Goal: Transaction & Acquisition: Purchase product/service

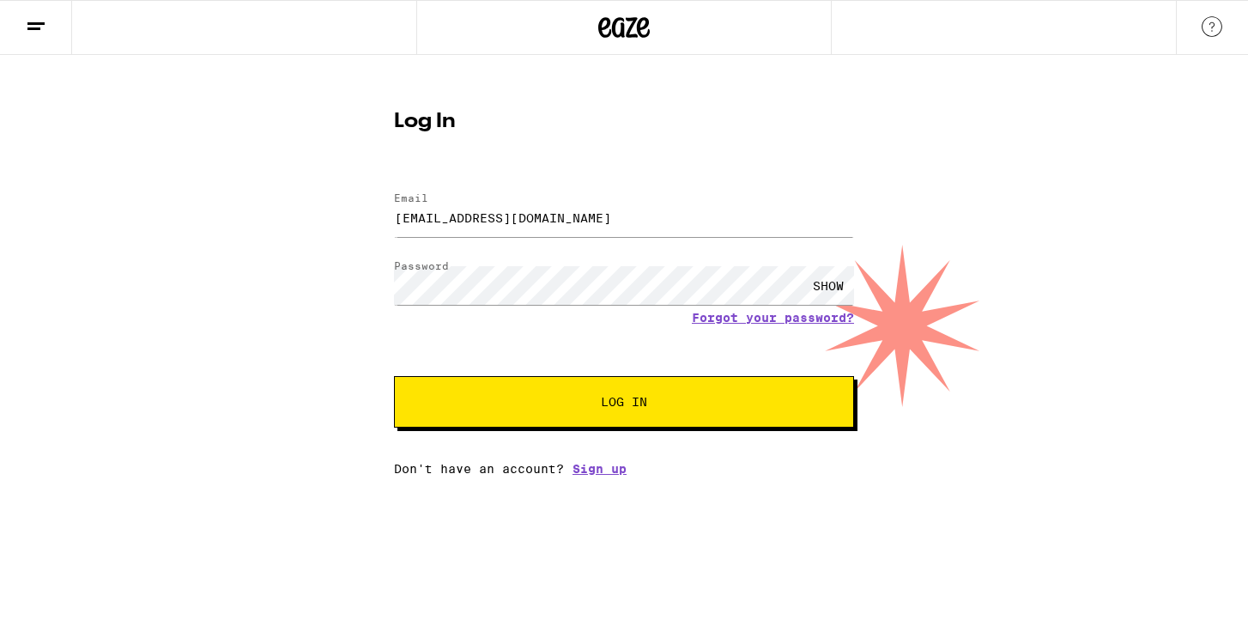
click at [326, 360] on div "Log In Email Email [EMAIL_ADDRESS][DOMAIN_NAME] Password Password SHOW Forgot y…" at bounding box center [624, 265] width 1248 height 420
click at [595, 408] on span "Log In" at bounding box center [623, 402] width 321 height 12
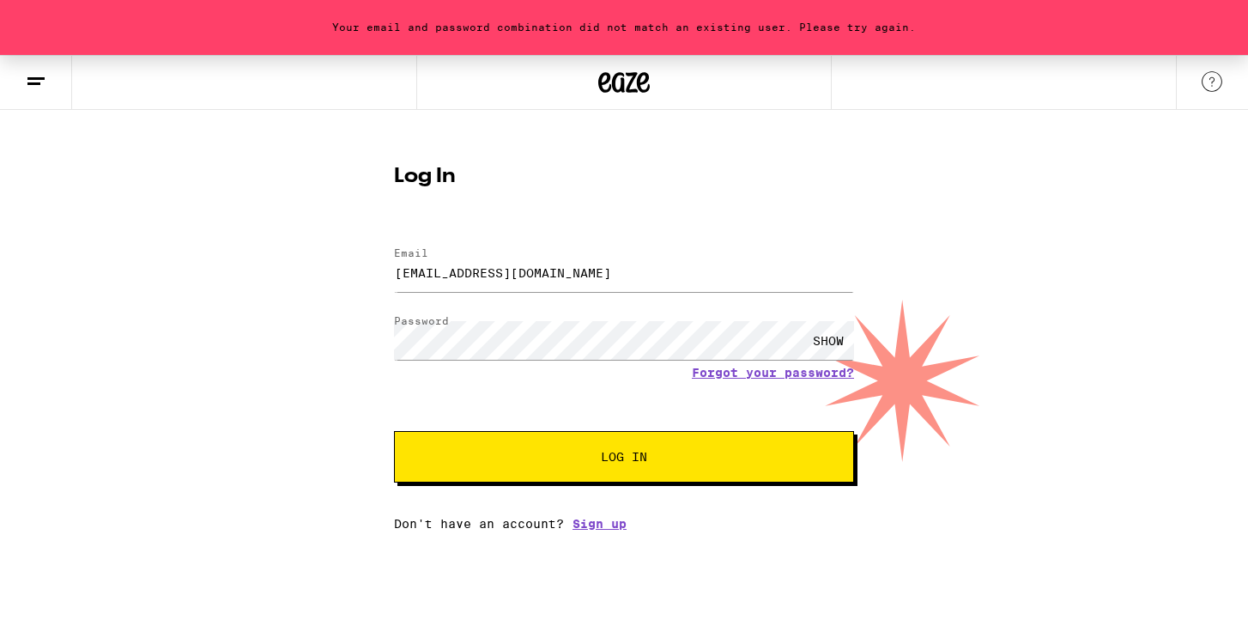
click at [837, 333] on div "SHOW" at bounding box center [827, 340] width 51 height 39
click at [394, 431] on button "Log In" at bounding box center [624, 456] width 460 height 51
click at [826, 373] on link "Forgot your password?" at bounding box center [773, 373] width 162 height 14
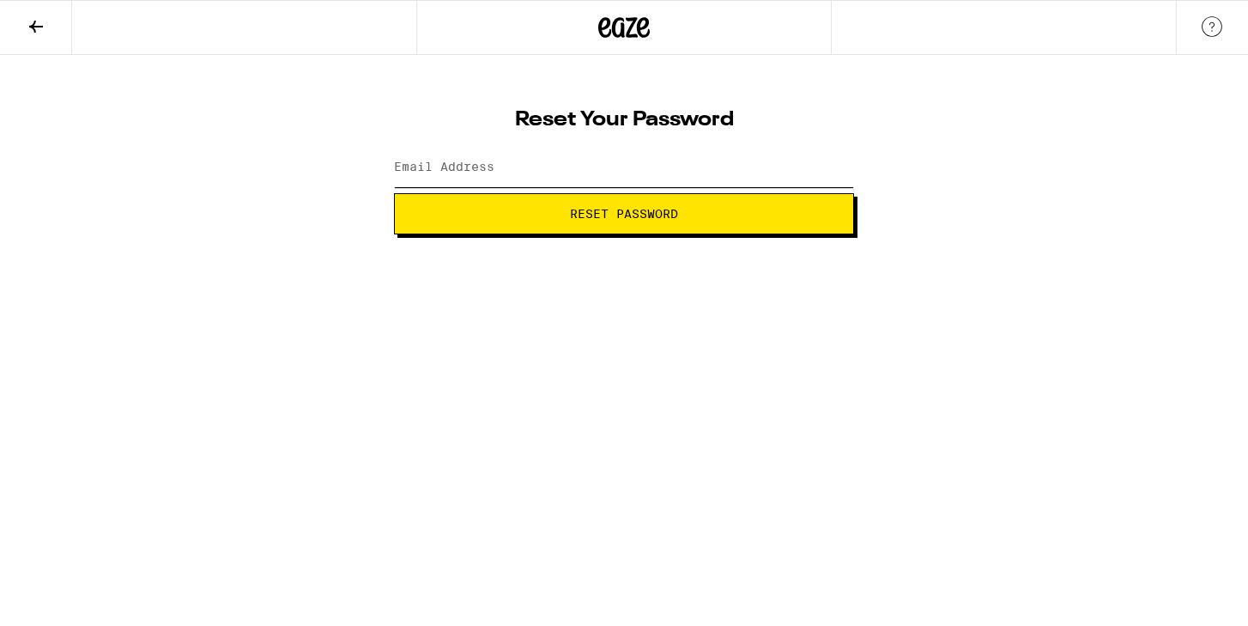
click at [548, 169] on input "Email Address" at bounding box center [624, 167] width 460 height 39
type input "[EMAIL_ADDRESS][DOMAIN_NAME]"
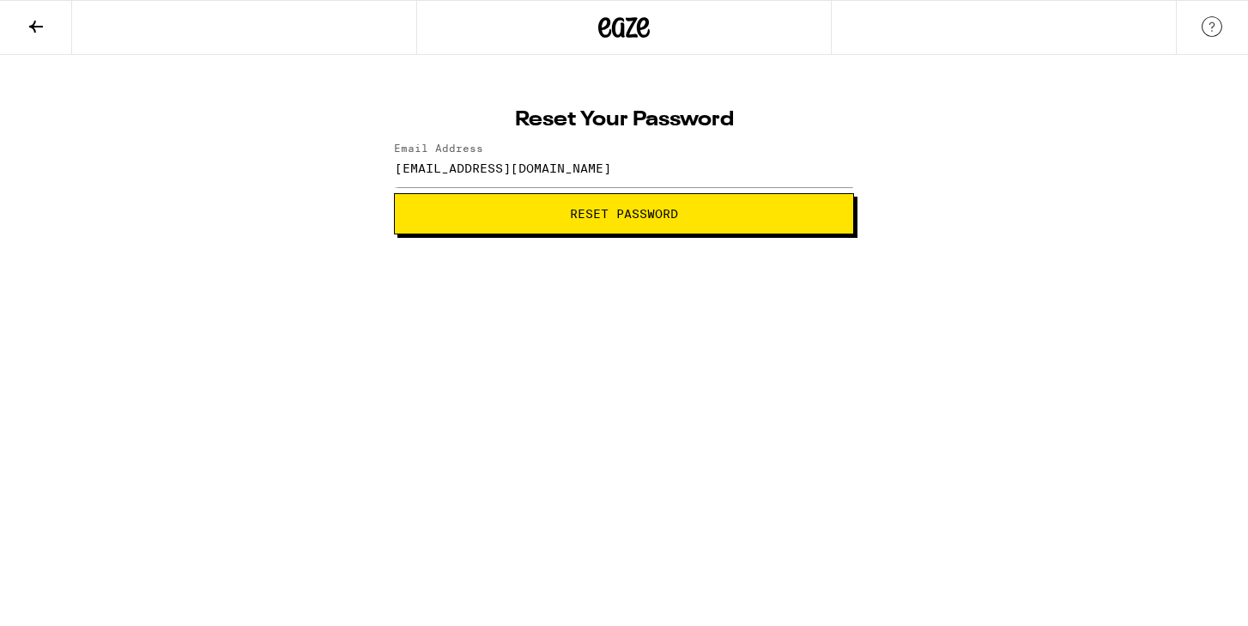
click at [543, 211] on span "Reset Password" at bounding box center [623, 214] width 431 height 12
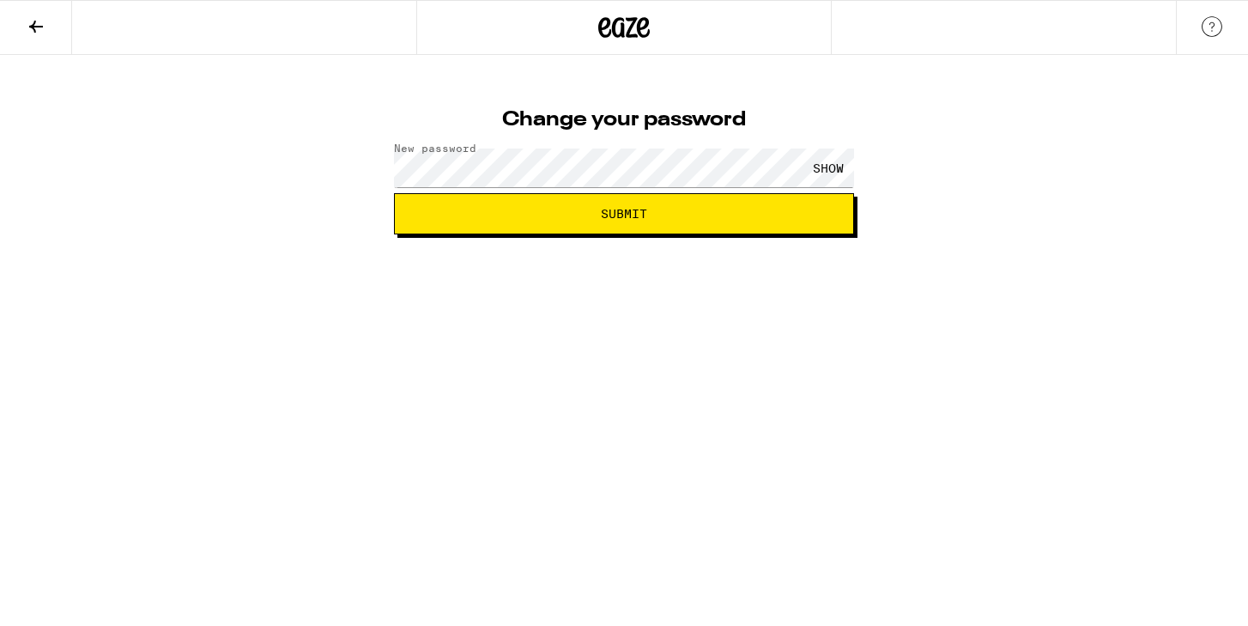
click at [832, 165] on div "SHOW" at bounding box center [827, 167] width 51 height 39
click at [633, 214] on span "Submit" at bounding box center [624, 214] width 46 height 12
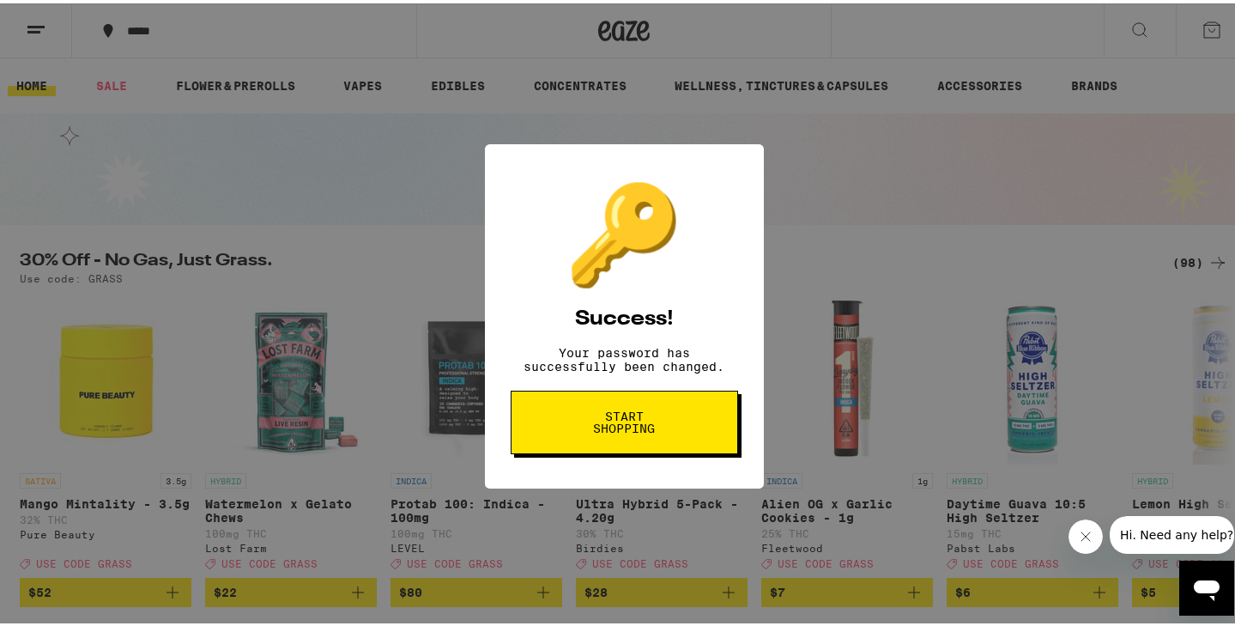
click at [644, 420] on span "Start shopping" at bounding box center [624, 419] width 88 height 24
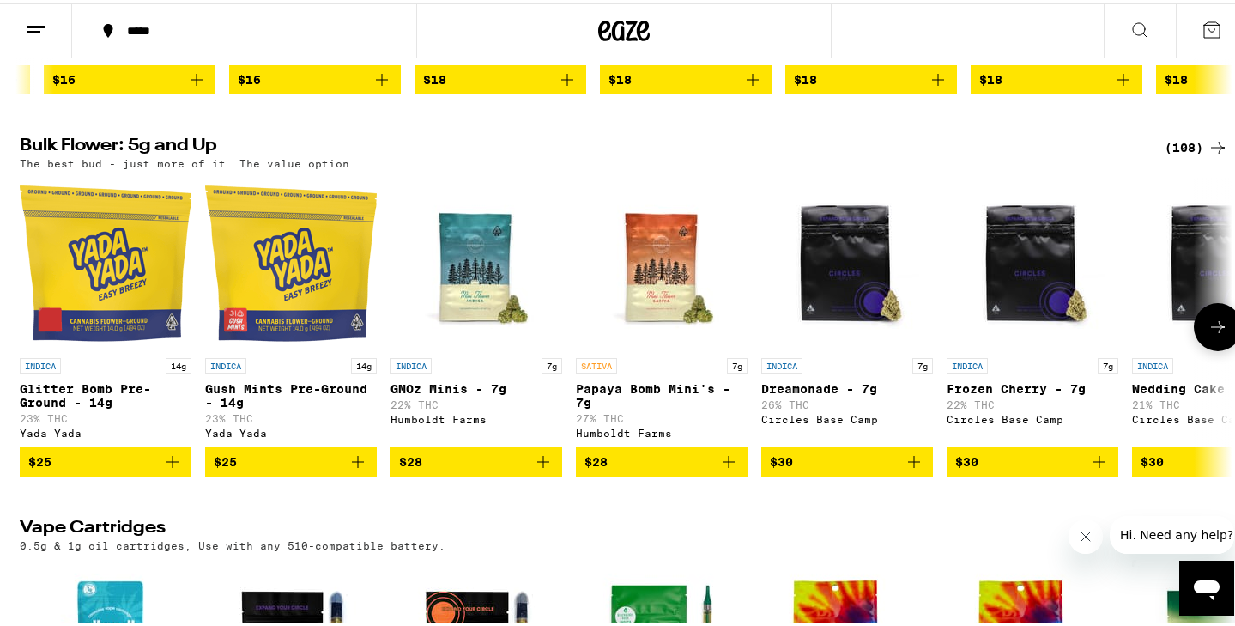
scroll to position [2060, 0]
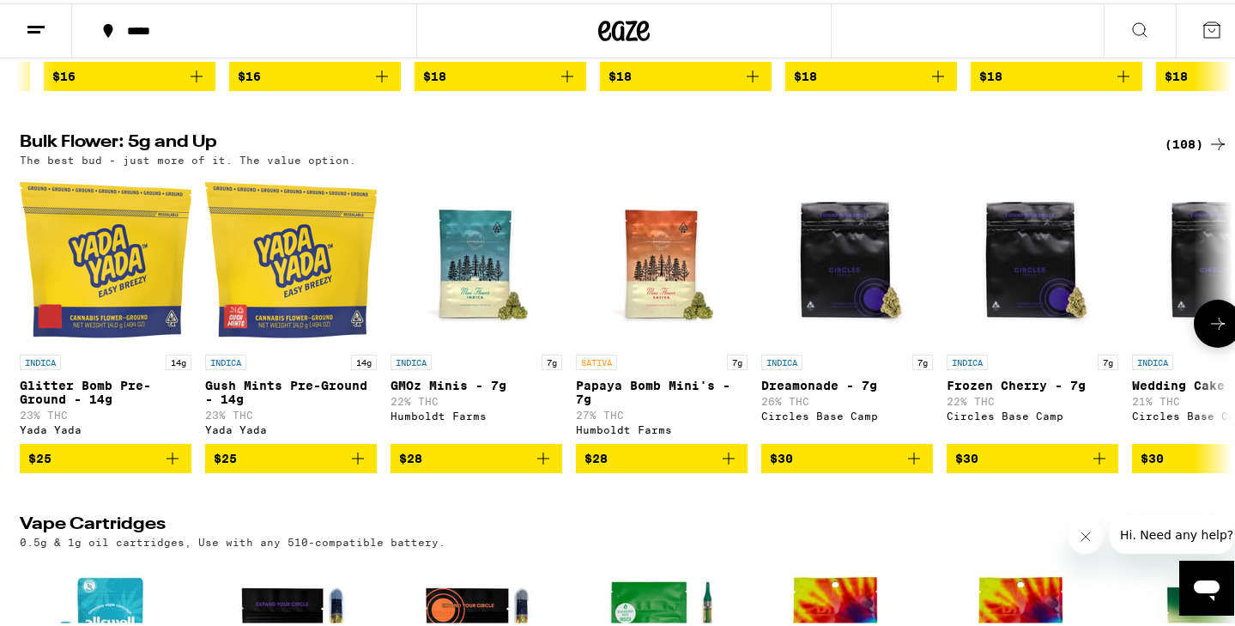
click at [723, 461] on icon "Add to bag" at bounding box center [729, 455] width 12 height 12
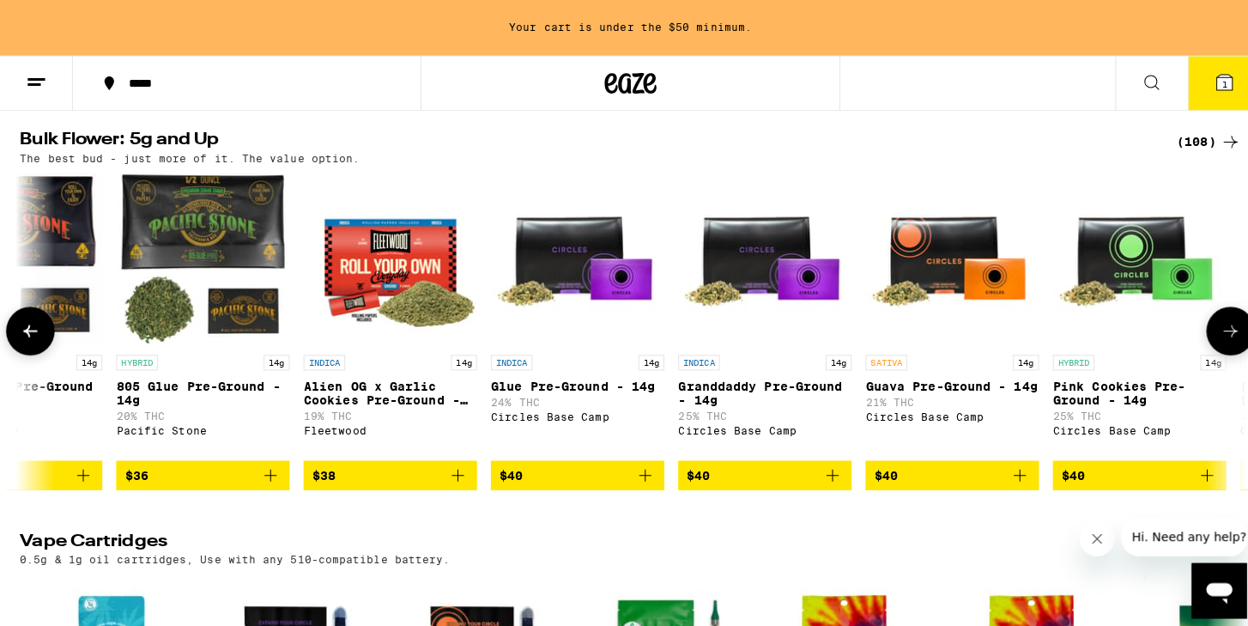
scroll to position [0, 2460]
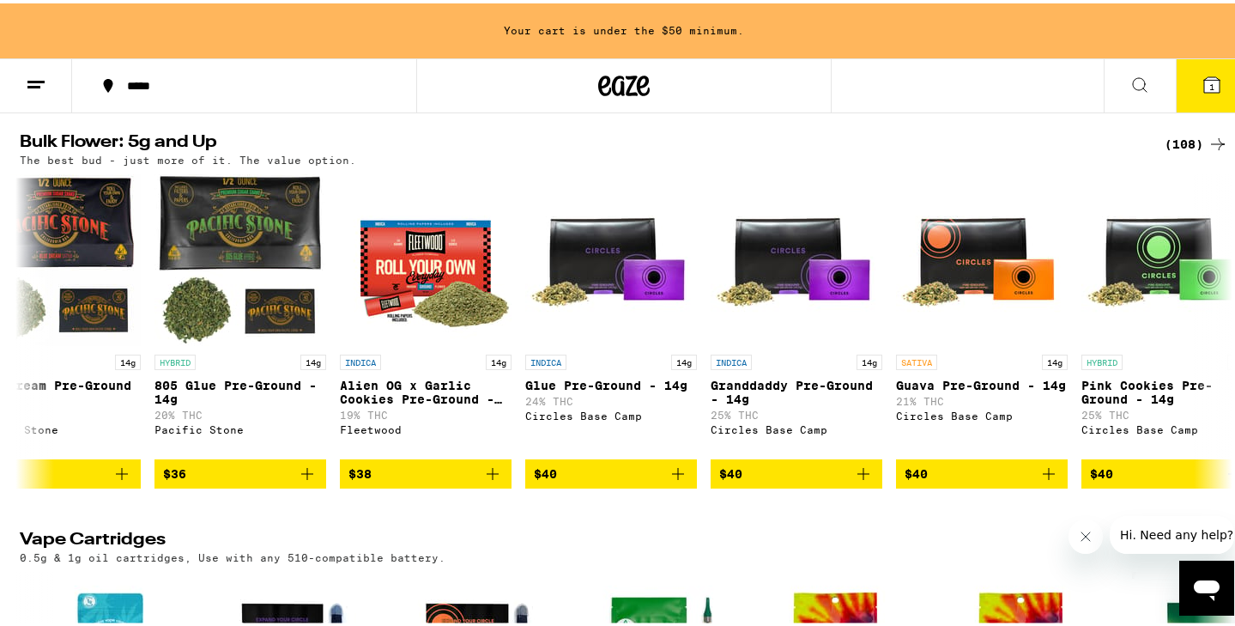
click at [1209, 85] on span "1" at bounding box center [1211, 83] width 5 height 10
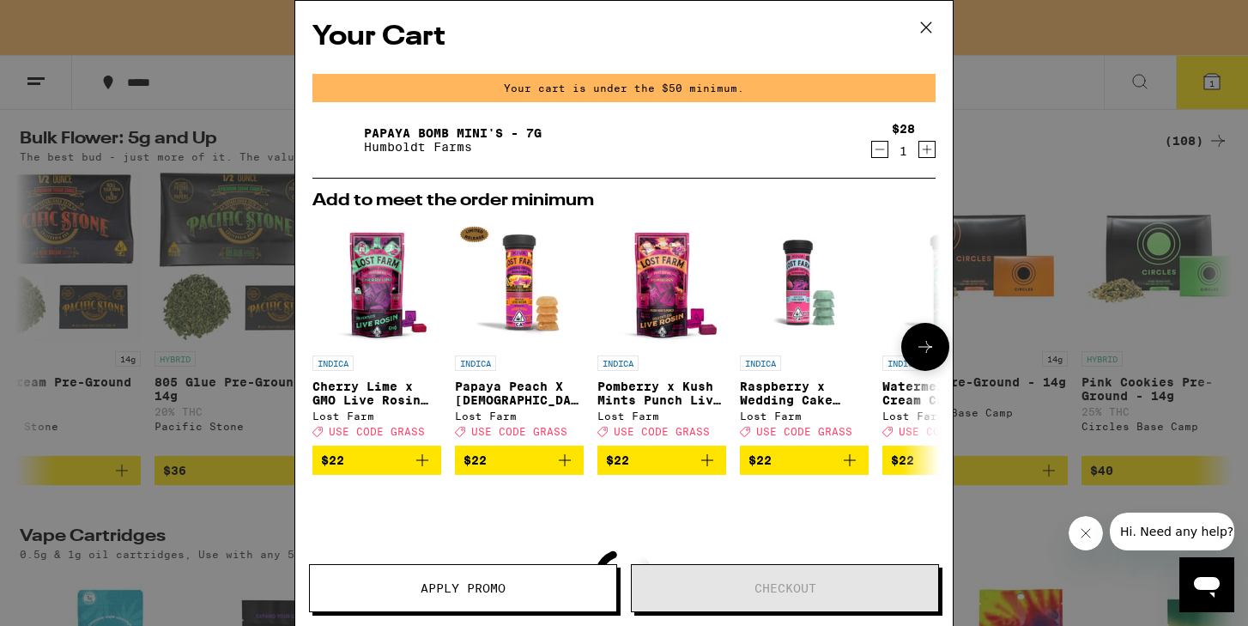
click at [710, 464] on icon "Add to bag" at bounding box center [707, 460] width 21 height 21
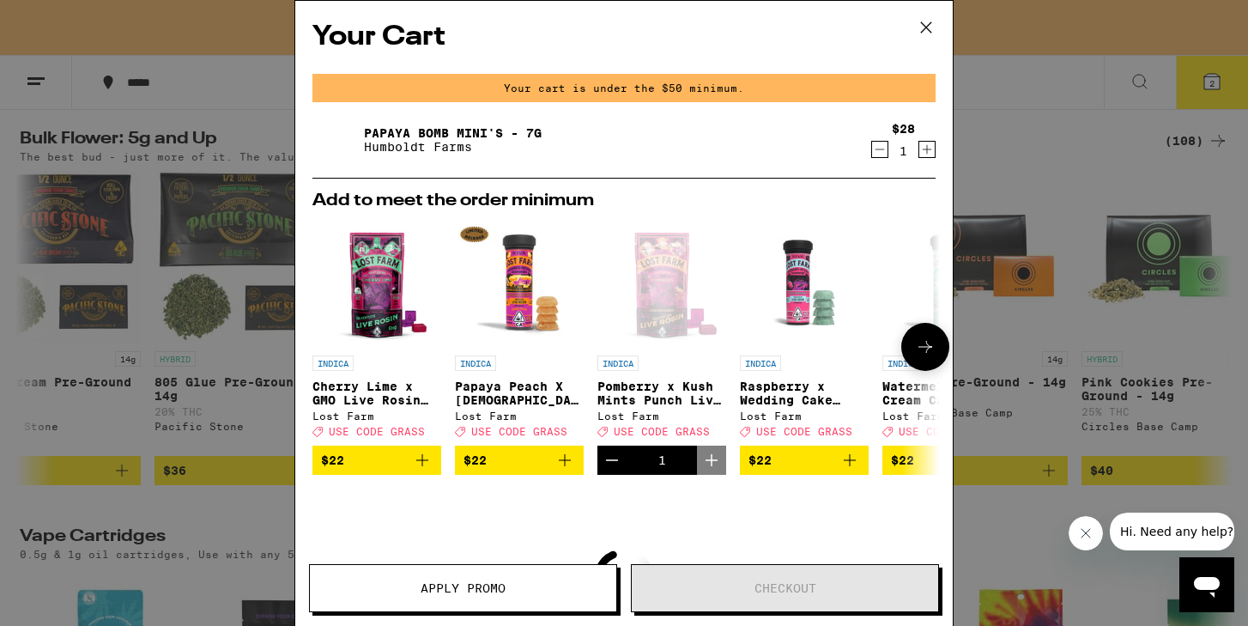
scroll to position [2060, 0]
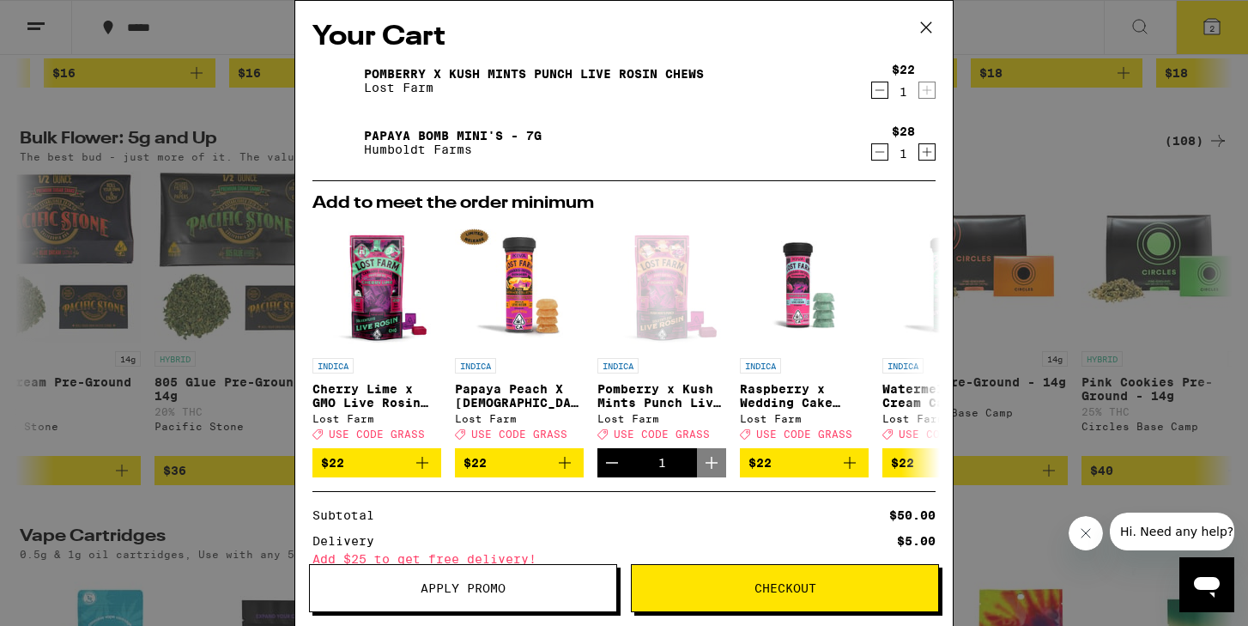
click at [769, 589] on span "Checkout" at bounding box center [785, 588] width 62 height 12
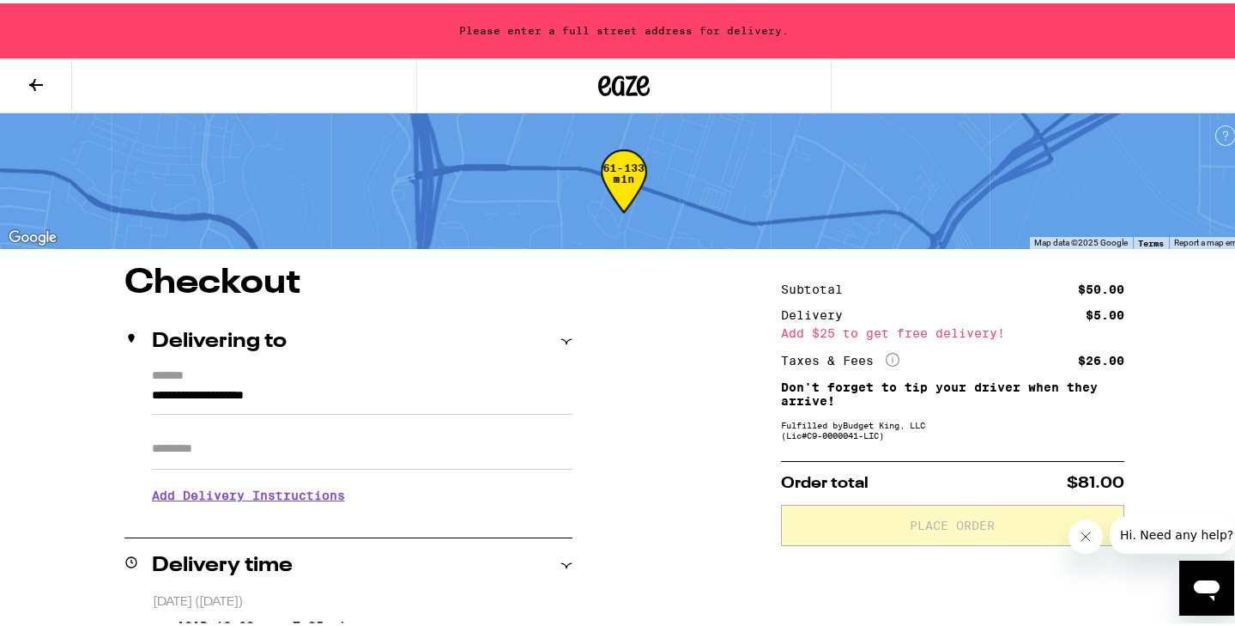
click at [264, 392] on input "**********" at bounding box center [362, 396] width 420 height 29
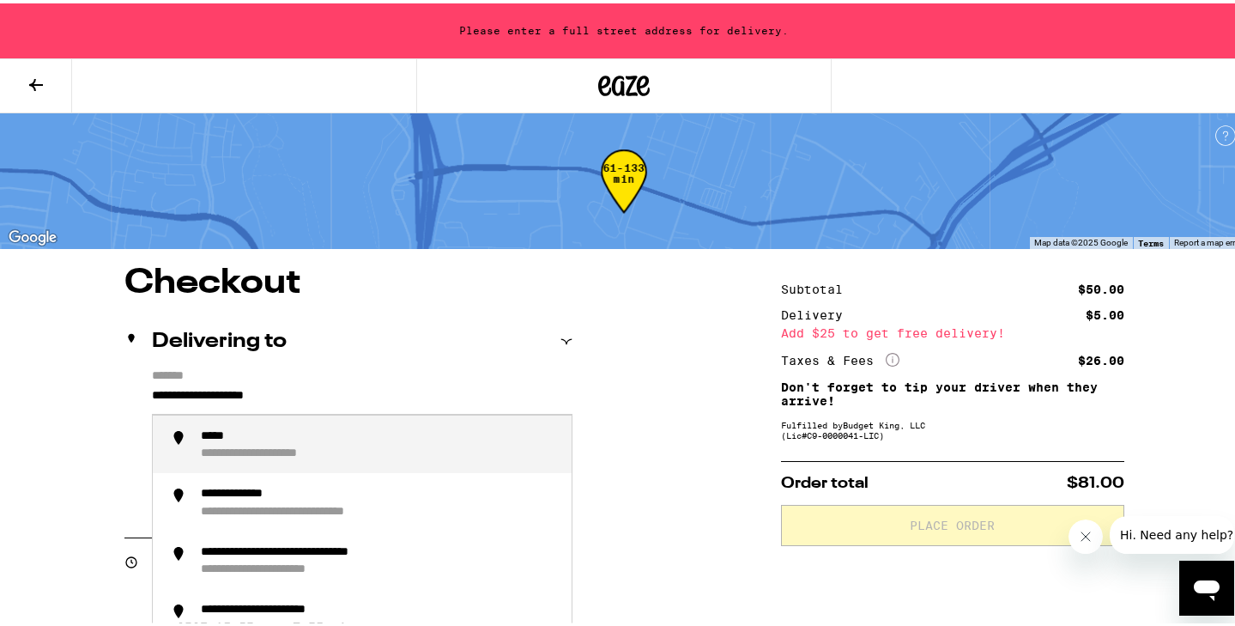
click at [264, 392] on input "**********" at bounding box center [362, 396] width 420 height 29
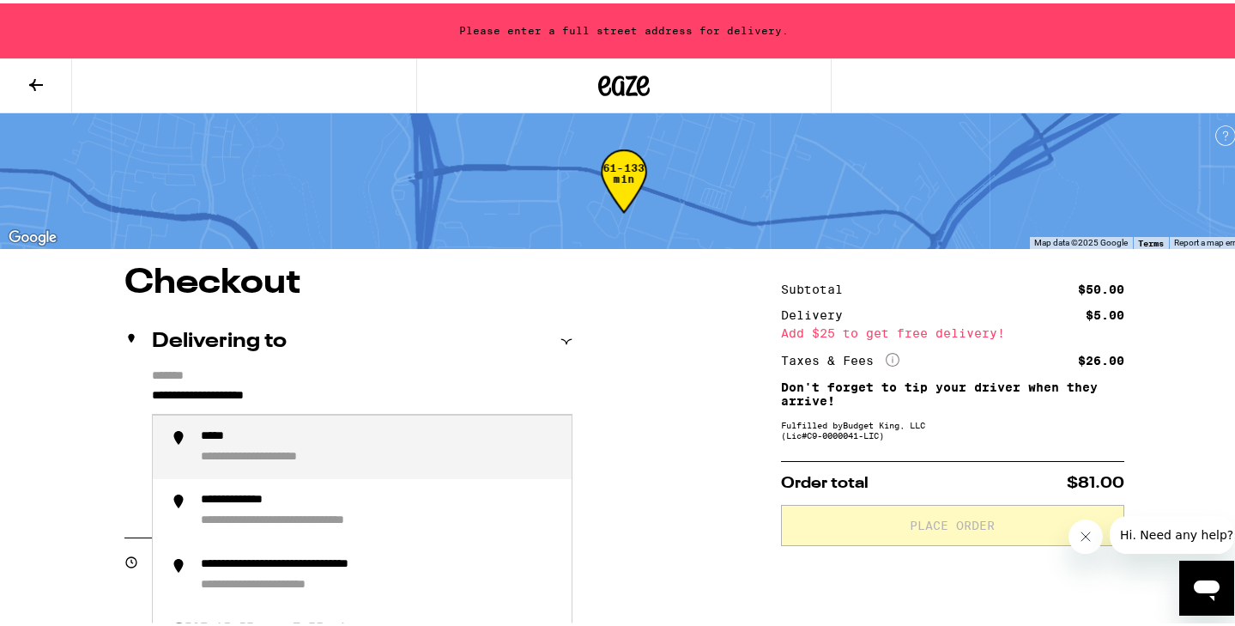
click at [264, 392] on input "**********" at bounding box center [362, 396] width 420 height 29
click at [278, 454] on div "**********" at bounding box center [379, 444] width 357 height 37
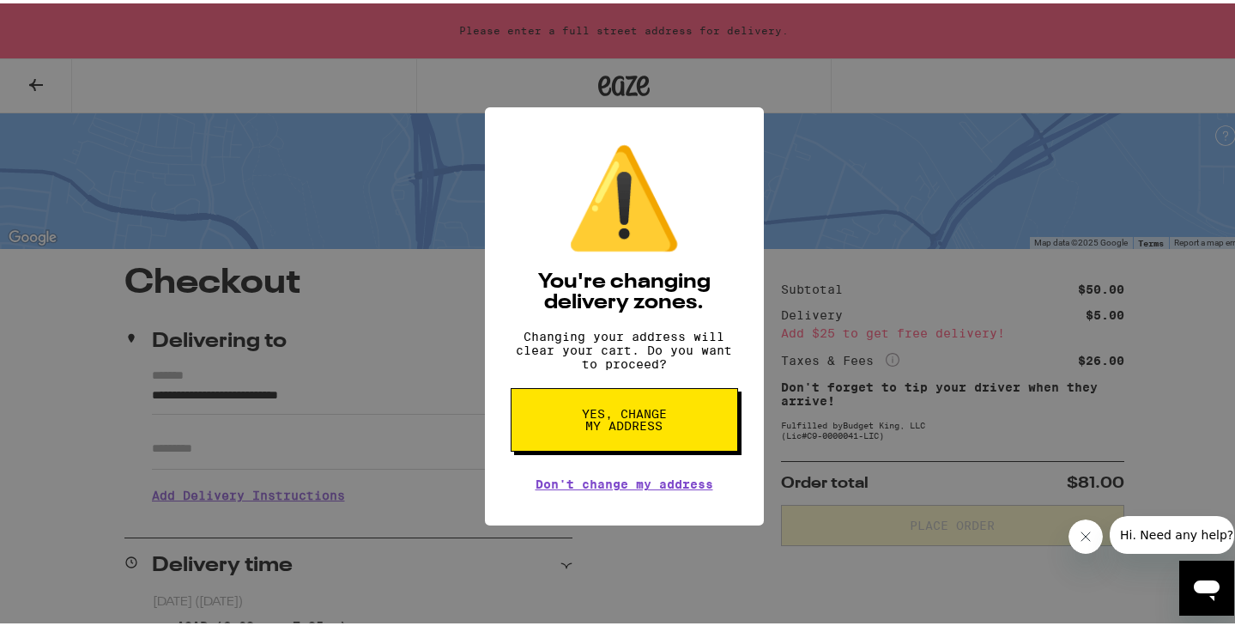
click at [604, 428] on span "Yes, change my address" at bounding box center [624, 416] width 88 height 24
type input "**********"
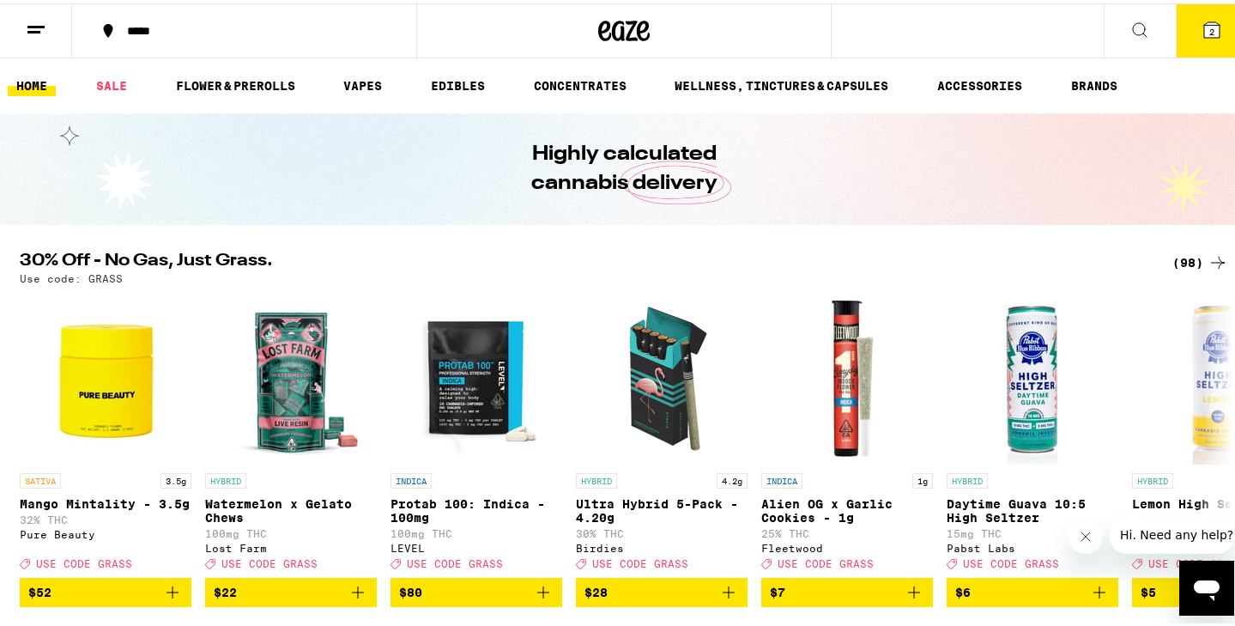
click at [1204, 25] on icon at bounding box center [1211, 26] width 15 height 15
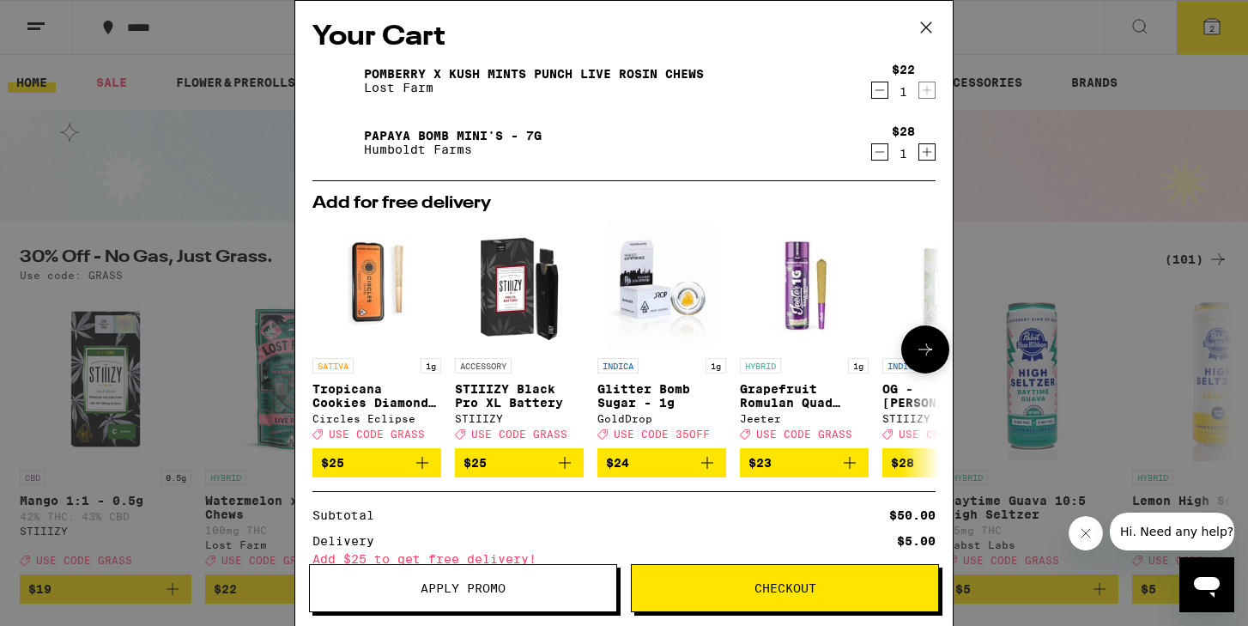
click at [915, 354] on icon at bounding box center [925, 349] width 21 height 21
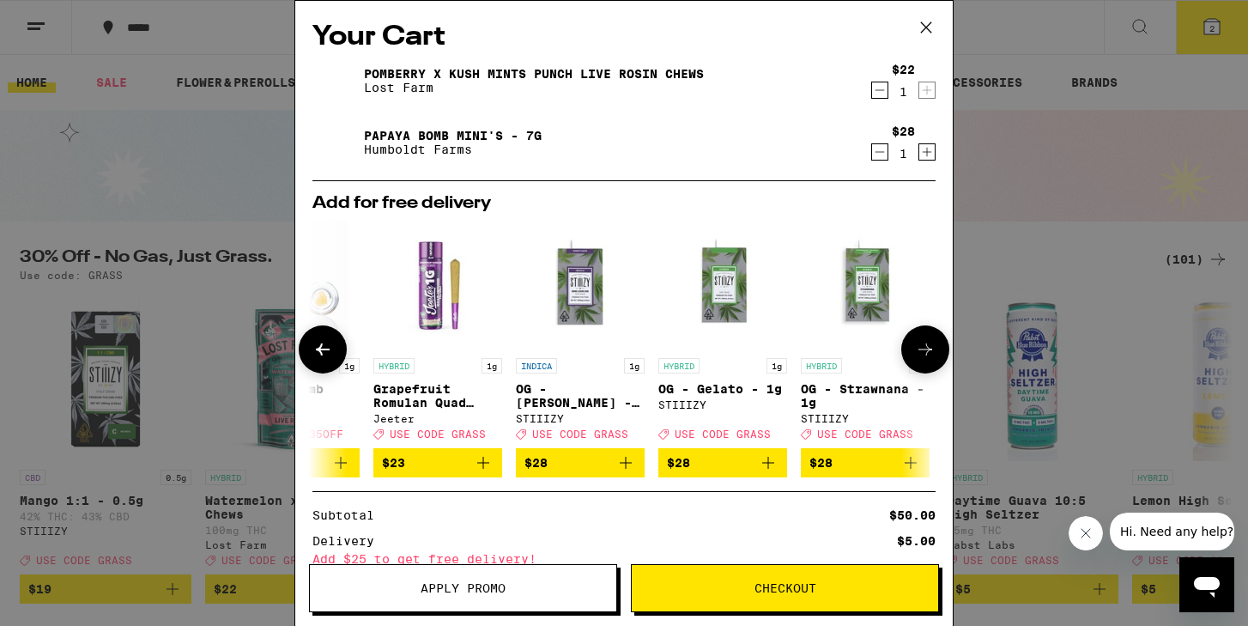
scroll to position [0, 423]
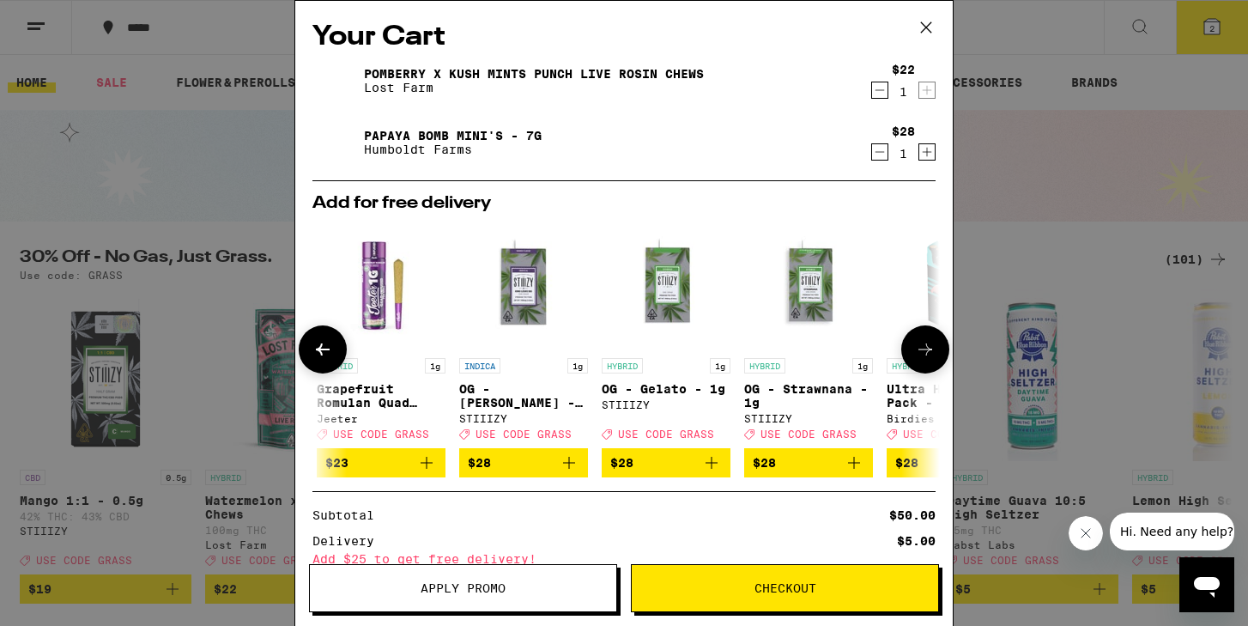
click at [918, 355] on icon at bounding box center [925, 349] width 14 height 12
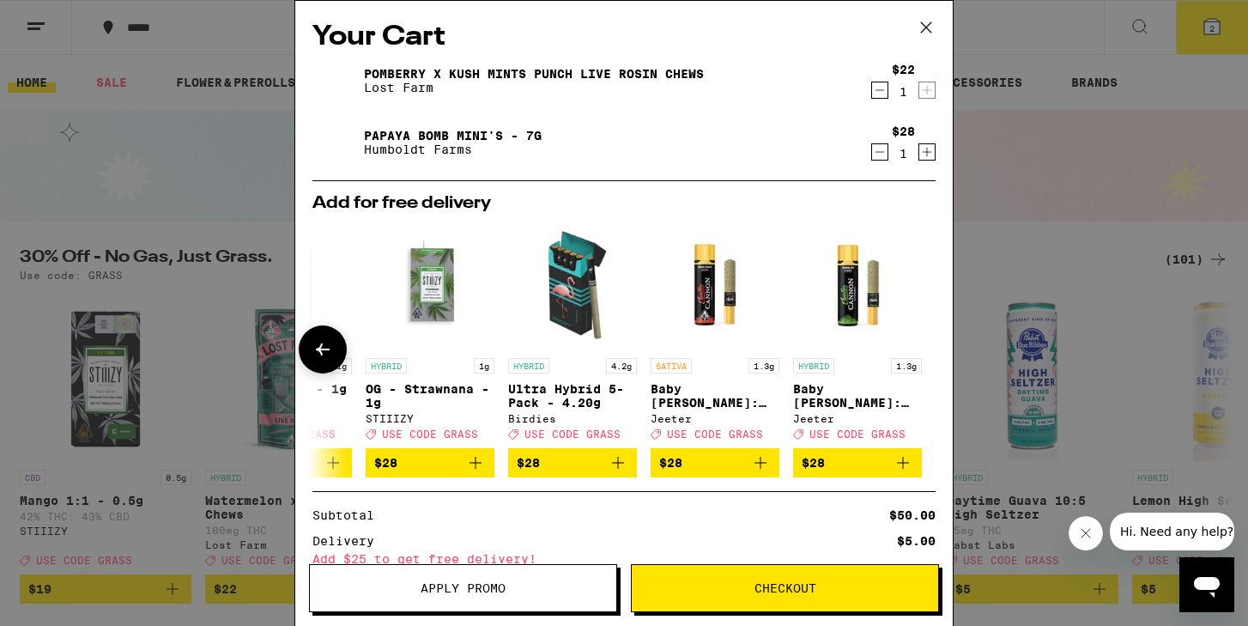
scroll to position [0, 814]
click at [327, 351] on icon at bounding box center [322, 349] width 21 height 21
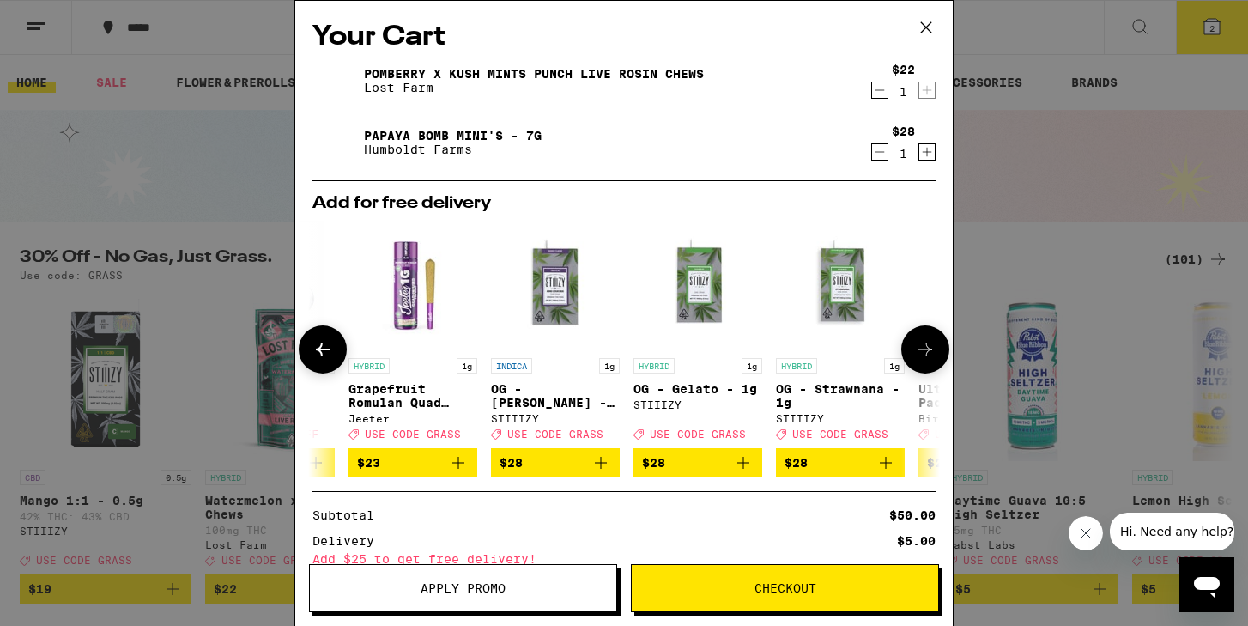
scroll to position [5, 0]
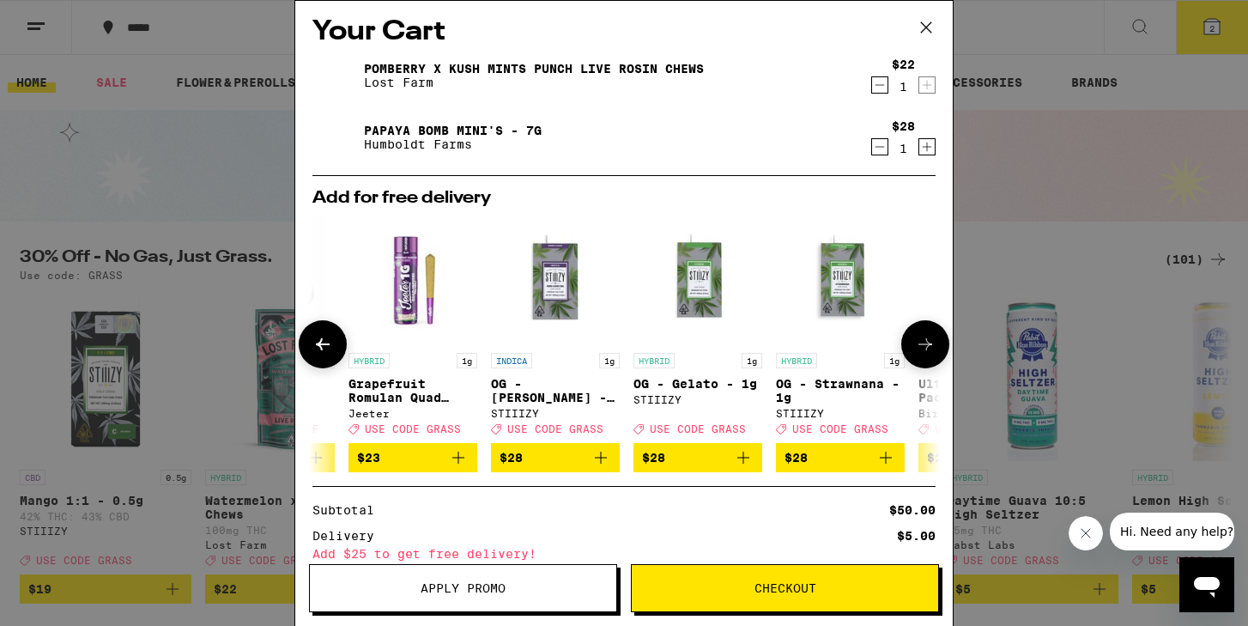
click at [324, 342] on icon at bounding box center [322, 344] width 21 height 21
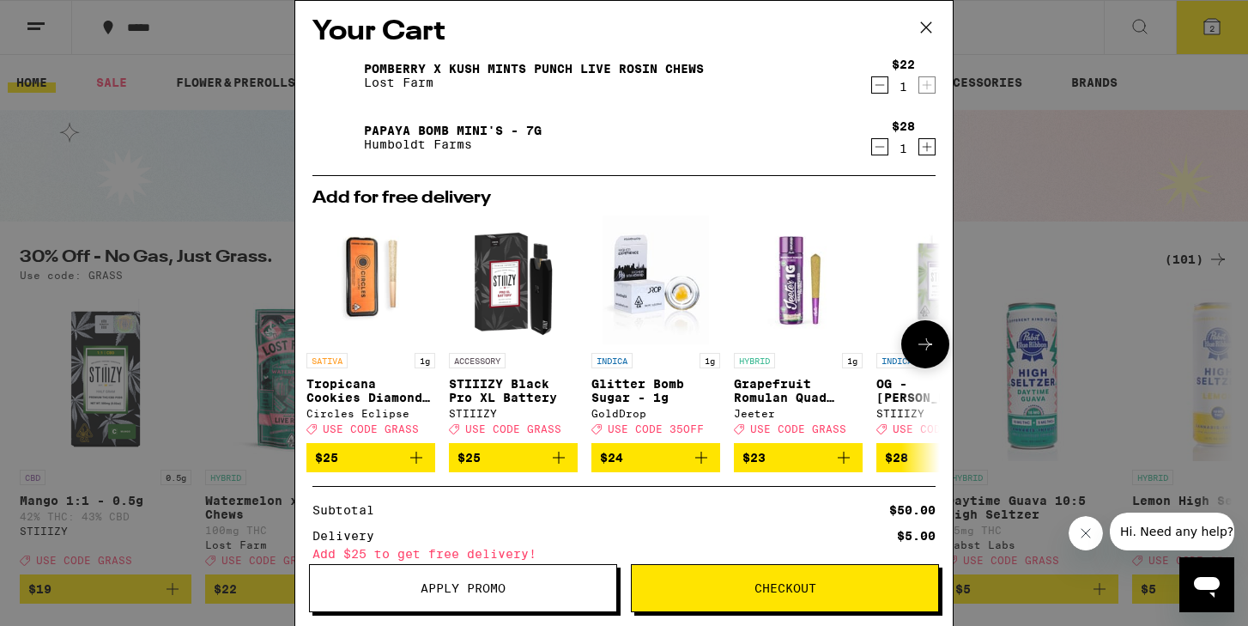
scroll to position [0, 0]
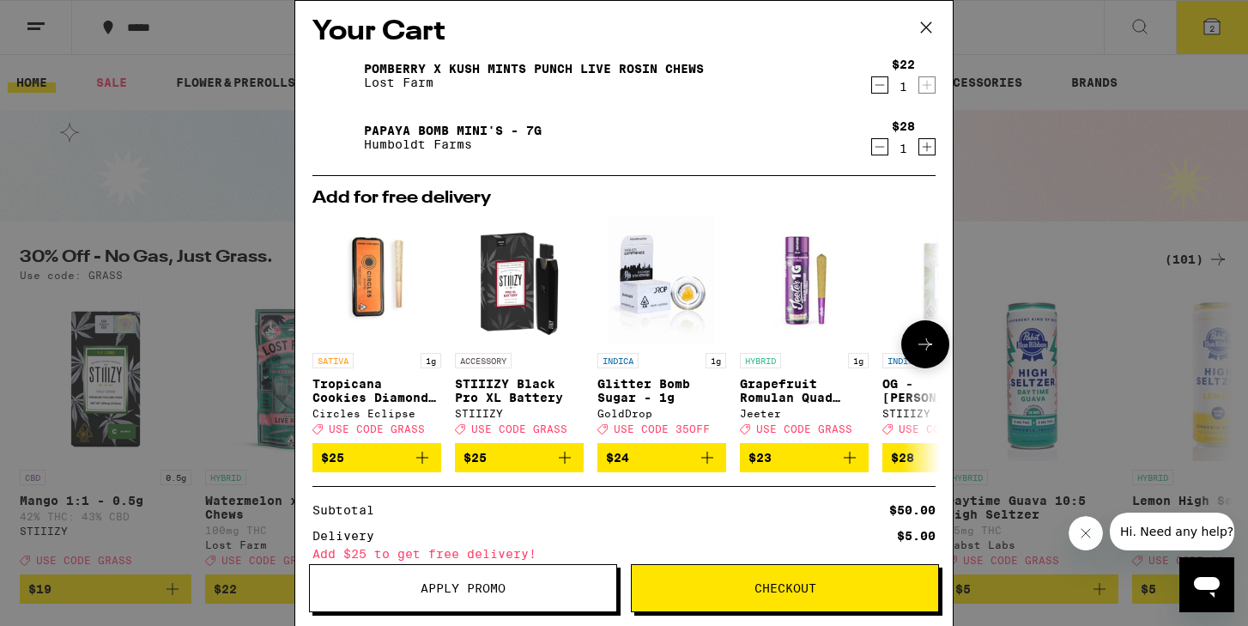
click at [923, 348] on button at bounding box center [925, 344] width 48 height 48
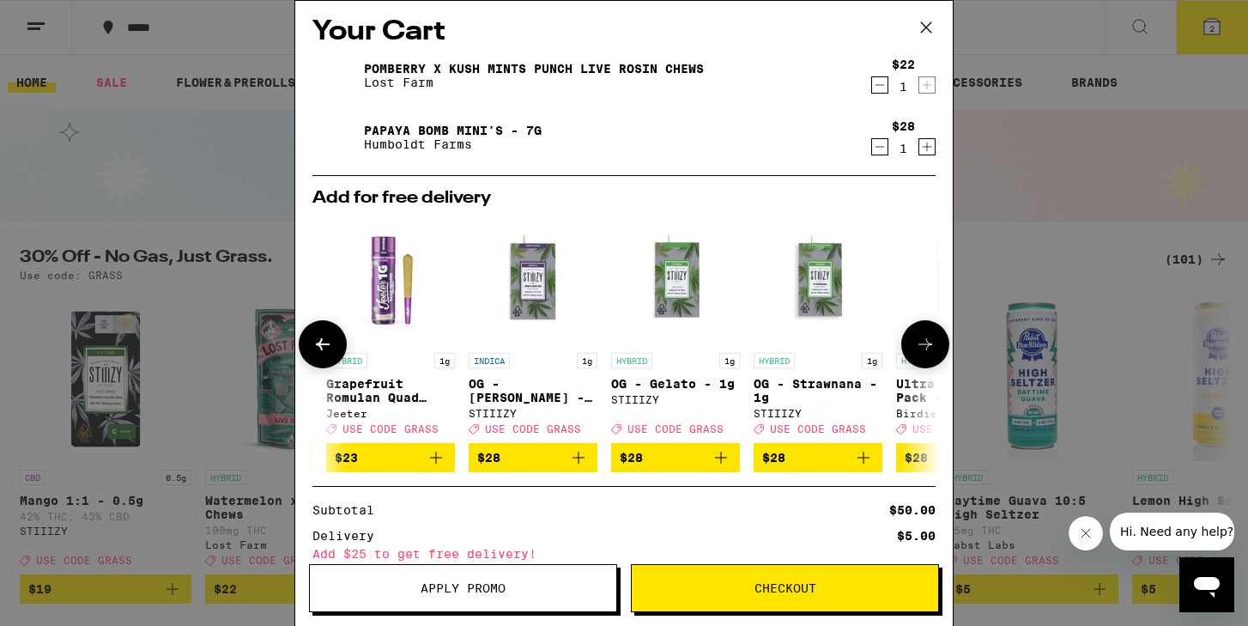
scroll to position [0, 423]
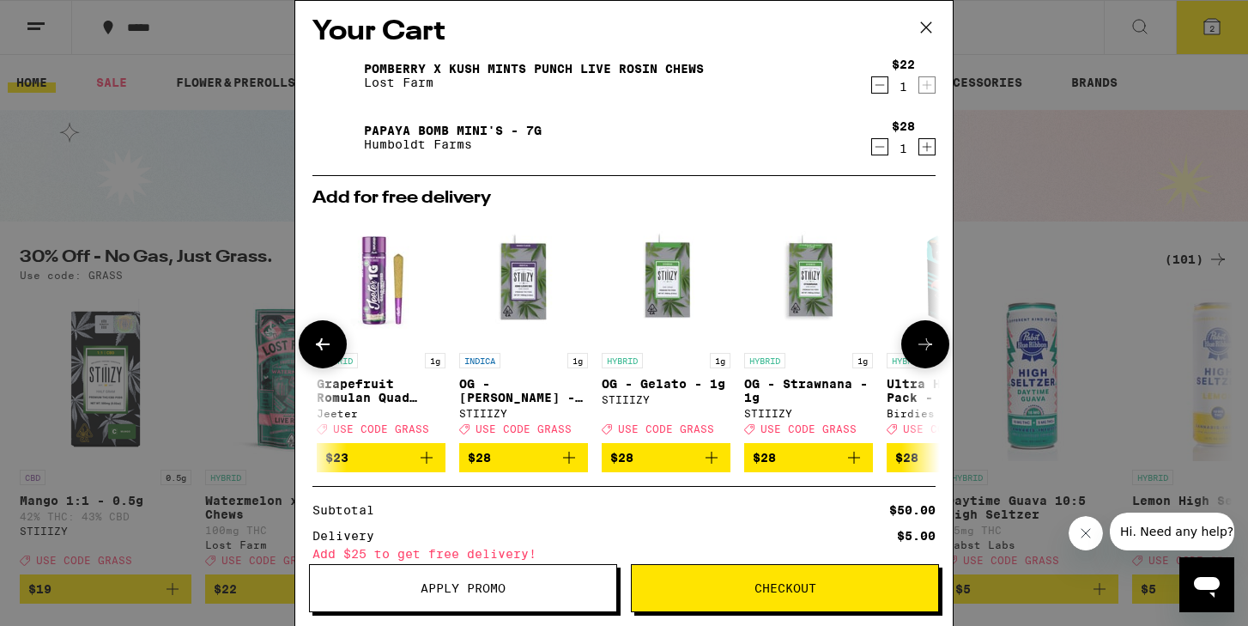
click at [923, 348] on button at bounding box center [925, 344] width 48 height 48
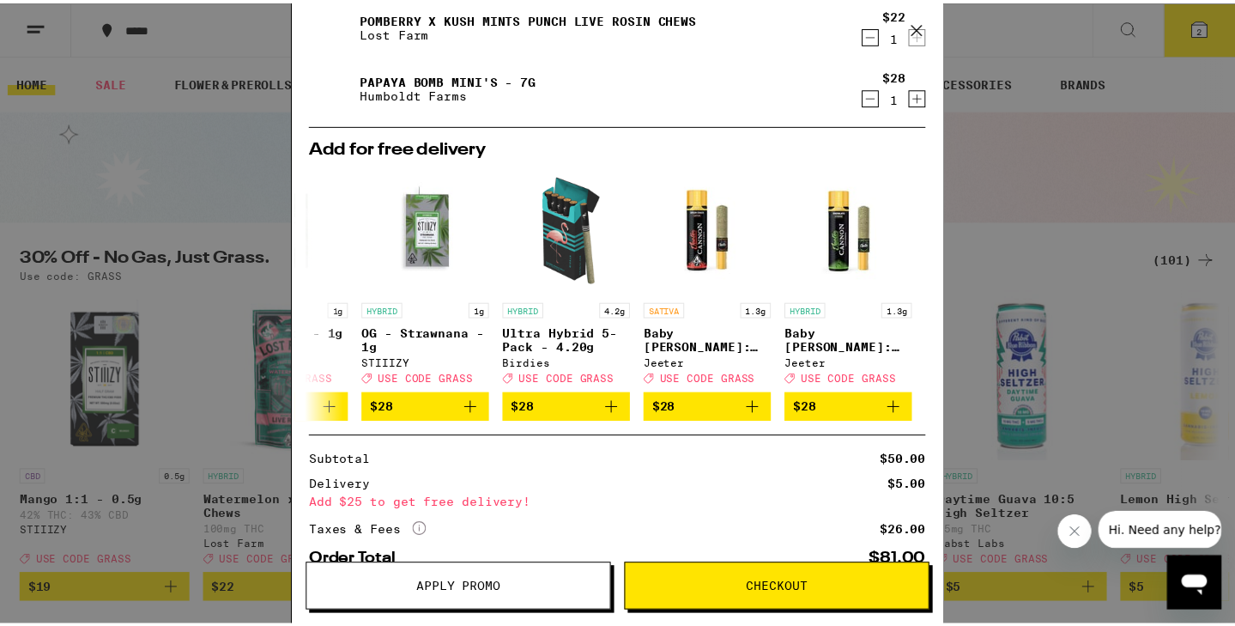
scroll to position [0, 0]
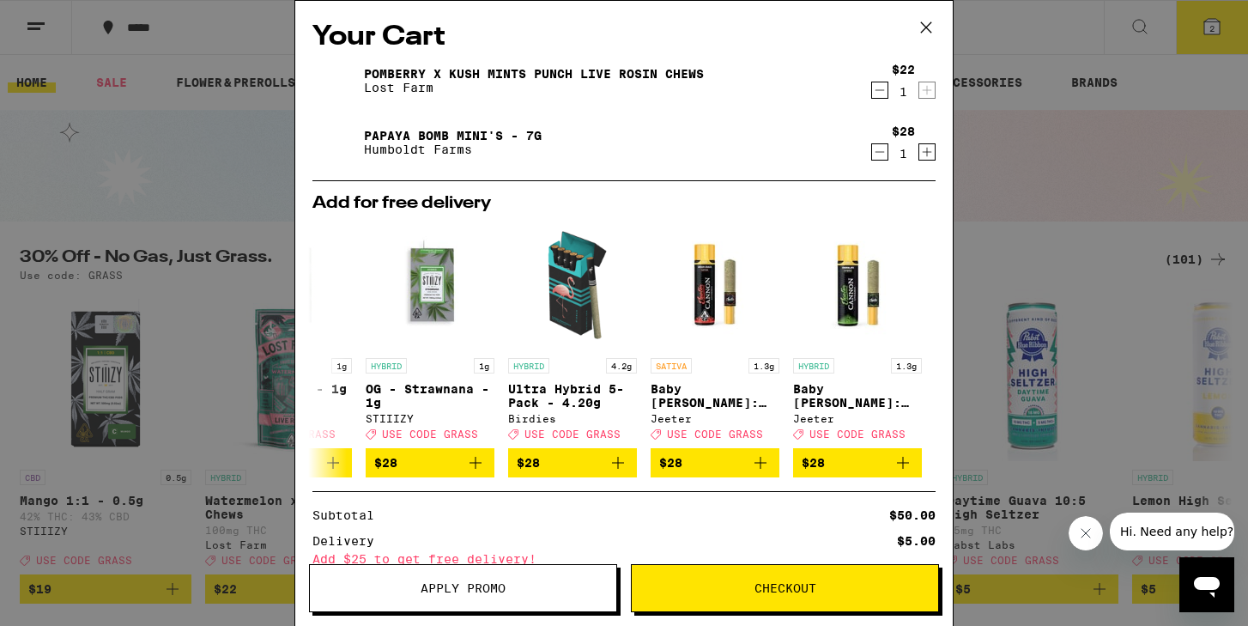
click at [925, 26] on icon at bounding box center [926, 27] width 10 height 10
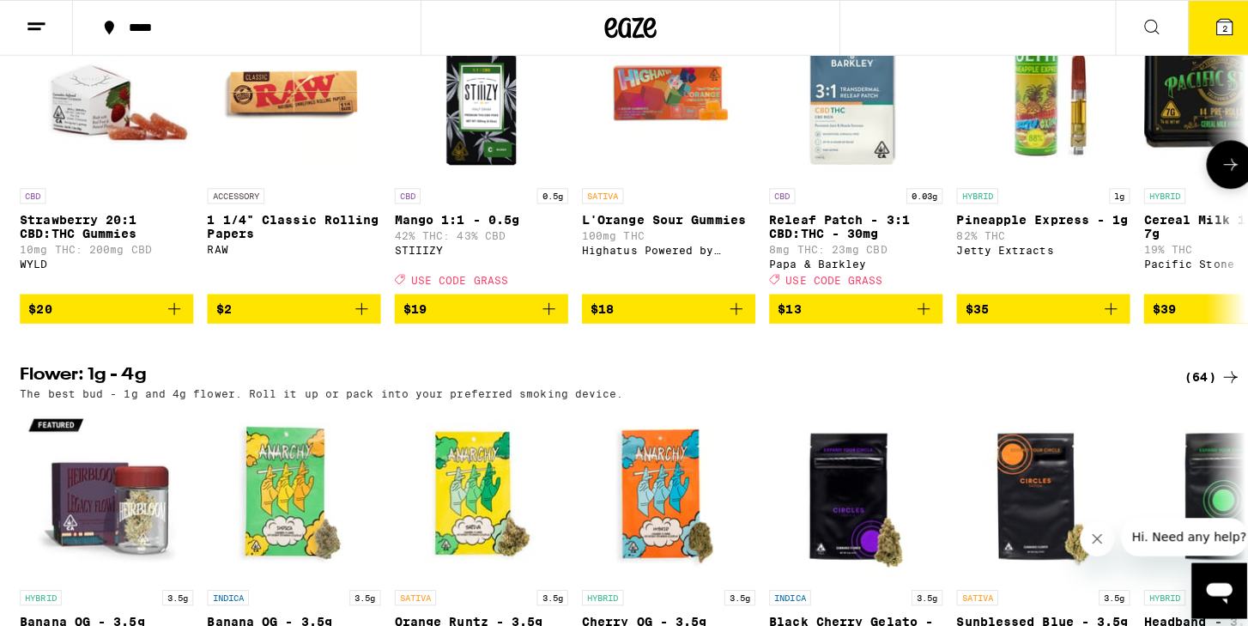
scroll to position [1461, 0]
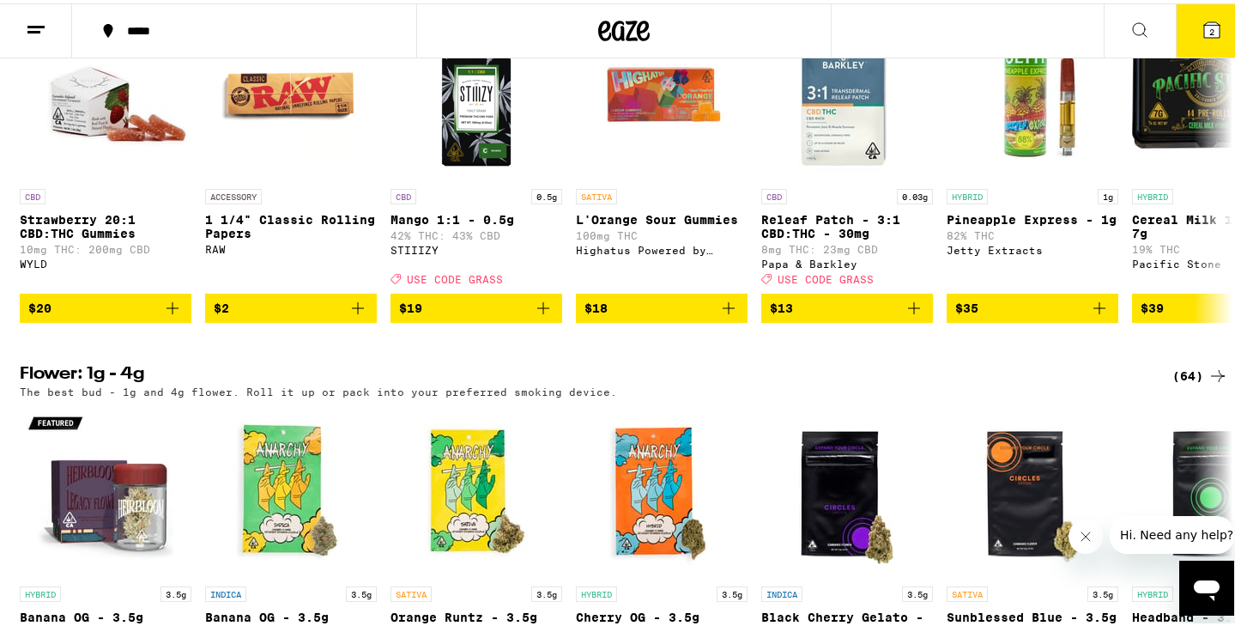
click at [1209, 25] on span "2" at bounding box center [1211, 28] width 5 height 10
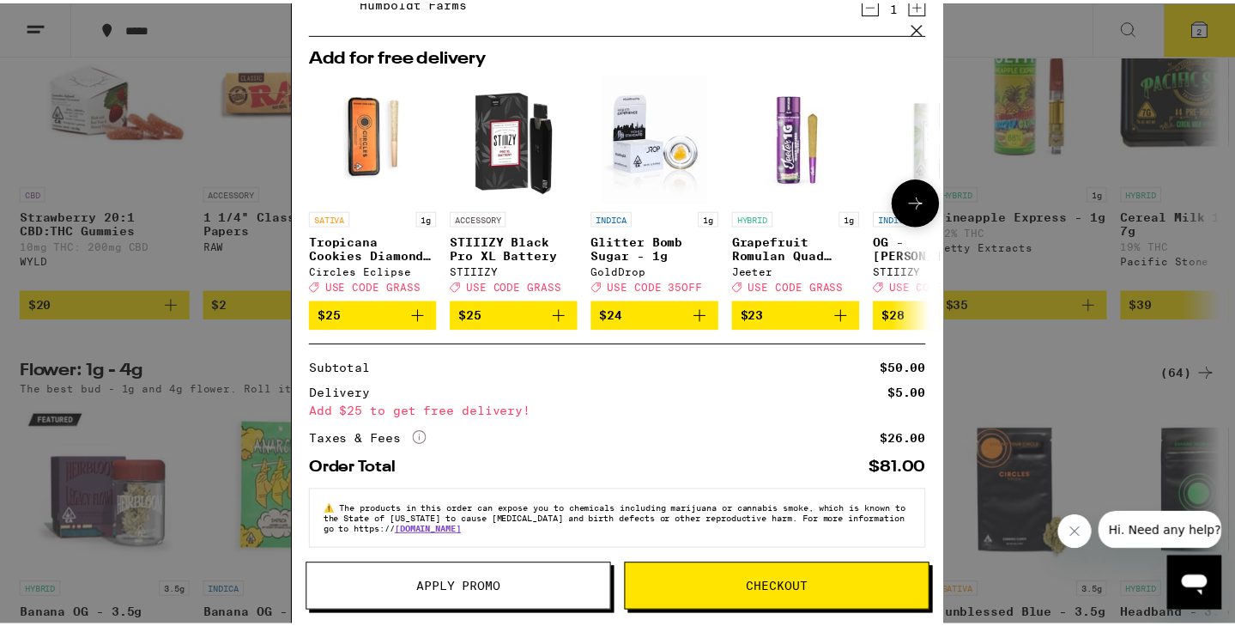
scroll to position [166, 0]
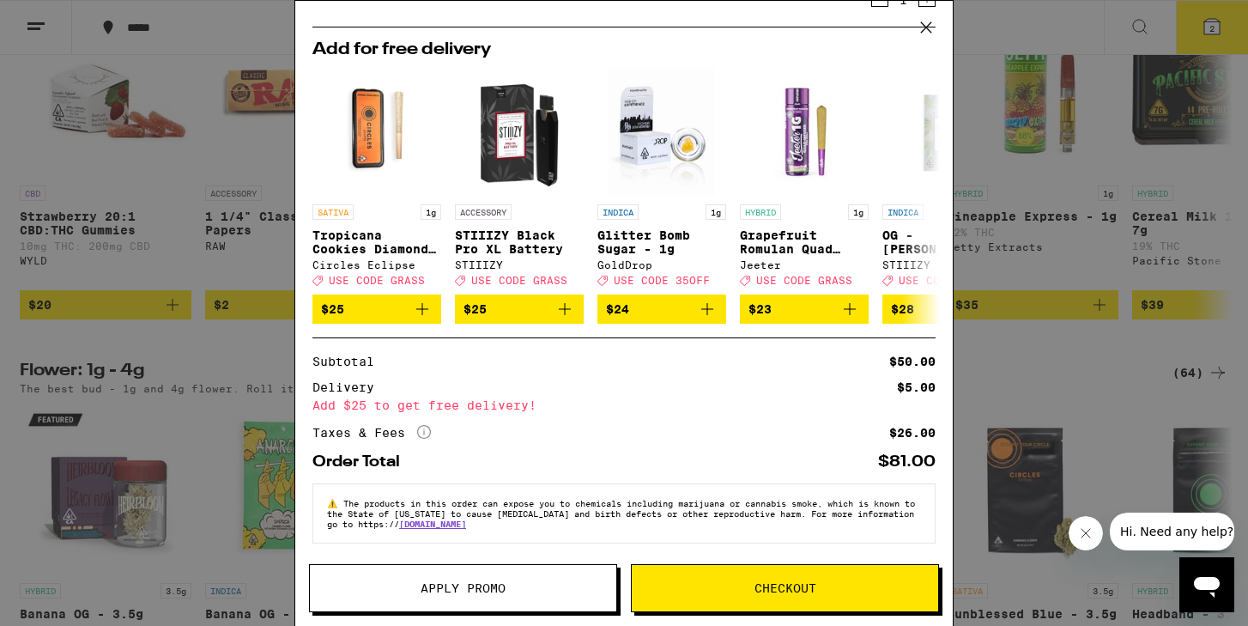
click at [487, 582] on span "Apply Promo" at bounding box center [462, 588] width 85 height 12
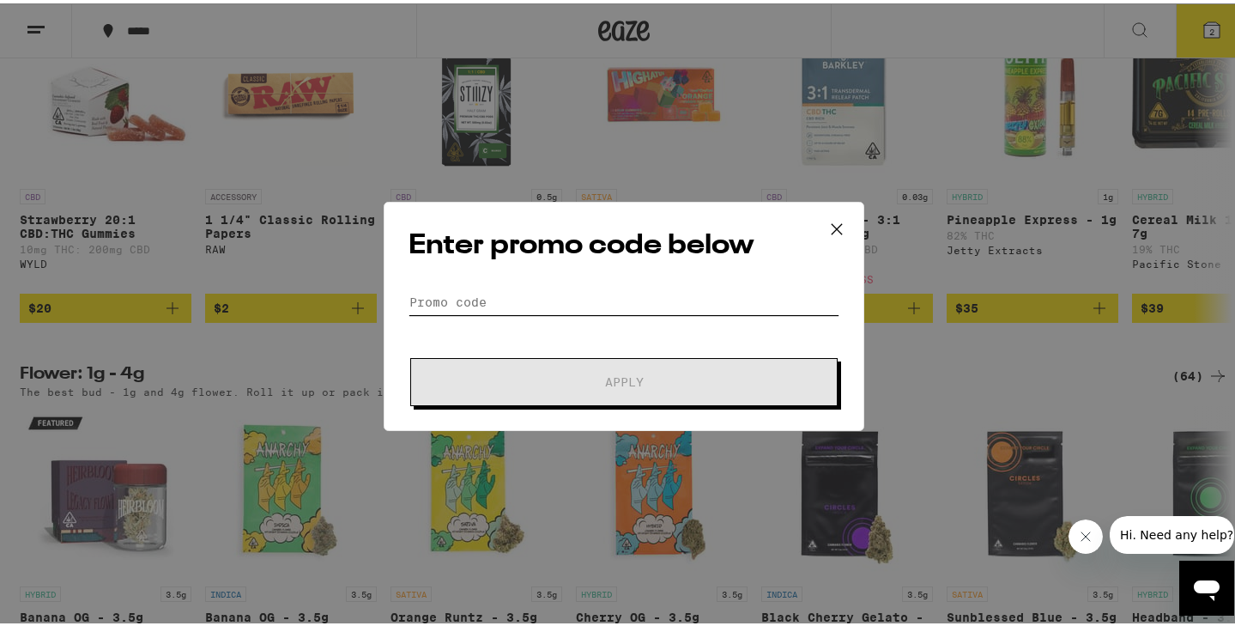
click at [525, 295] on input "Promo Code" at bounding box center [623, 299] width 431 height 26
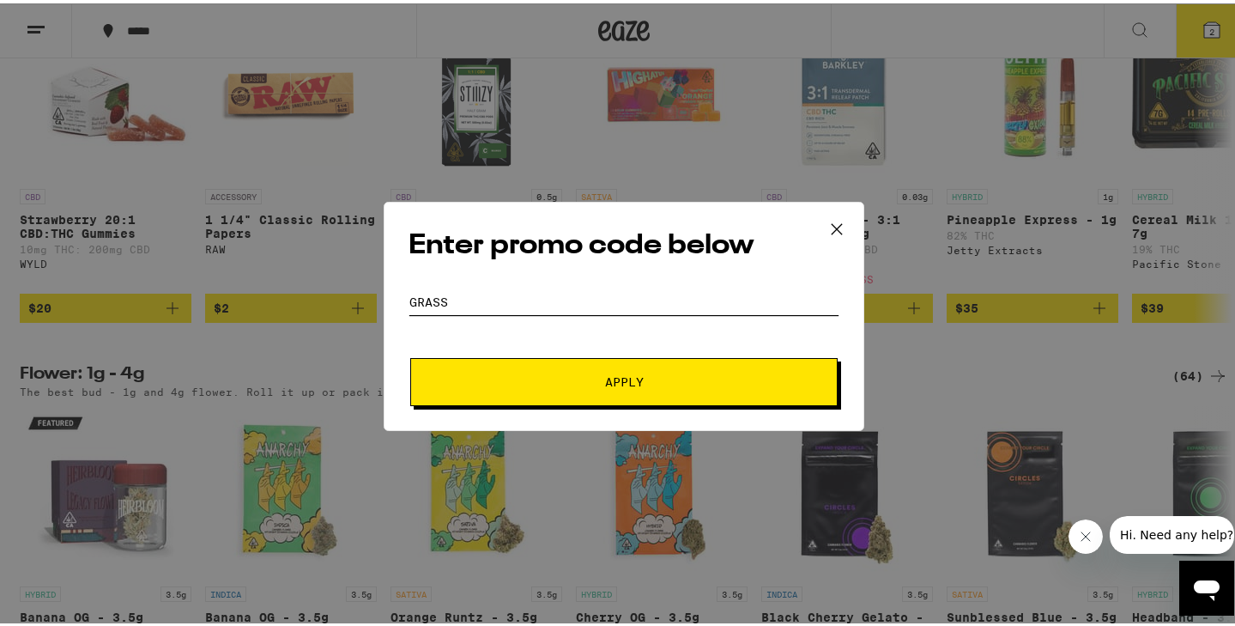
type input "grass"
click at [632, 377] on span "Apply" at bounding box center [624, 378] width 39 height 12
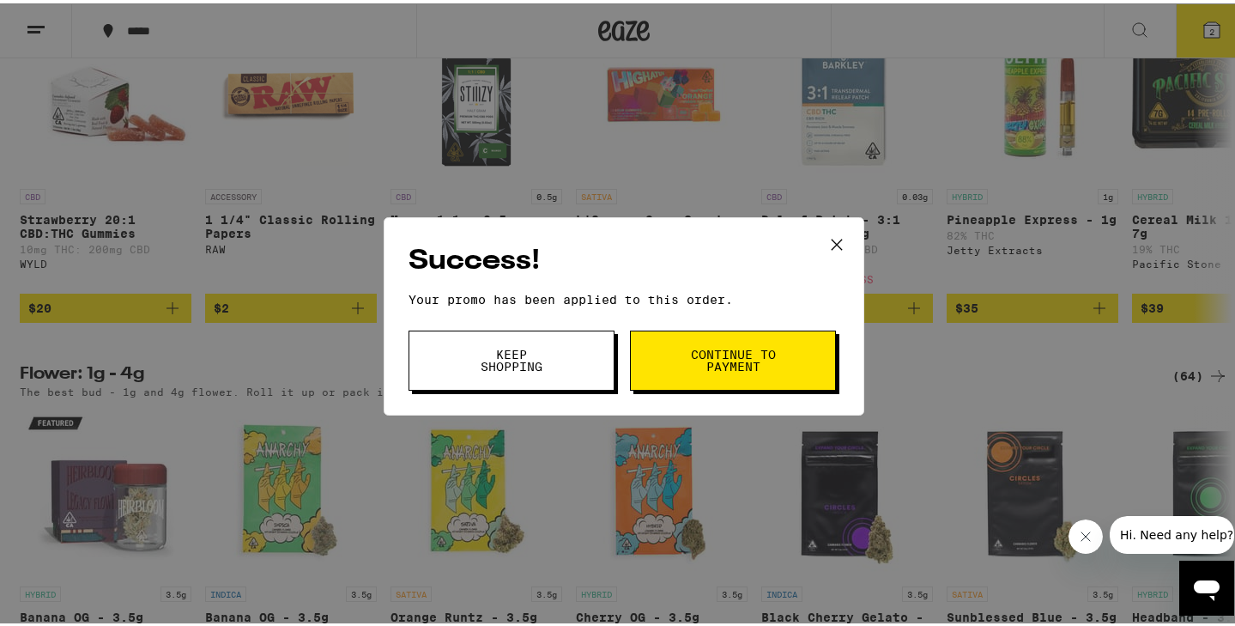
click at [556, 360] on button "Keep Shopping" at bounding box center [511, 357] width 206 height 60
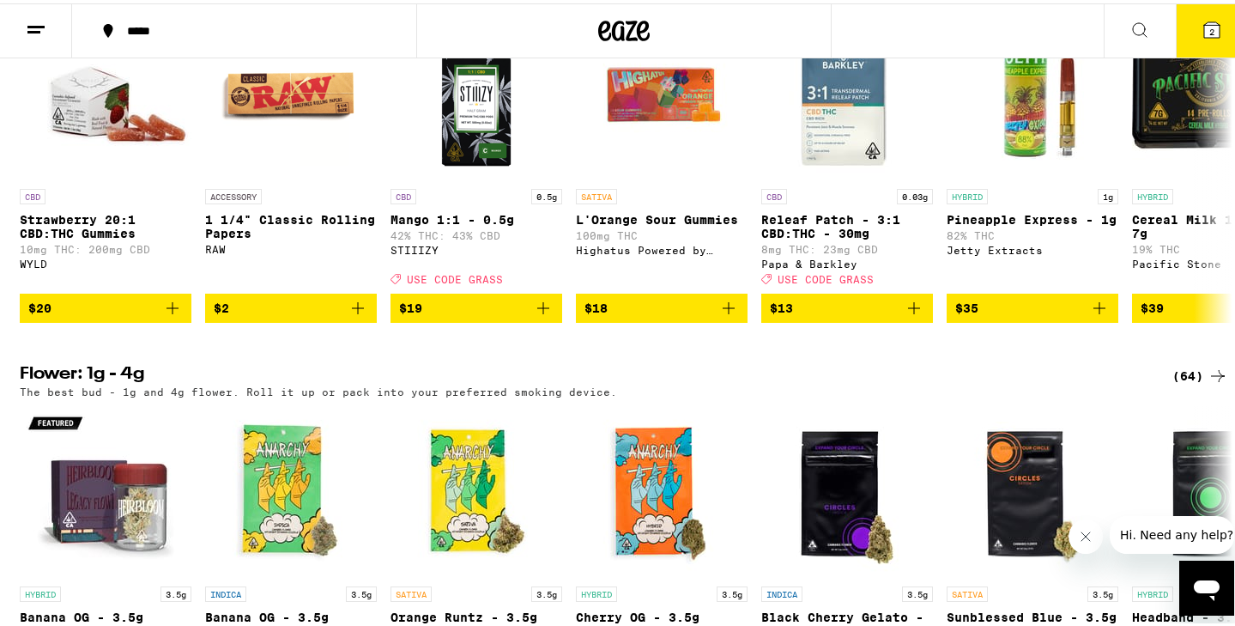
click at [1209, 26] on span "2" at bounding box center [1211, 28] width 5 height 10
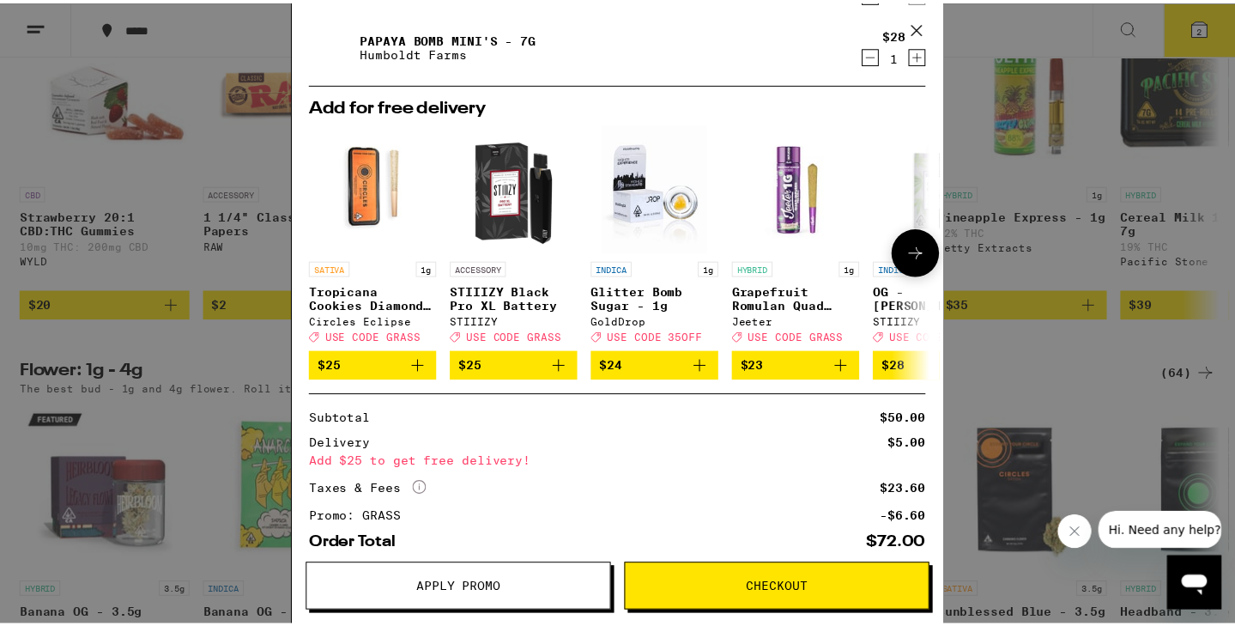
scroll to position [191, 0]
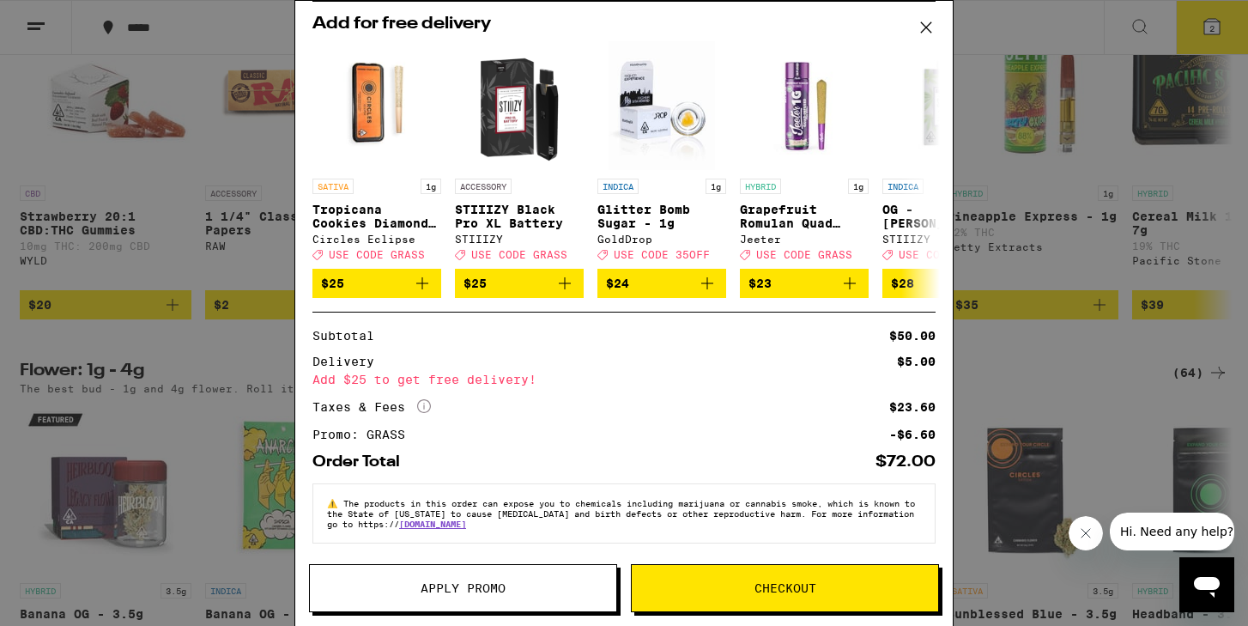
click at [1048, 30] on div "Your Cart Pomberry x Kush Mints Punch Live Rosin Chews Lost Farm $22 1 Papaya B…" at bounding box center [624, 313] width 1248 height 626
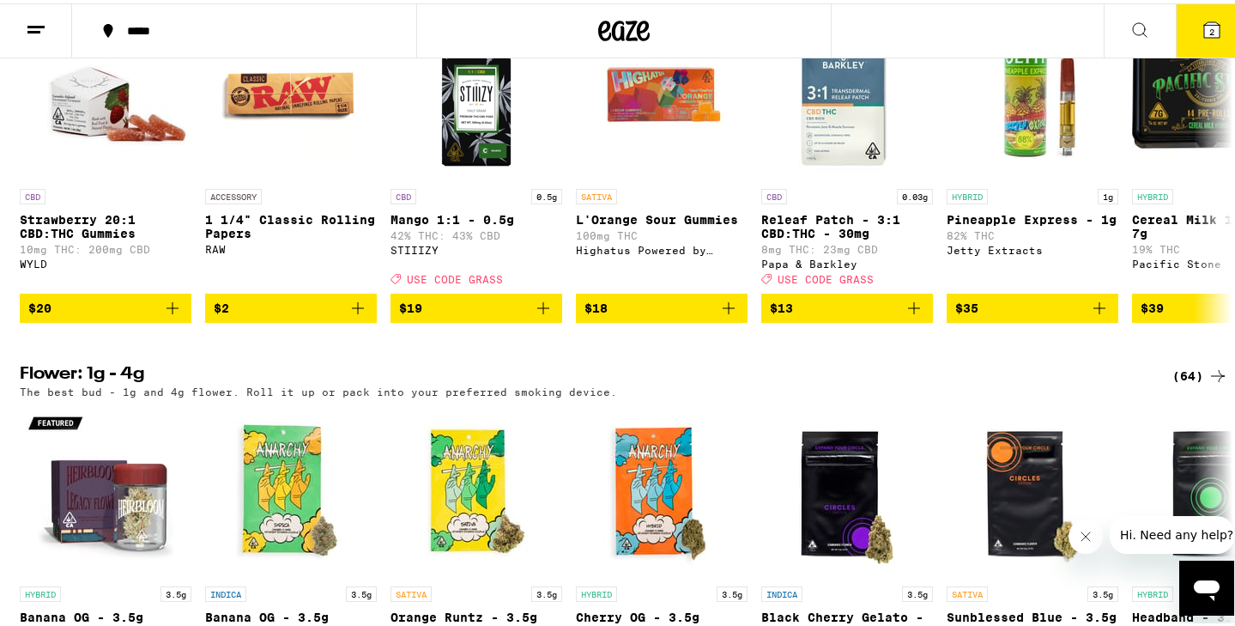
click at [145, 23] on div "*****" at bounding box center [252, 27] width 269 height 12
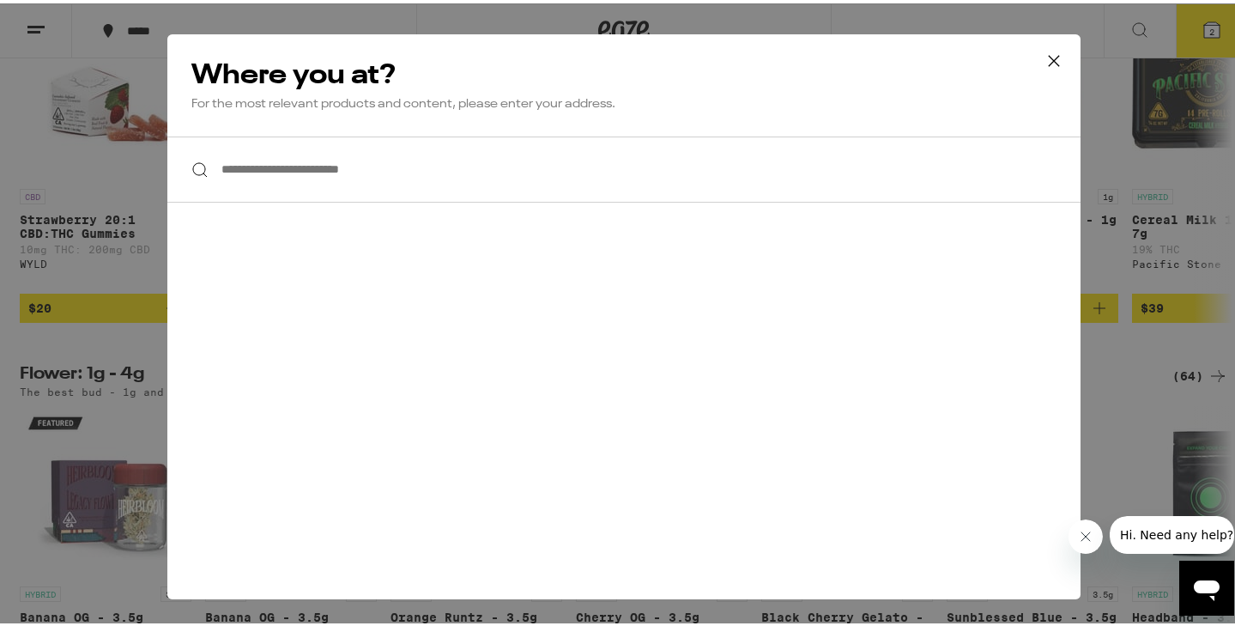
click at [268, 172] on input "**********" at bounding box center [623, 166] width 913 height 66
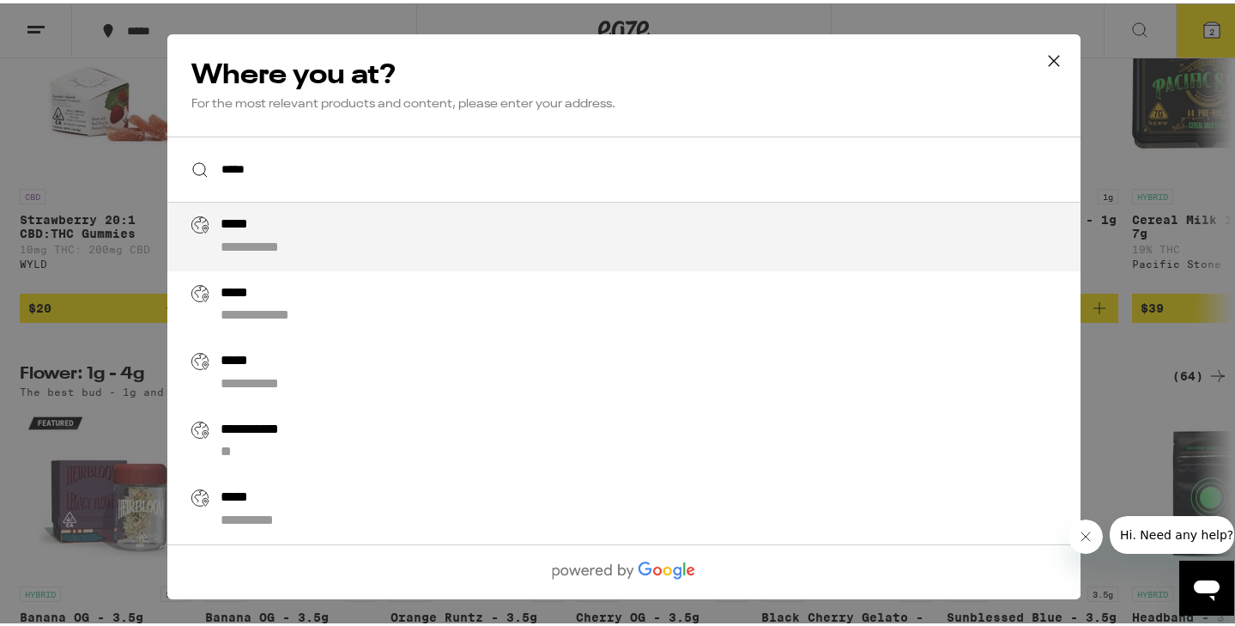
click at [244, 496] on div "*****" at bounding box center [243, 495] width 45 height 18
type input "**********"
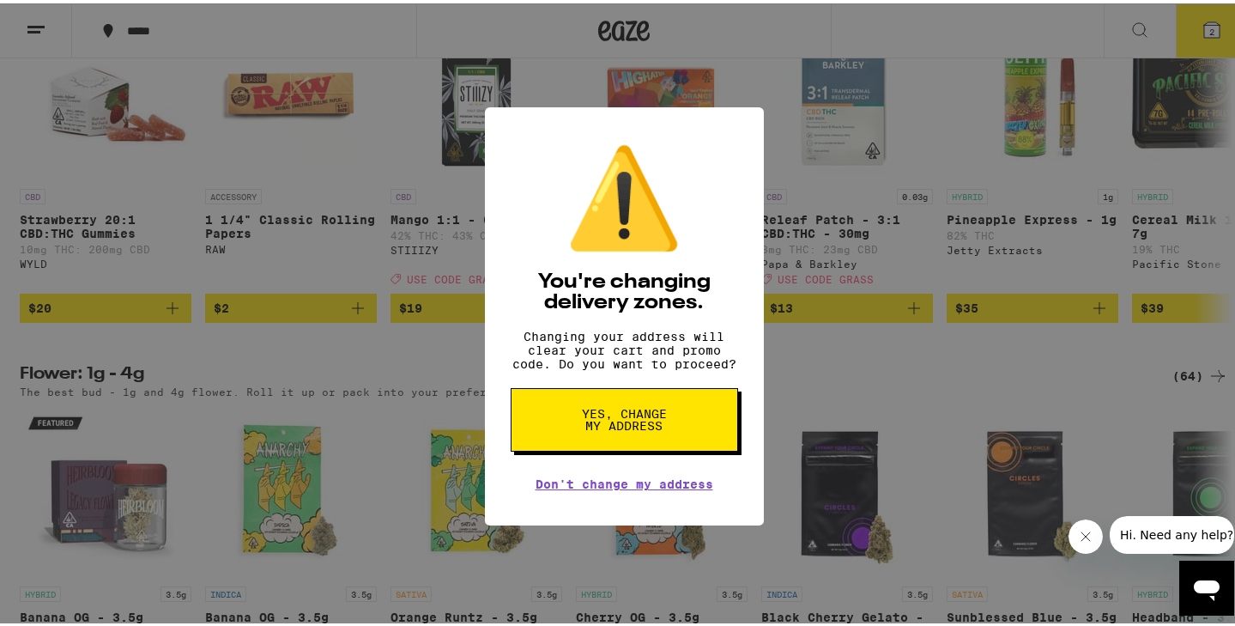
click at [580, 421] on span "Yes, change my address" at bounding box center [624, 416] width 88 height 24
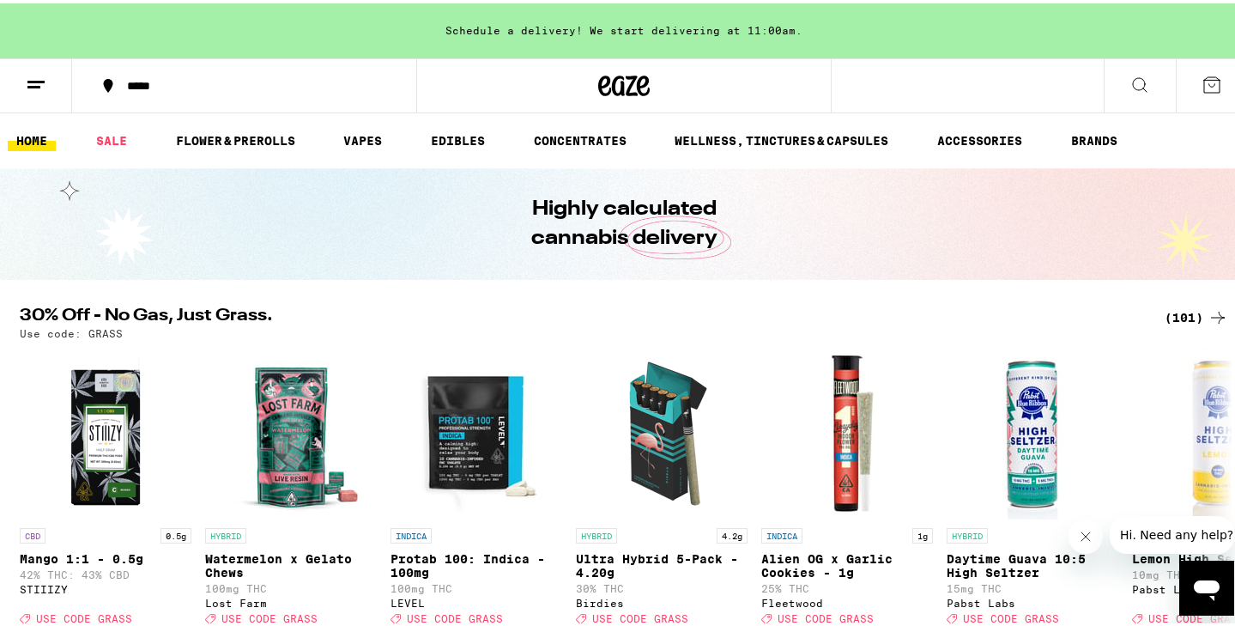
click at [1201, 84] on icon at bounding box center [1211, 81] width 21 height 21
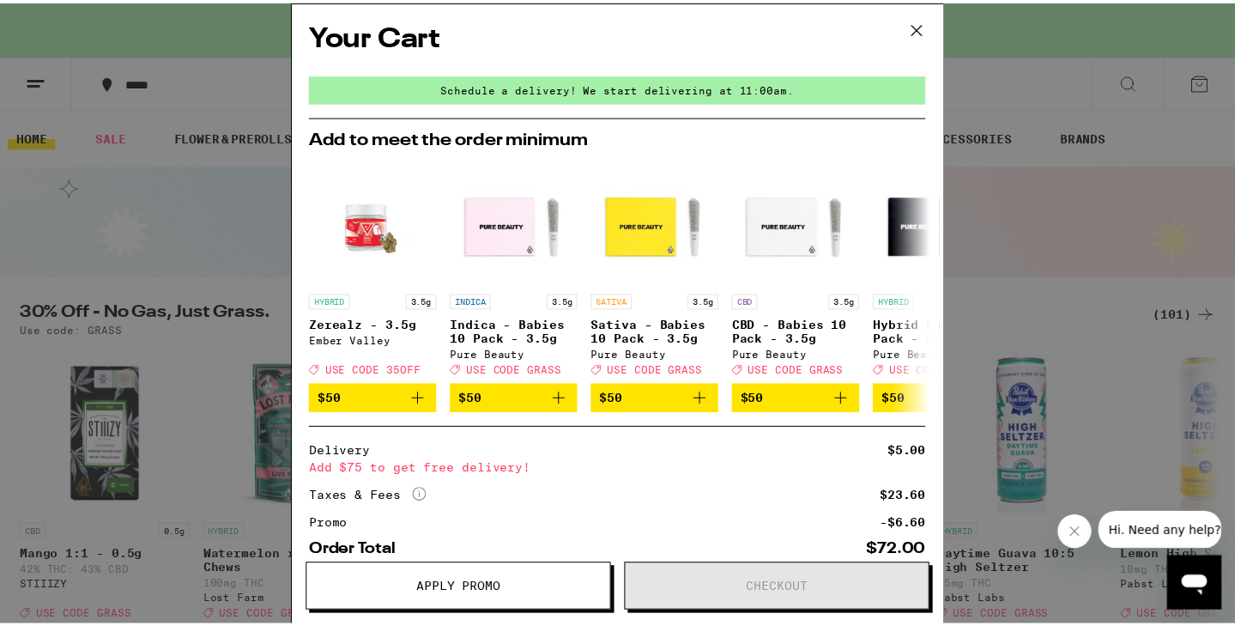
scroll to position [101, 0]
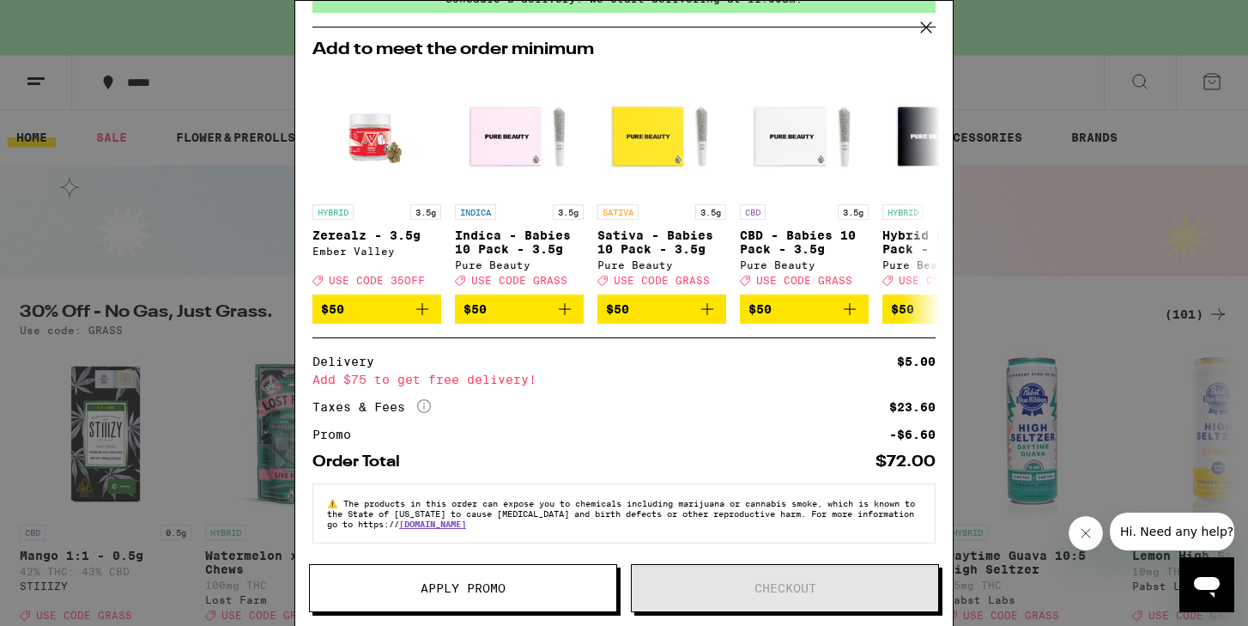
click at [920, 25] on icon at bounding box center [926, 28] width 26 height 26
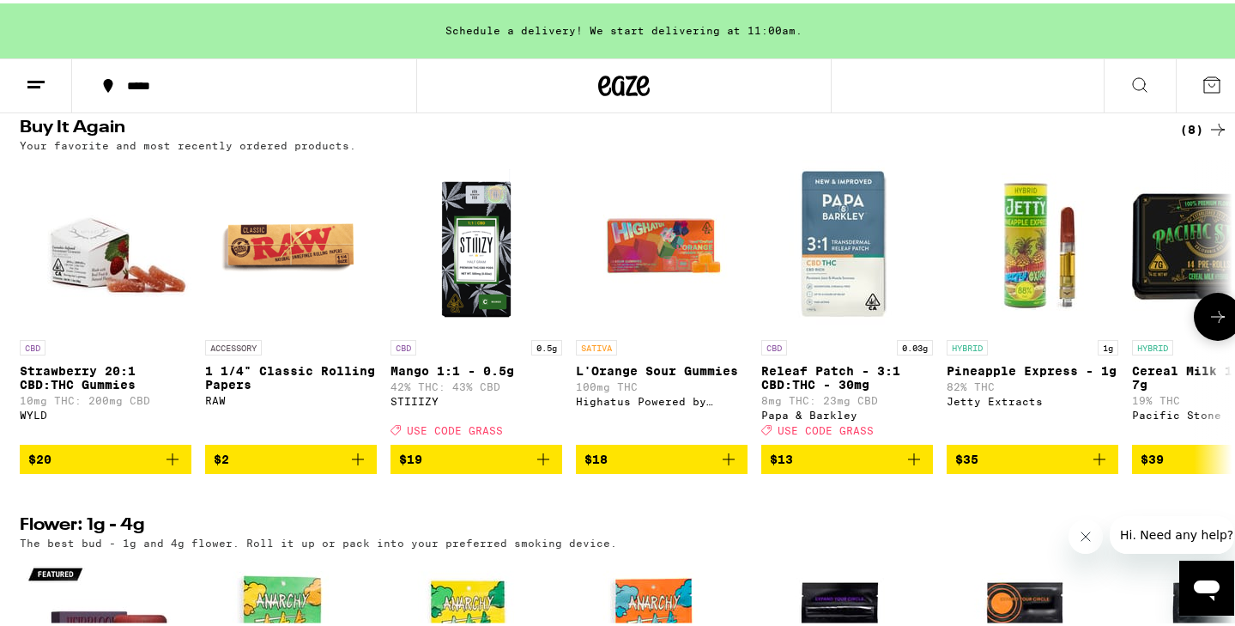
scroll to position [1376, 0]
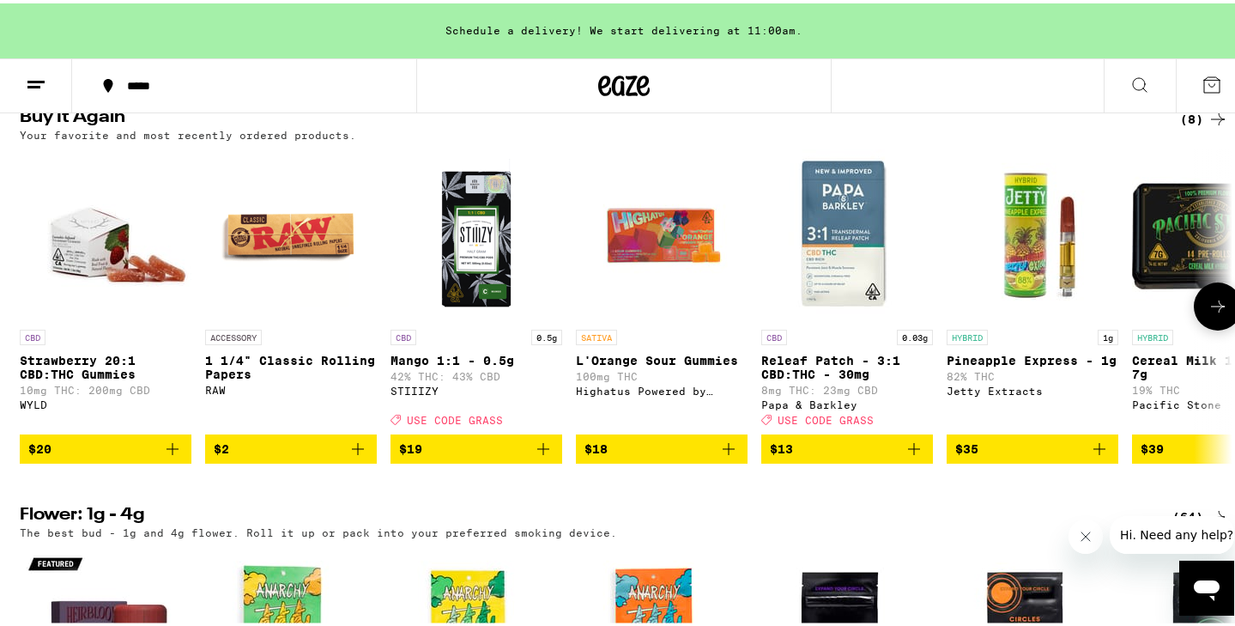
click at [1200, 327] on button at bounding box center [1218, 303] width 48 height 48
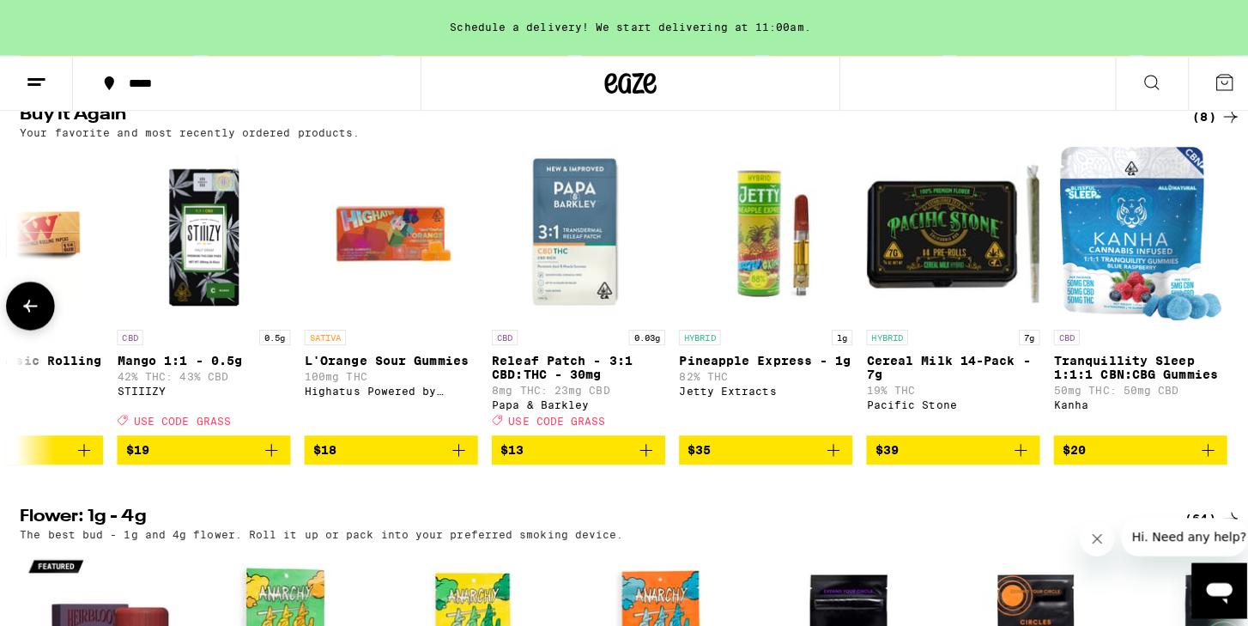
scroll to position [0, 275]
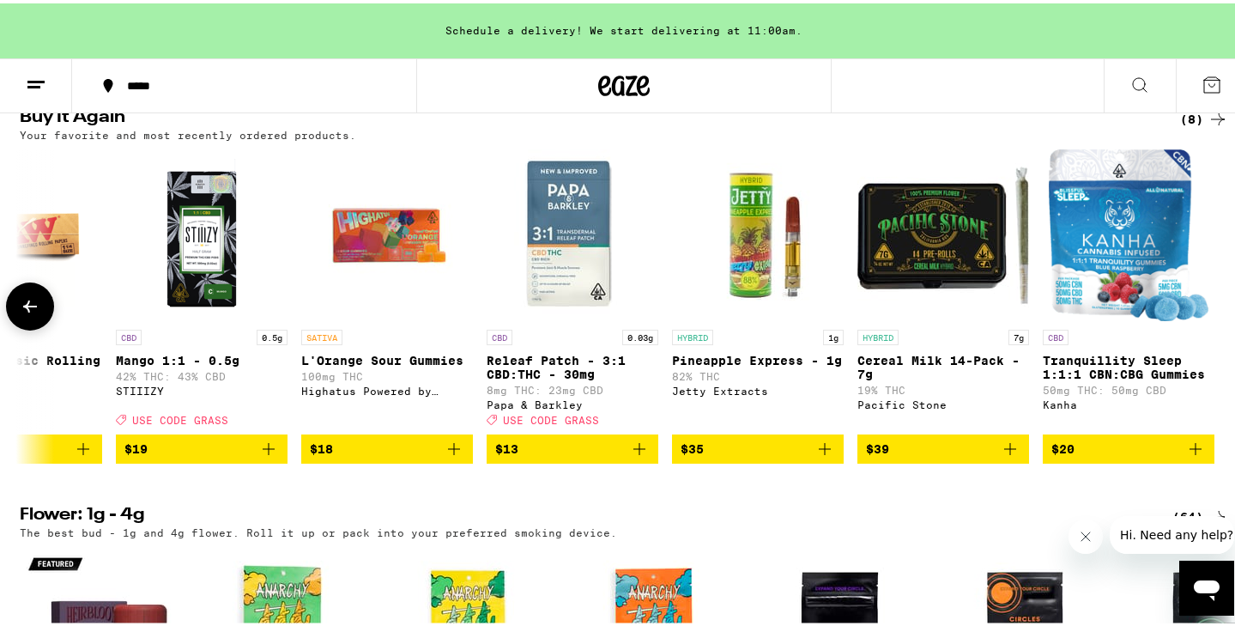
click at [1001, 456] on icon "Add to bag" at bounding box center [1010, 445] width 21 height 21
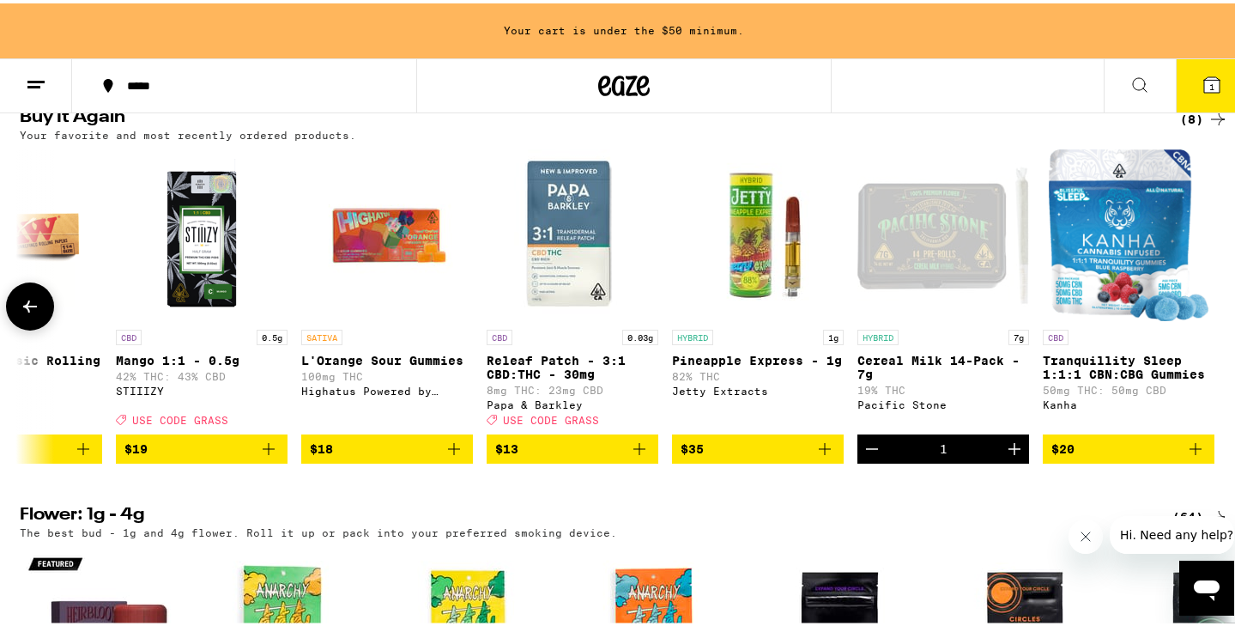
click at [1189, 451] on icon "Add to bag" at bounding box center [1195, 445] width 12 height 12
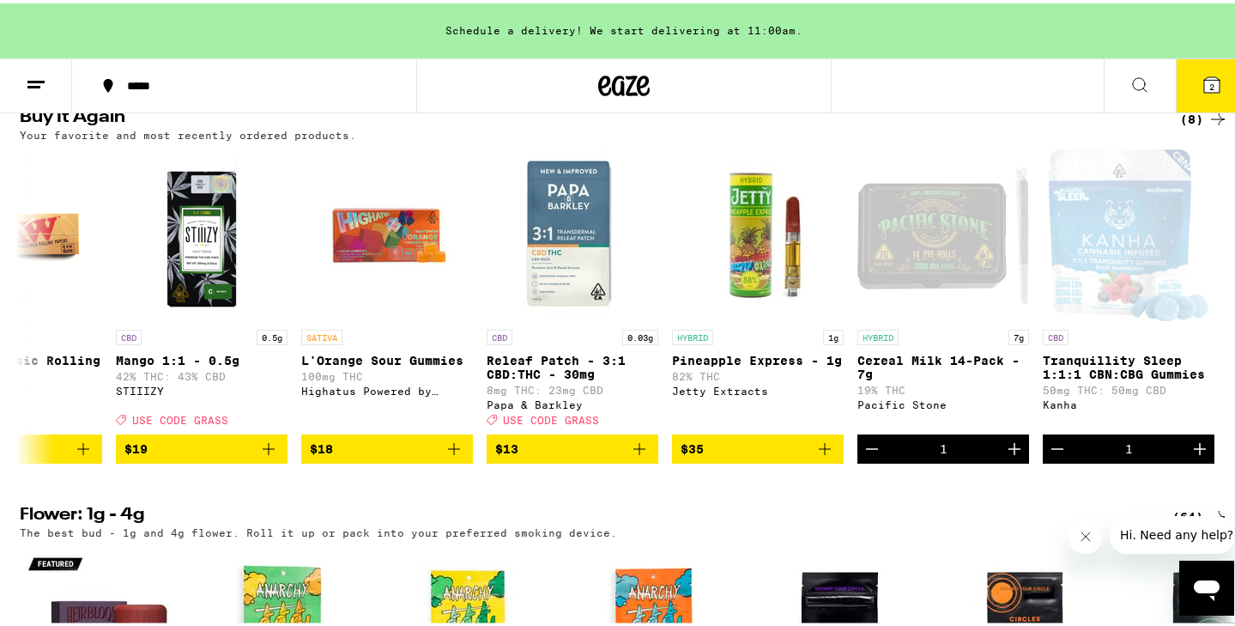
click at [1204, 86] on icon at bounding box center [1211, 81] width 15 height 15
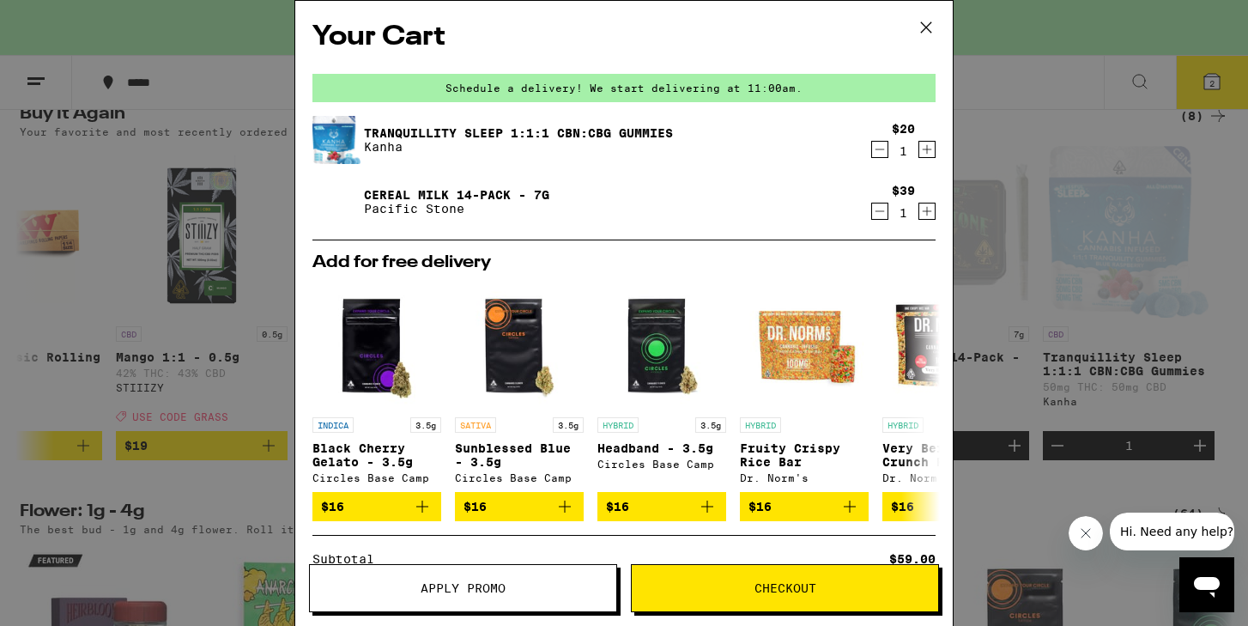
click at [526, 590] on span "Apply Promo" at bounding box center [463, 588] width 306 height 12
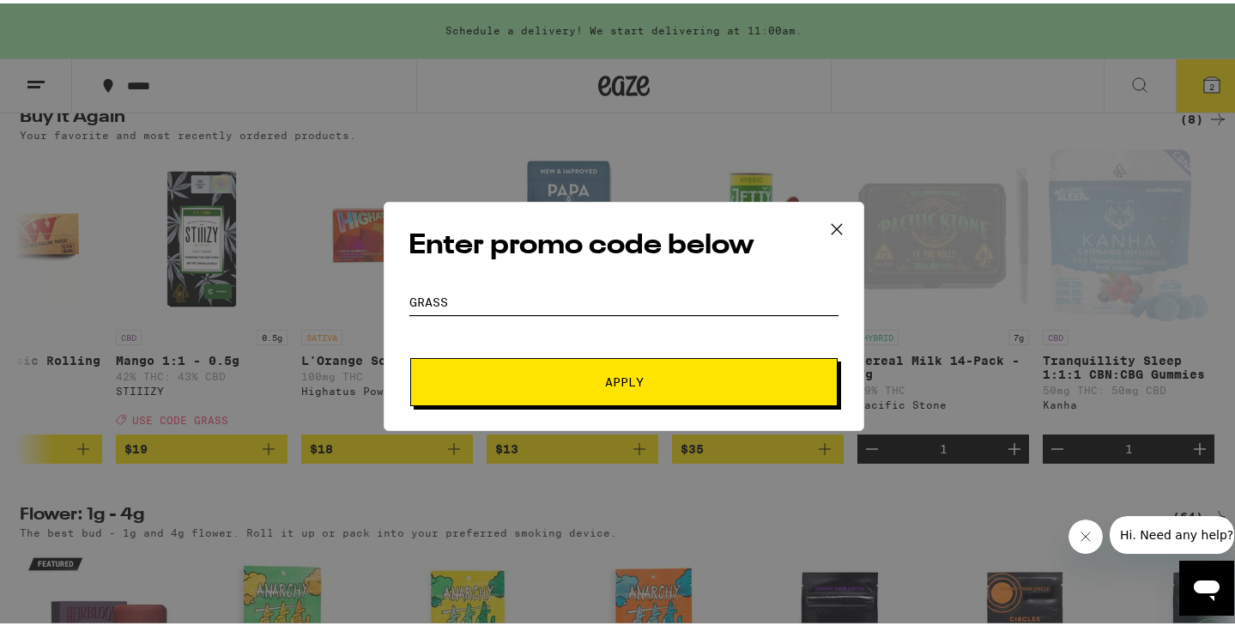
click at [584, 296] on input "grass" at bounding box center [623, 299] width 431 height 26
click at [610, 376] on span "Apply" at bounding box center [624, 378] width 39 height 12
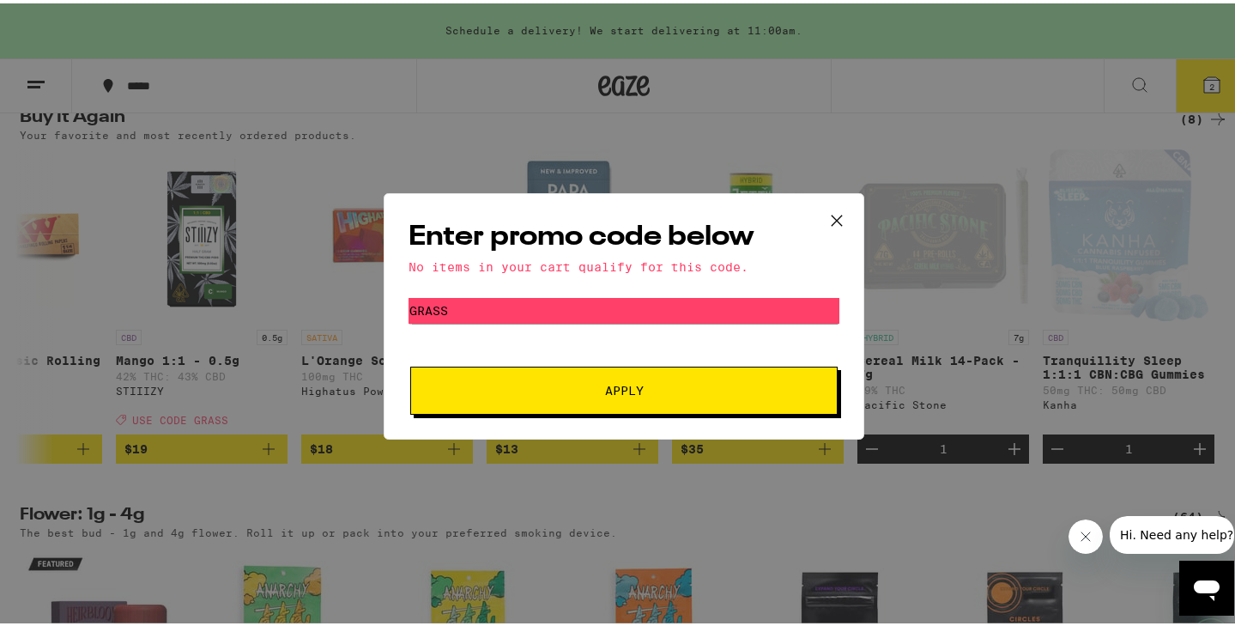
click at [833, 209] on icon at bounding box center [837, 217] width 26 height 26
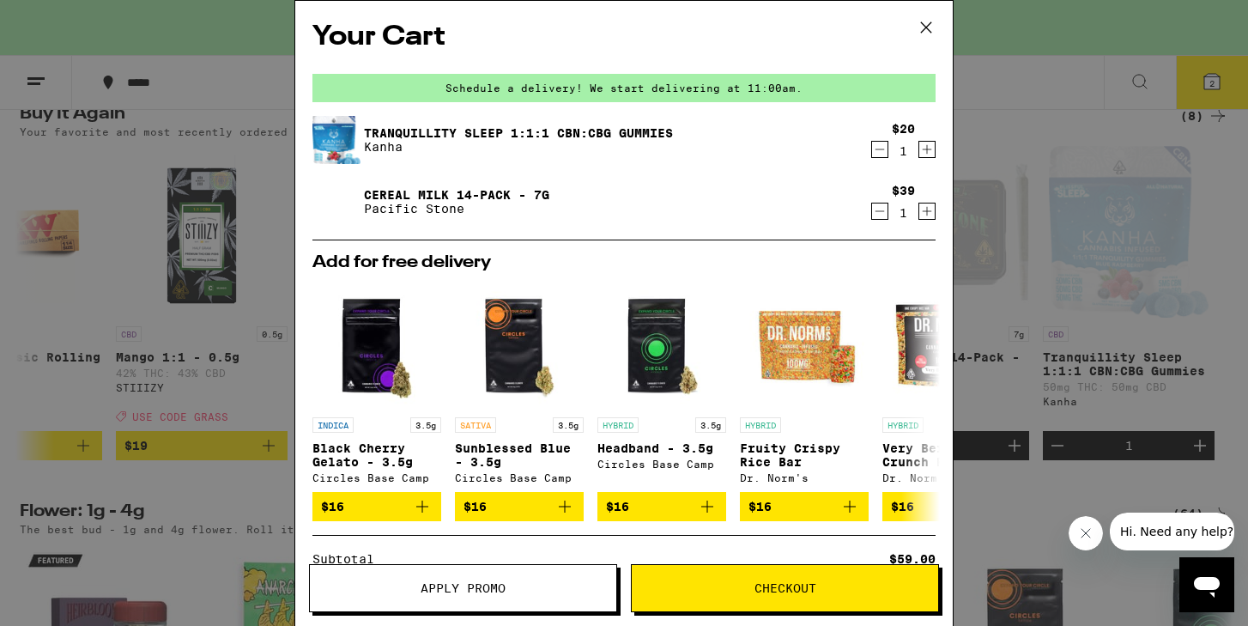
click at [872, 151] on icon "Decrement" at bounding box center [879, 149] width 15 height 21
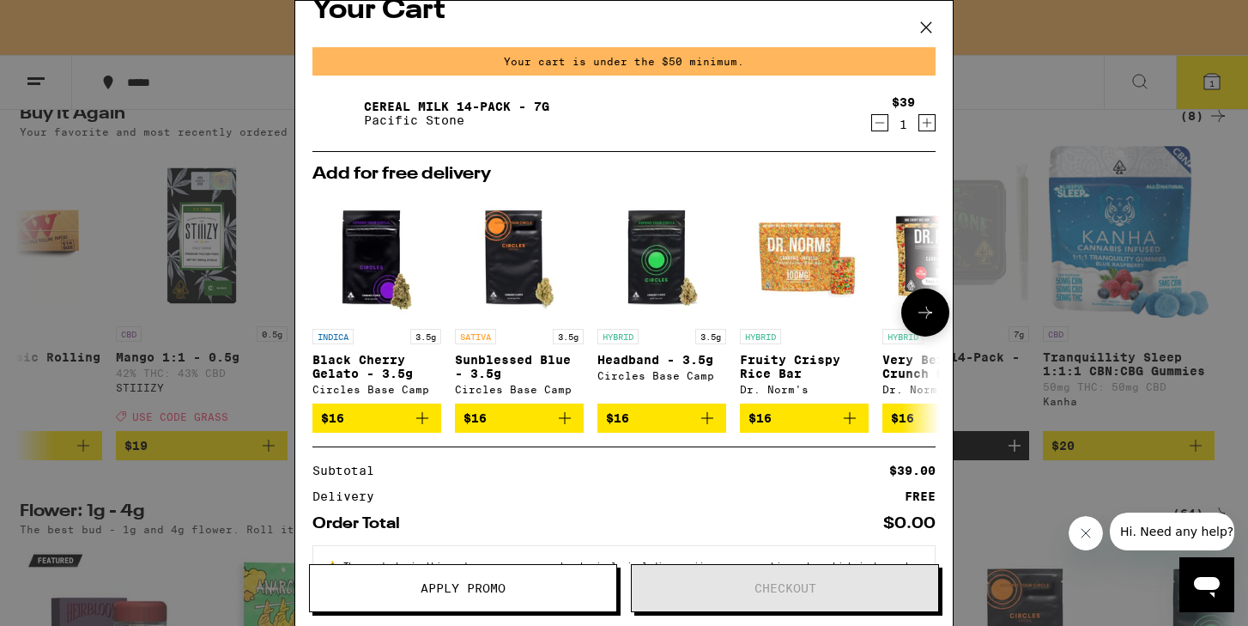
scroll to position [19, 0]
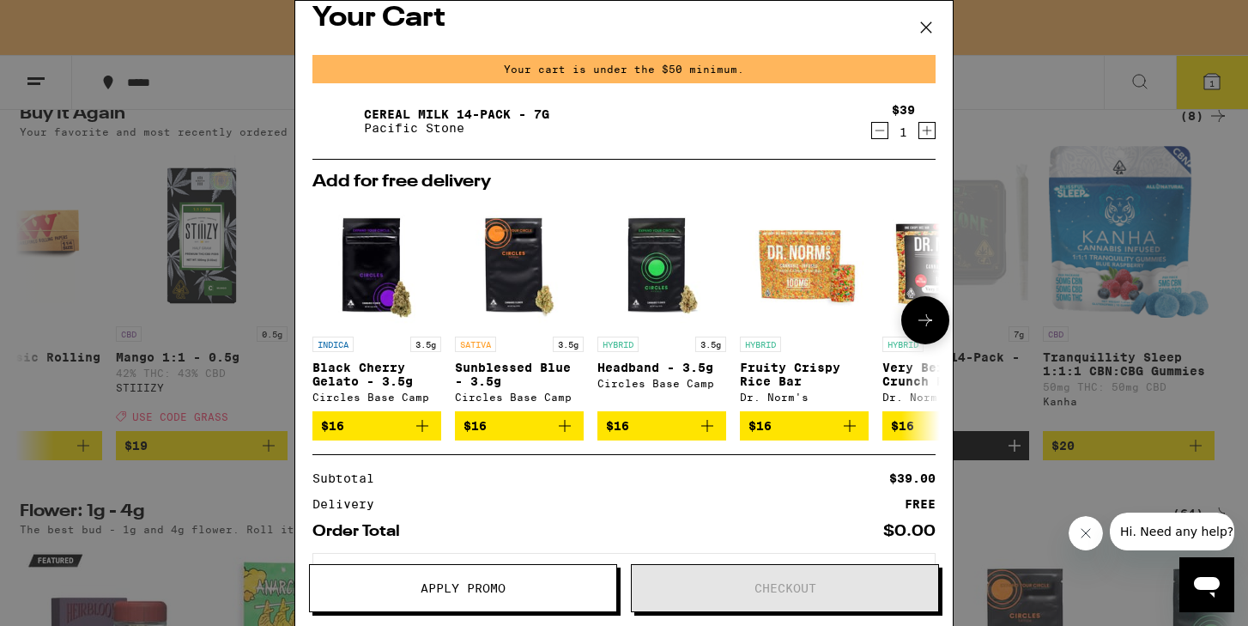
click at [915, 325] on icon at bounding box center [925, 320] width 21 height 21
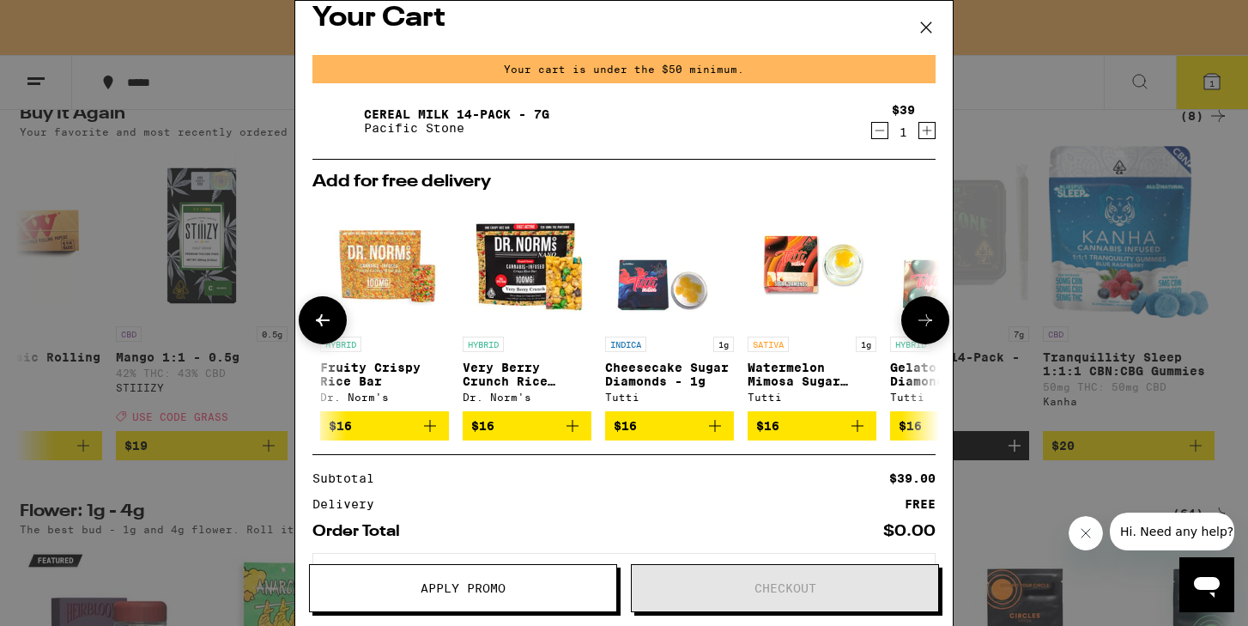
scroll to position [0, 423]
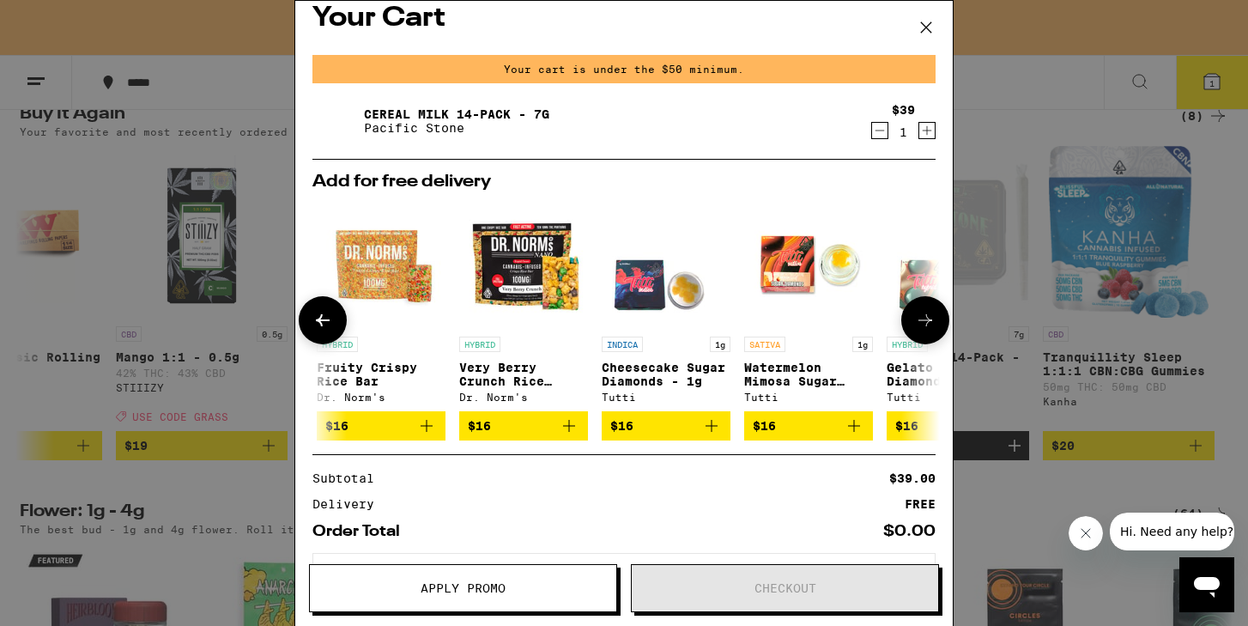
click at [915, 326] on icon at bounding box center [925, 320] width 21 height 21
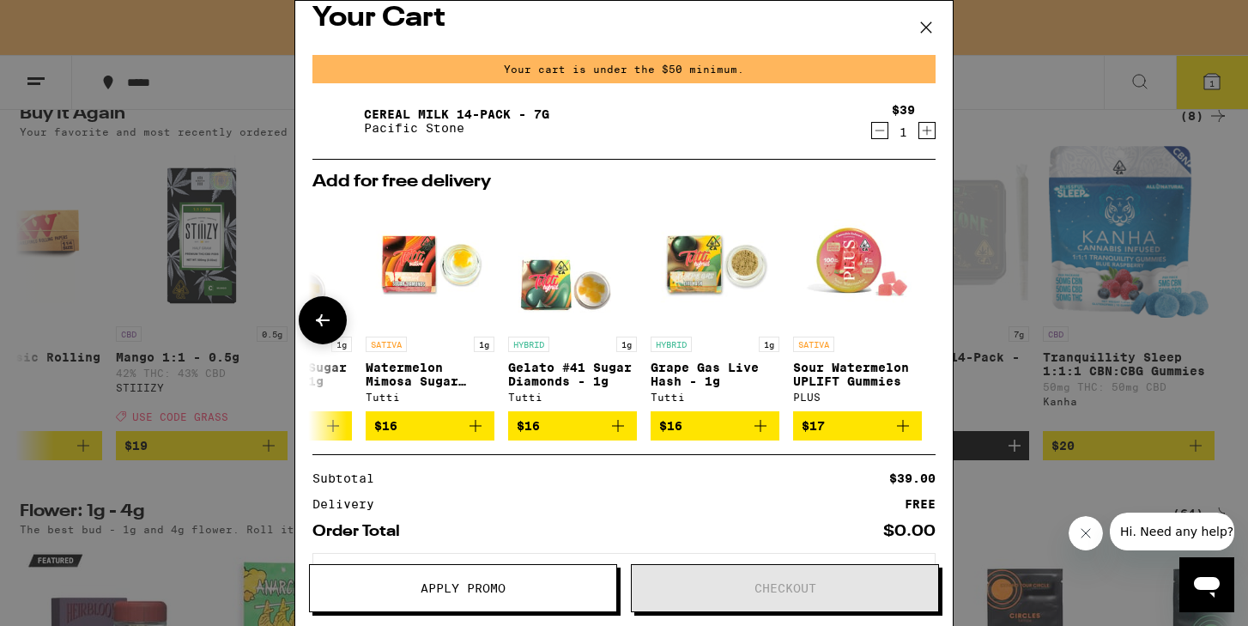
scroll to position [0, 814]
click at [836, 369] on p "Sour Watermelon UPLIFT Gummies" at bounding box center [857, 373] width 129 height 27
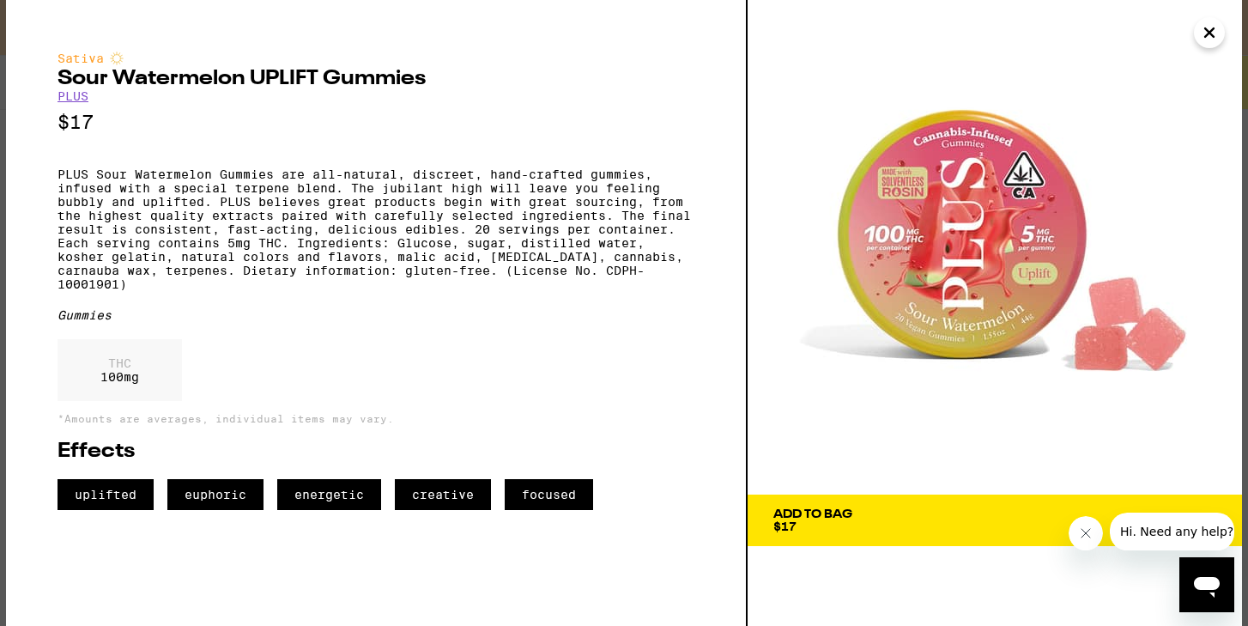
click at [1210, 32] on icon "Close" at bounding box center [1209, 32] width 9 height 9
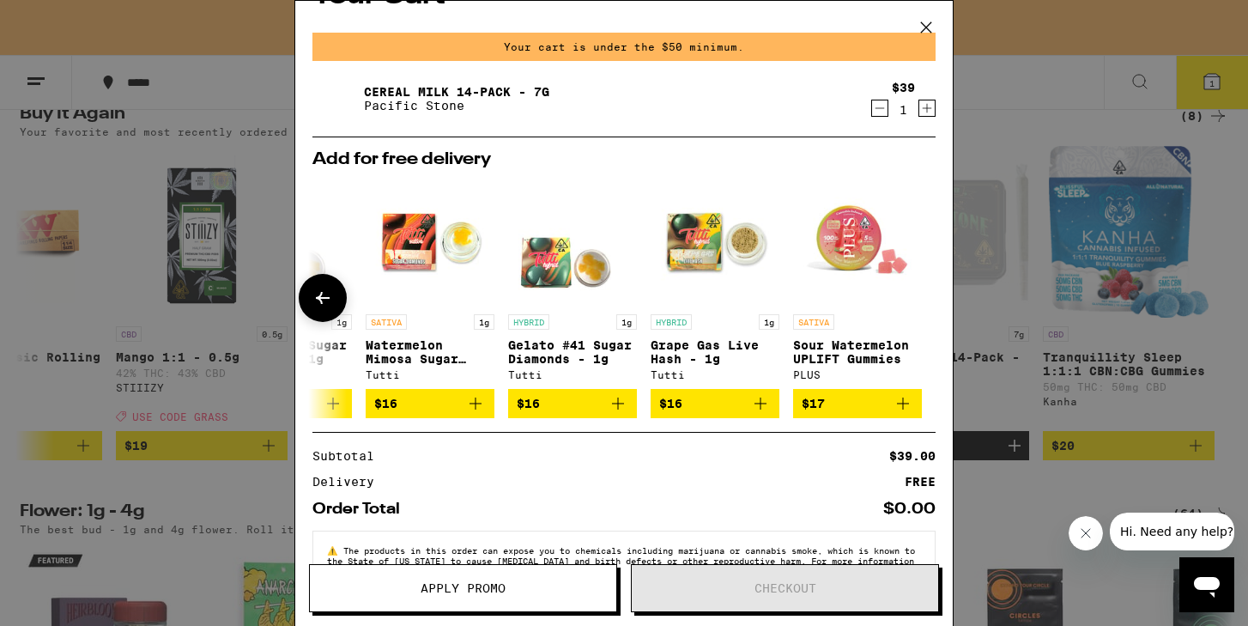
scroll to position [43, 0]
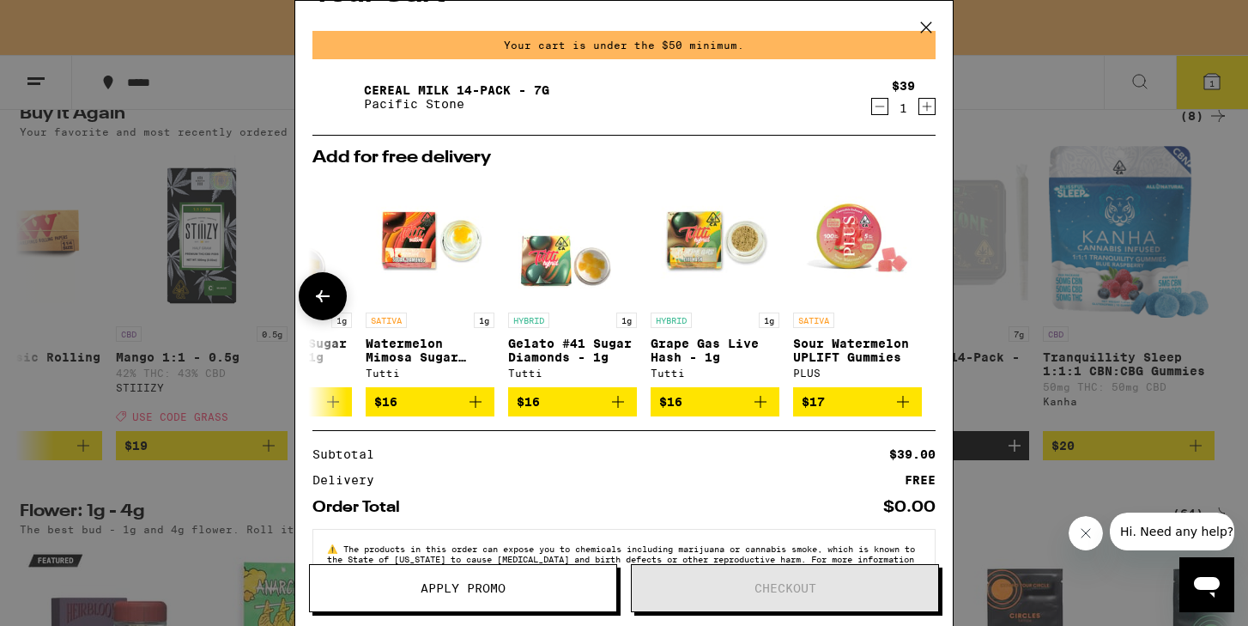
click at [332, 300] on icon at bounding box center [322, 296] width 21 height 21
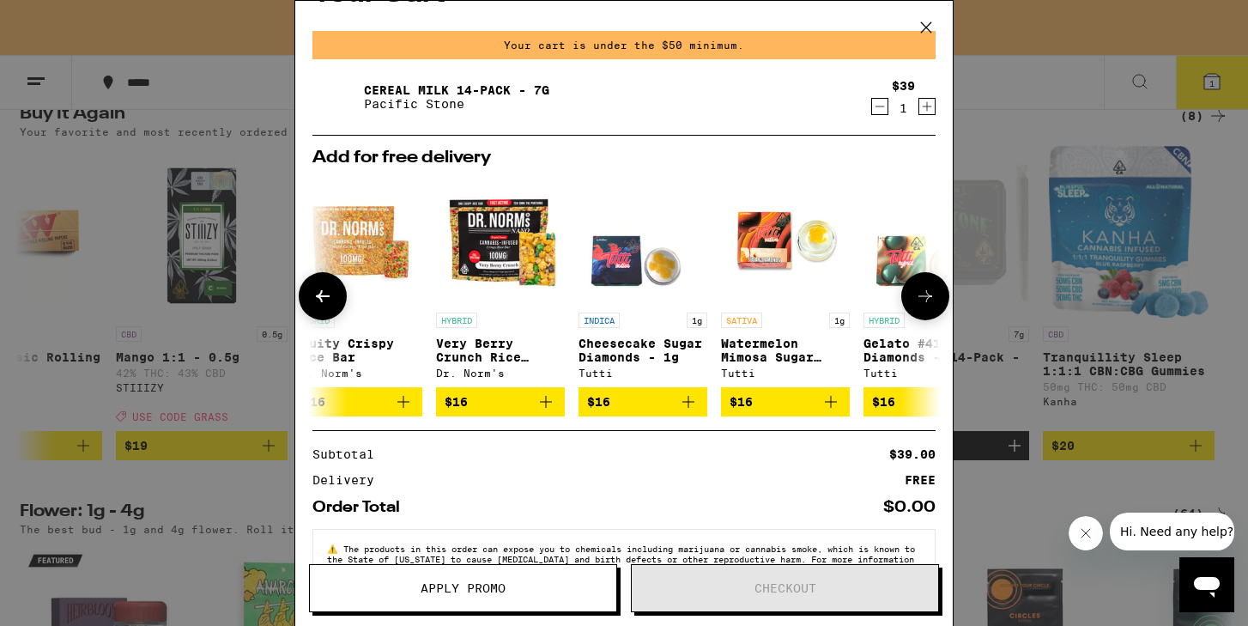
scroll to position [0, 391]
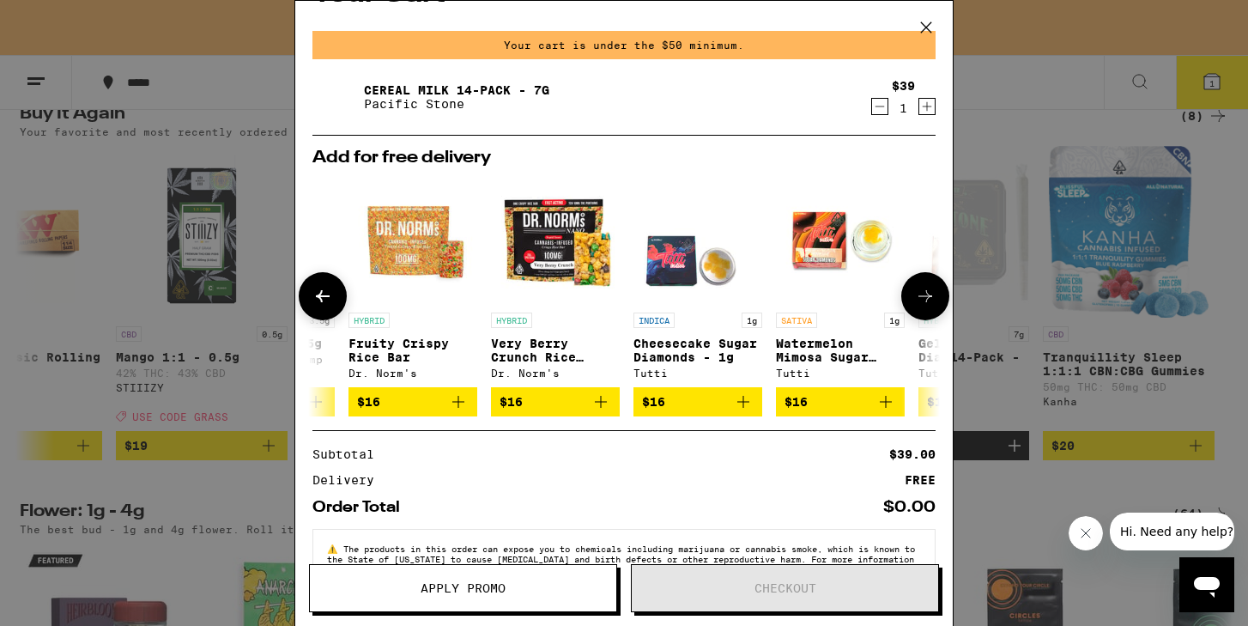
click at [332, 300] on icon at bounding box center [322, 296] width 21 height 21
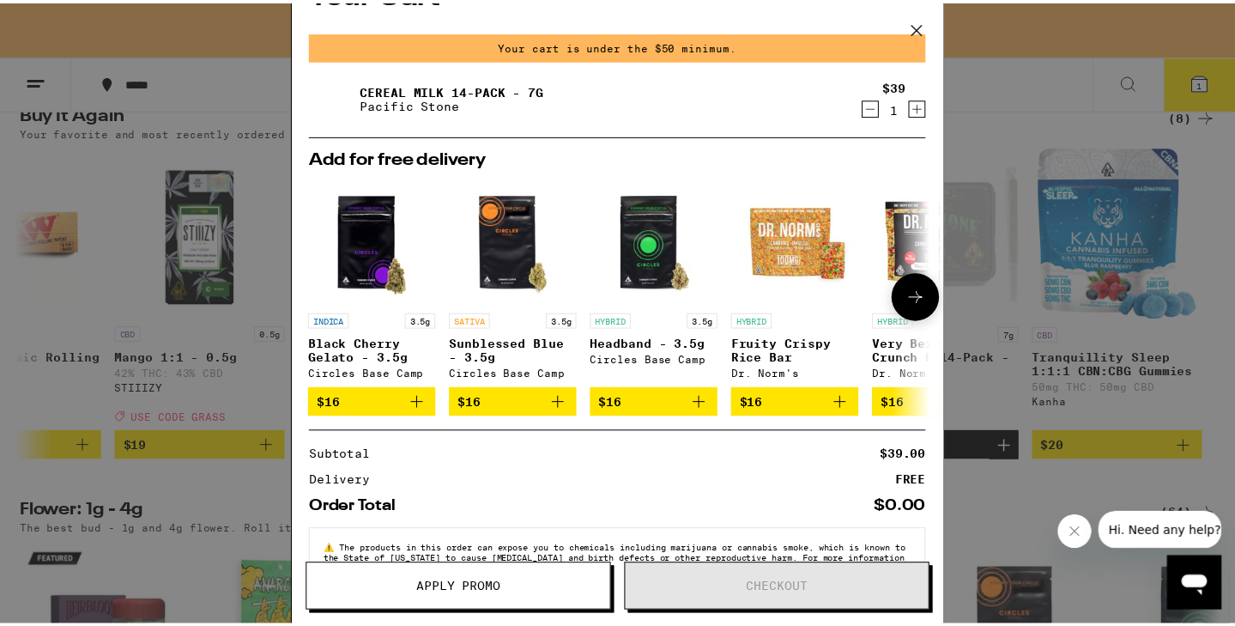
scroll to position [0, 0]
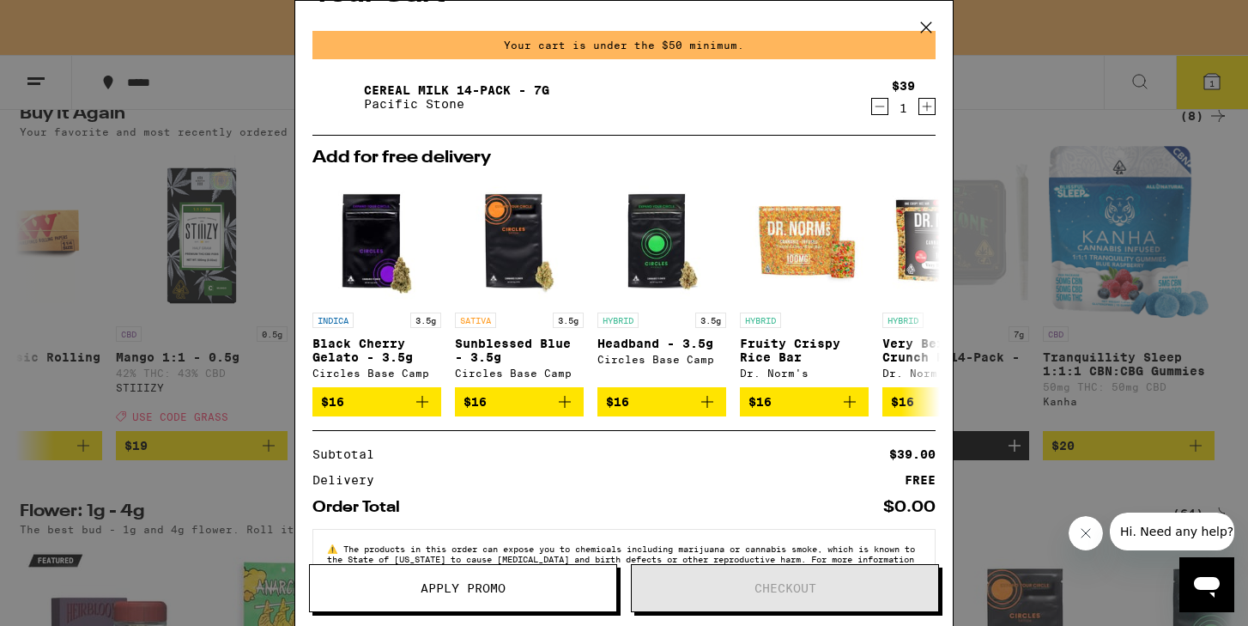
click at [249, 221] on div "Your Cart Your cart is under the $50 minimum. Cereal Milk 14-Pack - 7g Pacific …" at bounding box center [624, 313] width 1248 height 626
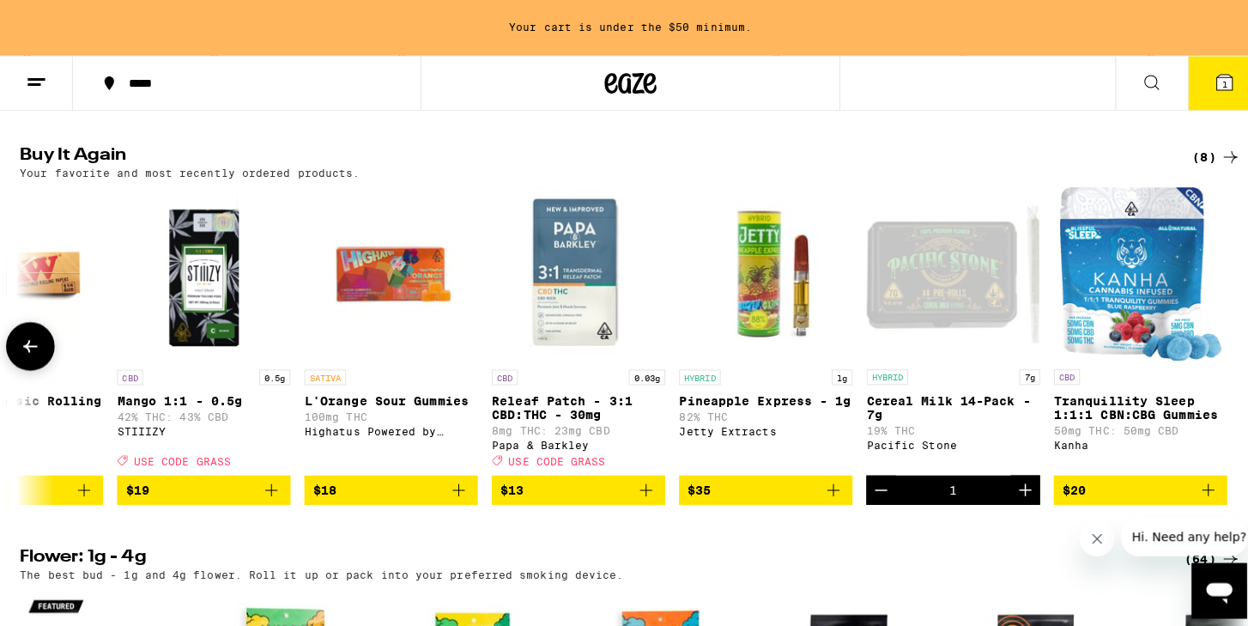
scroll to position [1410, 0]
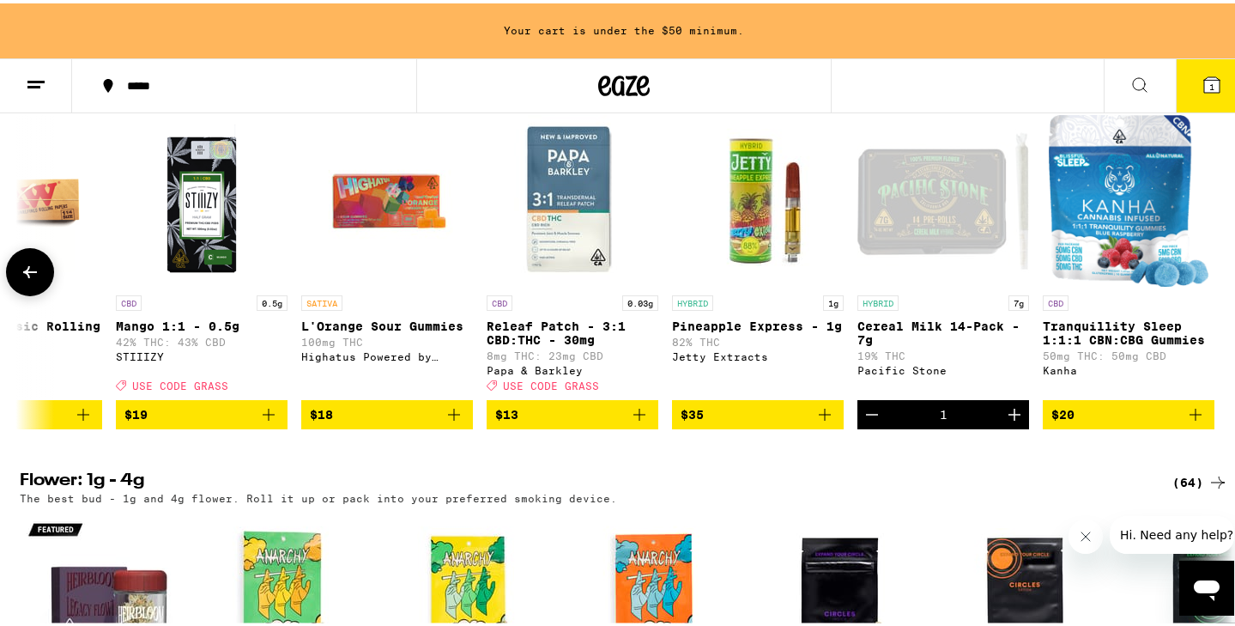
click at [444, 421] on icon "Add to bag" at bounding box center [454, 411] width 21 height 21
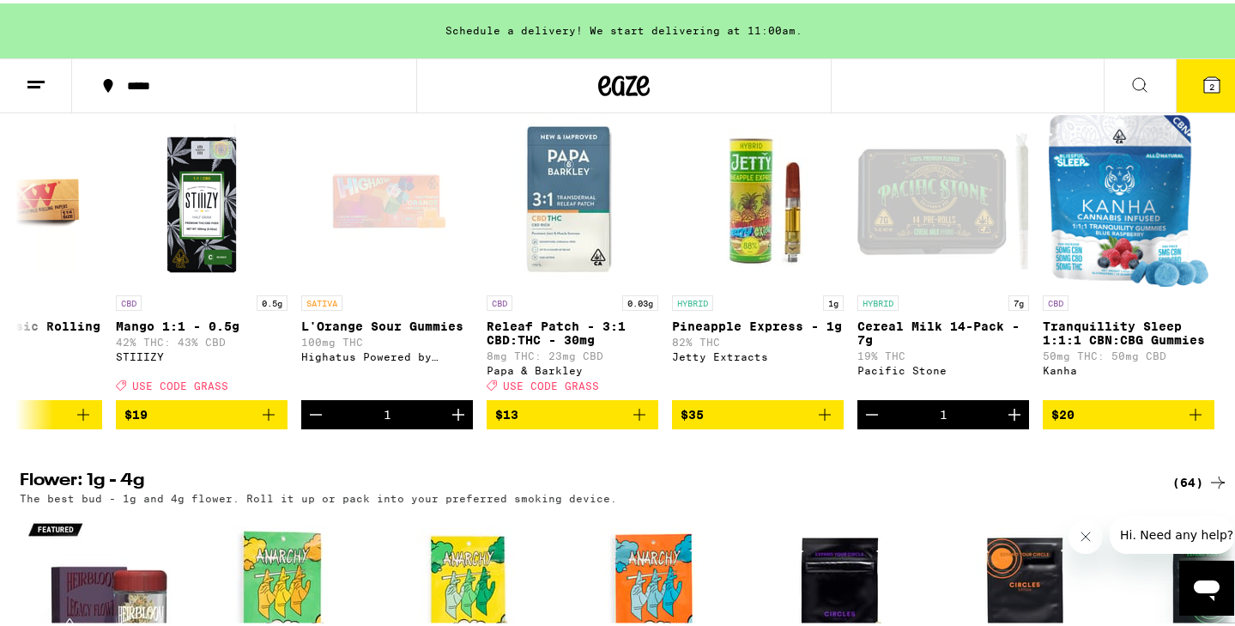
click at [1209, 87] on span "2" at bounding box center [1211, 83] width 5 height 10
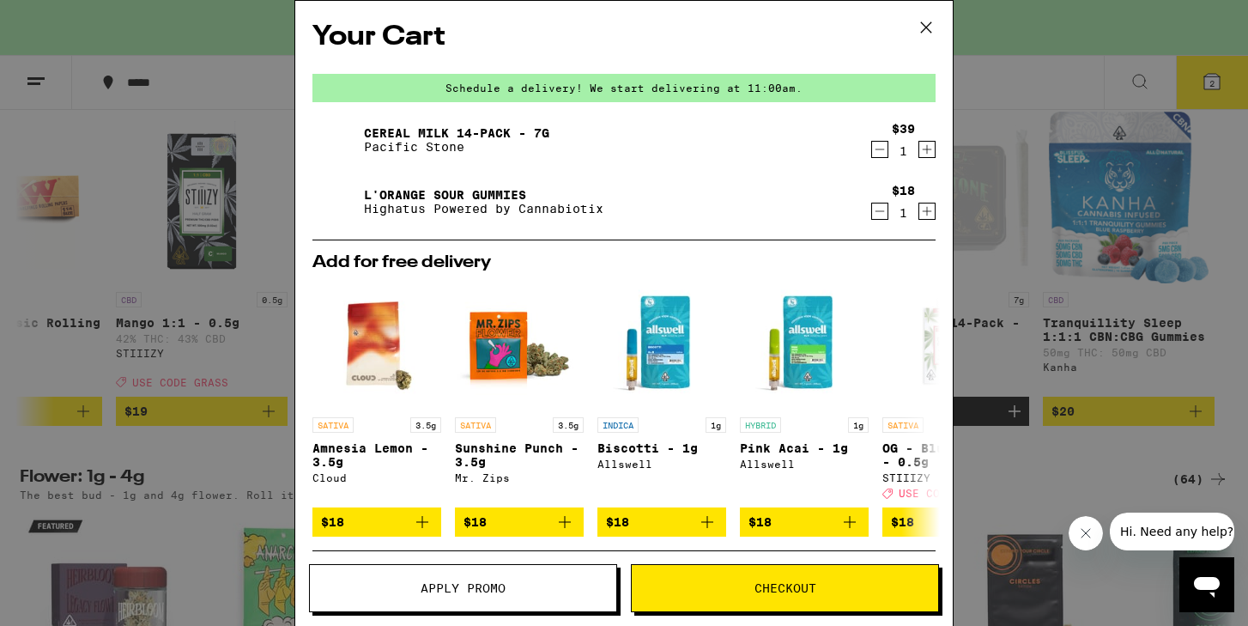
click at [872, 149] on icon "Decrement" at bounding box center [879, 149] width 15 height 21
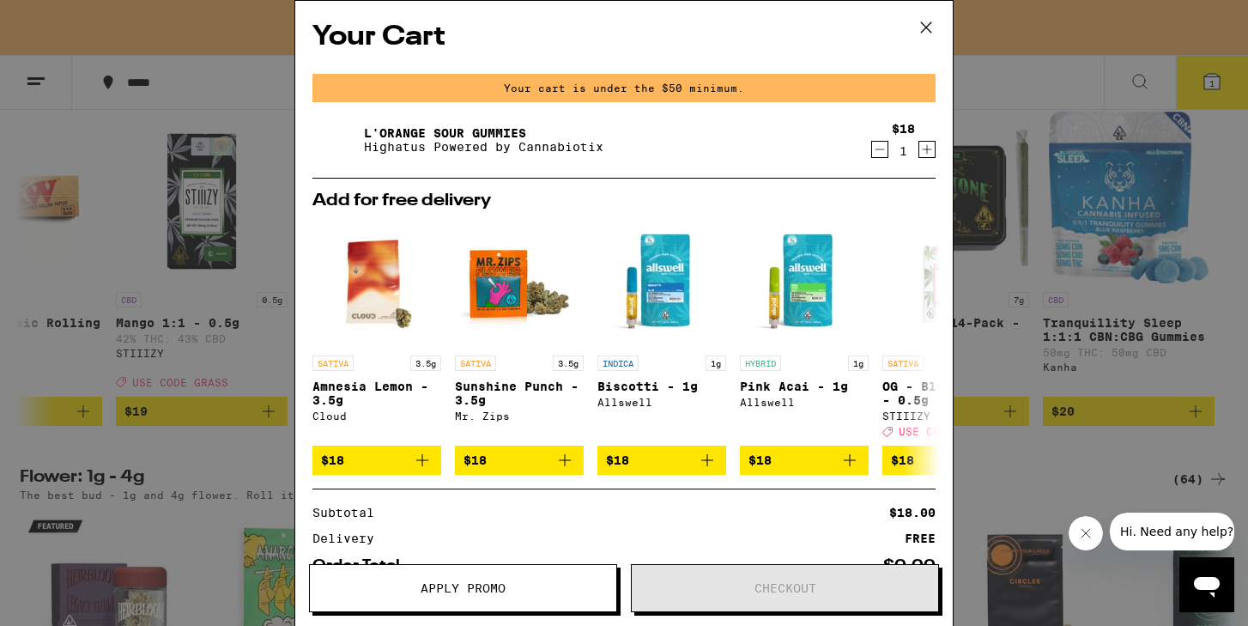
click at [932, 19] on icon at bounding box center [926, 28] width 26 height 26
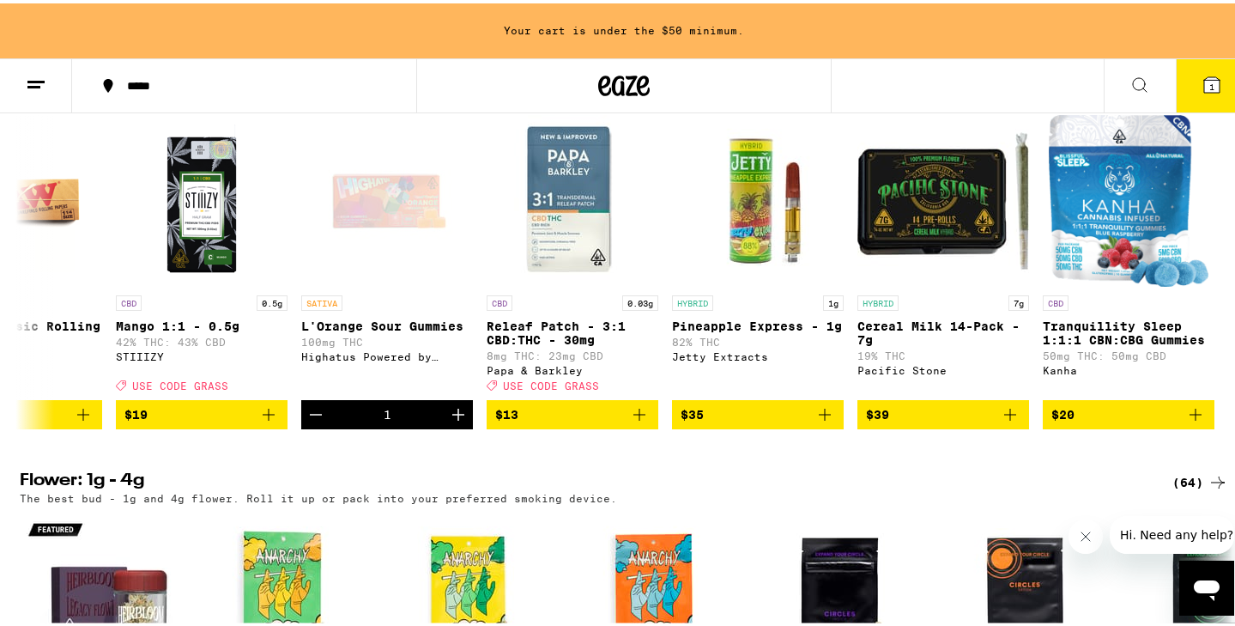
click at [1209, 78] on span "1" at bounding box center [1211, 83] width 5 height 10
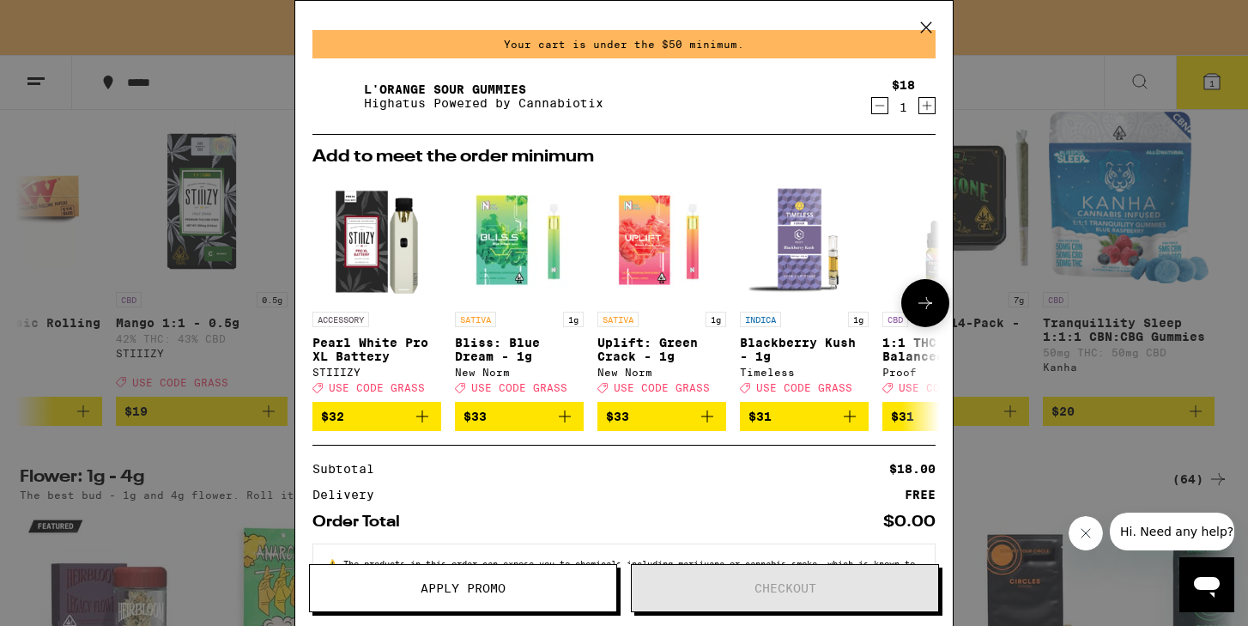
scroll to position [52, 0]
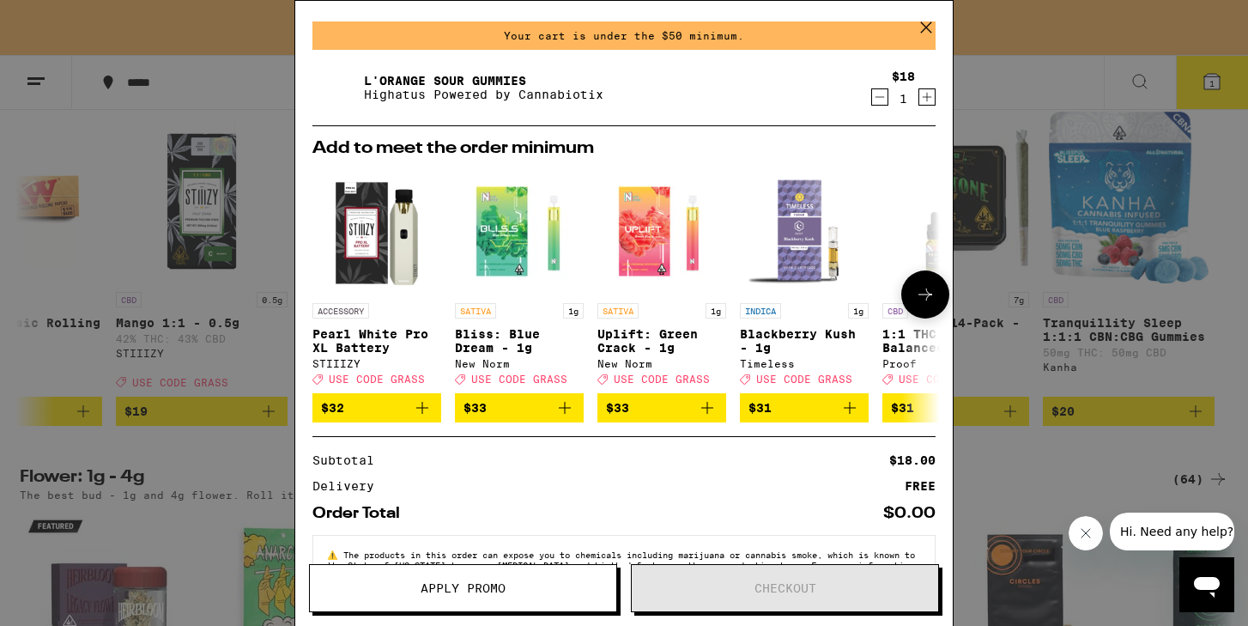
click at [915, 305] on icon at bounding box center [925, 294] width 21 height 21
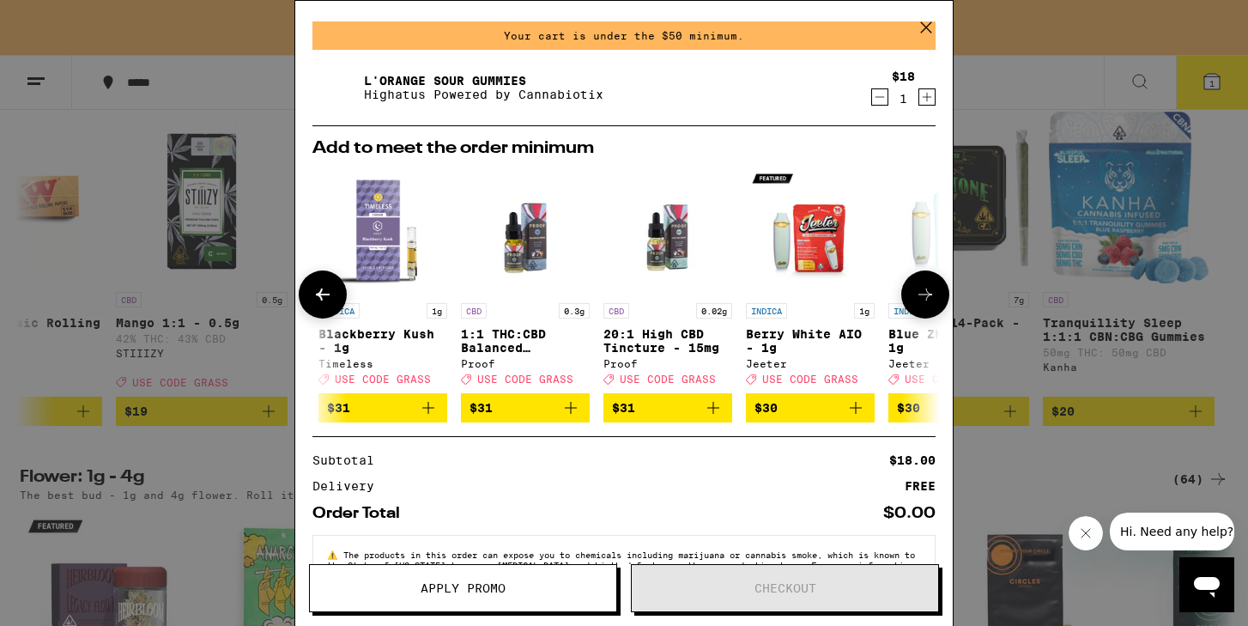
scroll to position [0, 423]
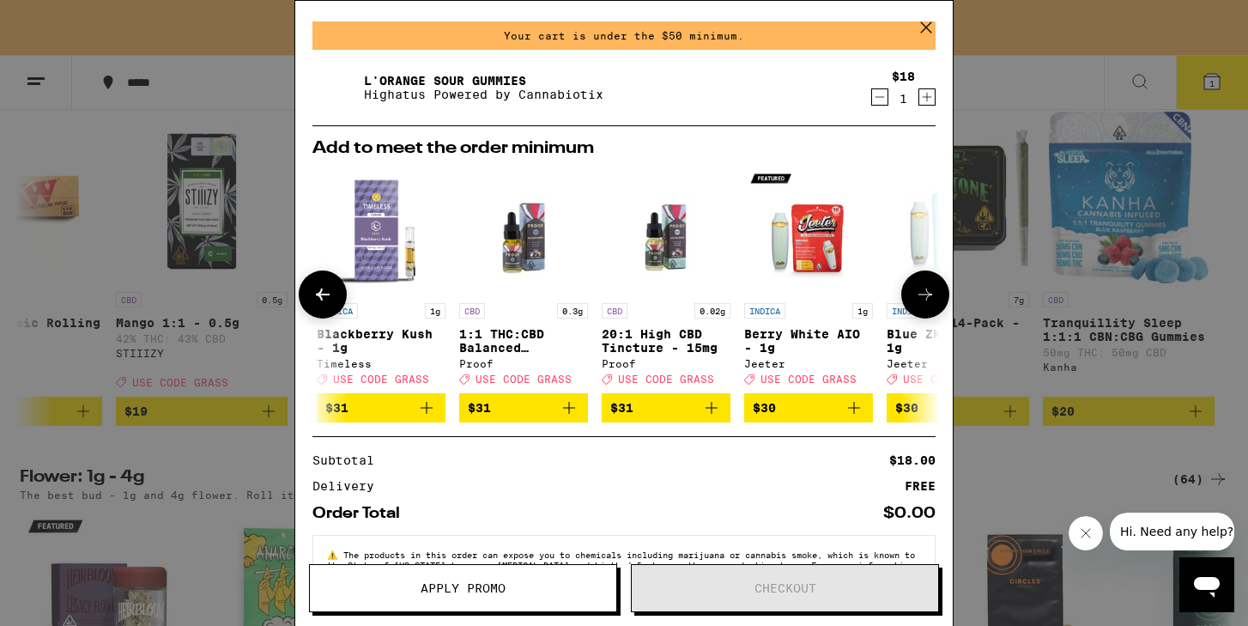
click at [915, 299] on icon at bounding box center [925, 294] width 21 height 21
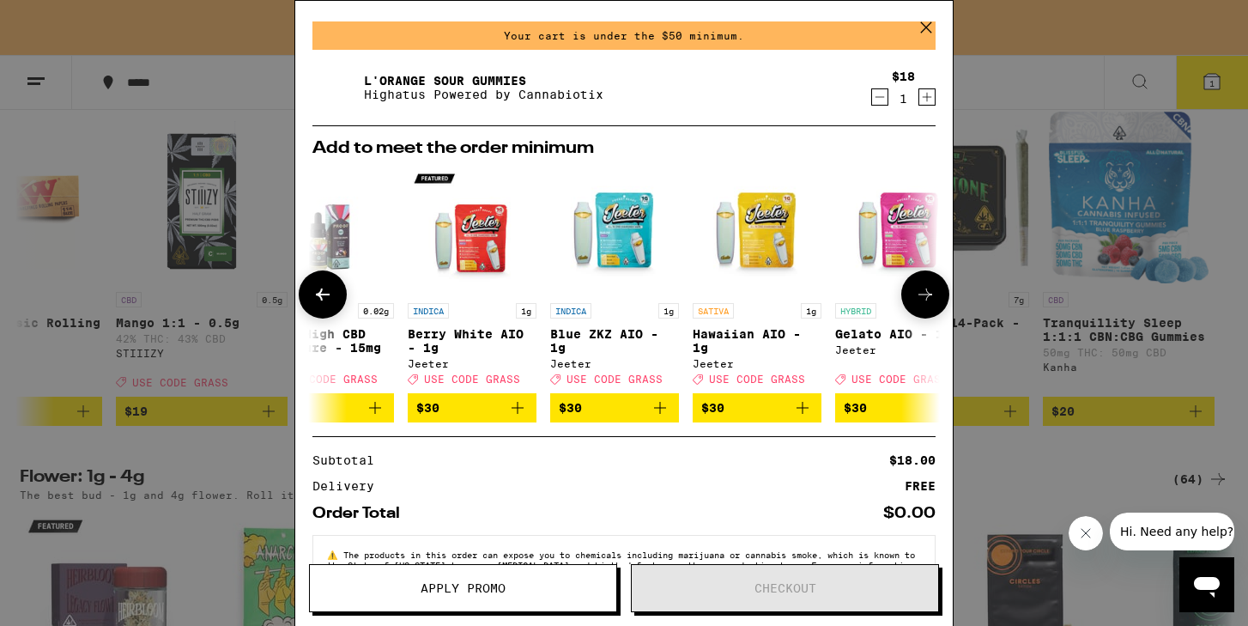
scroll to position [0, 814]
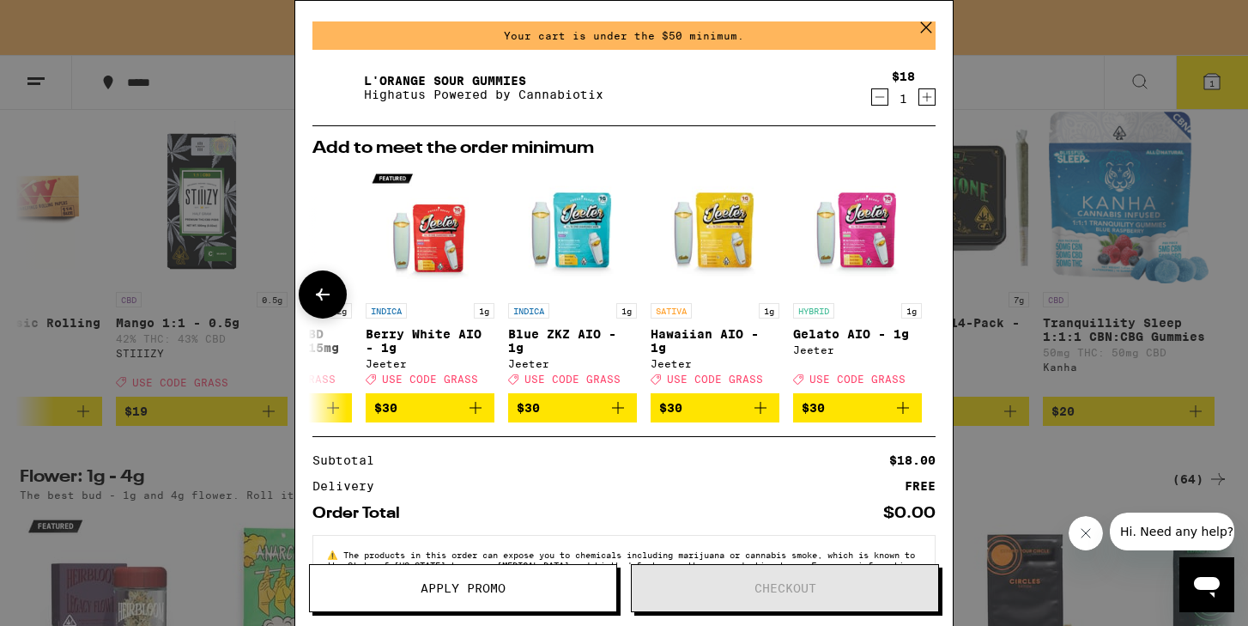
click at [907, 299] on div at bounding box center [925, 294] width 48 height 48
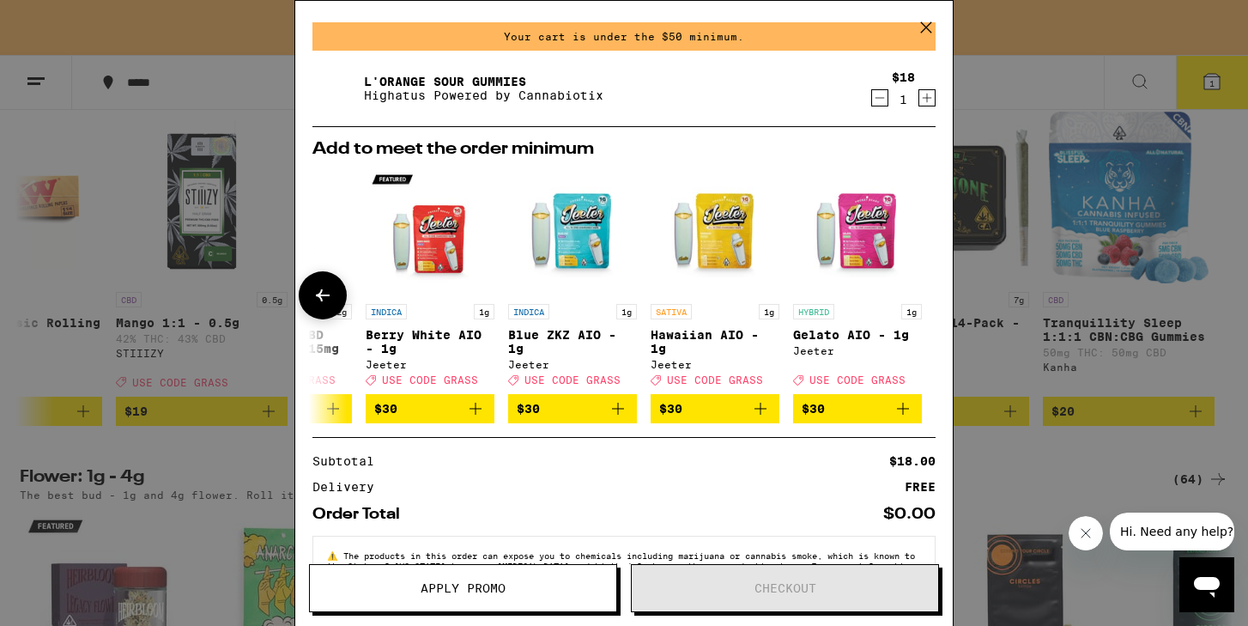
scroll to position [51, 0]
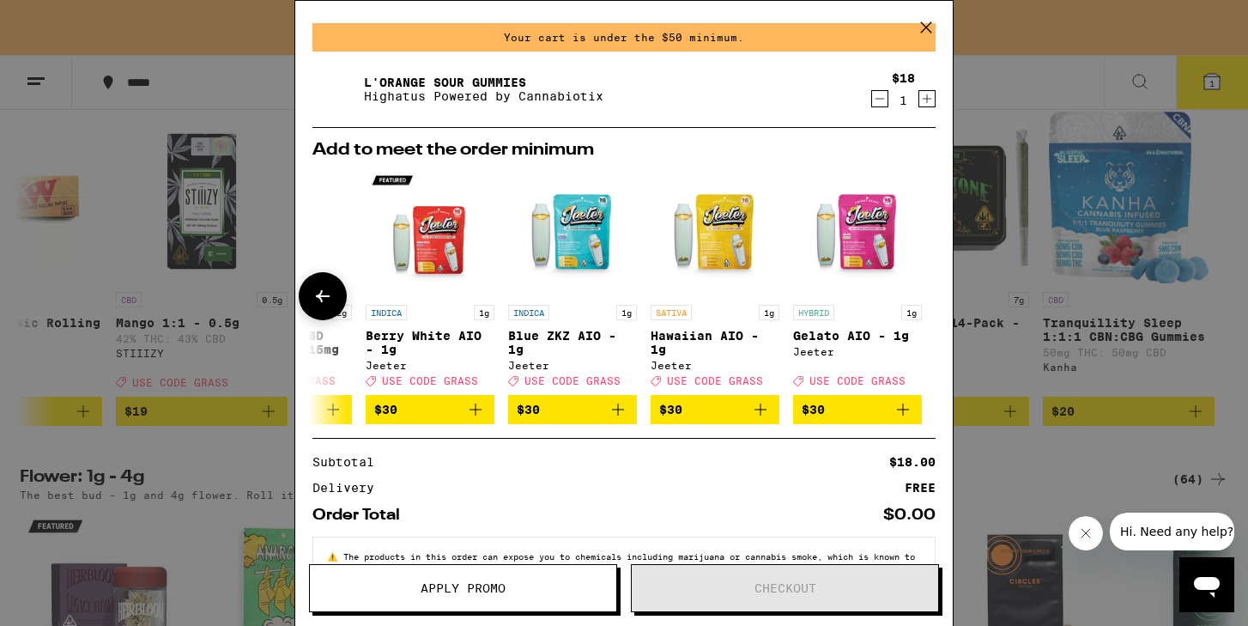
click at [321, 295] on icon at bounding box center [323, 296] width 14 height 12
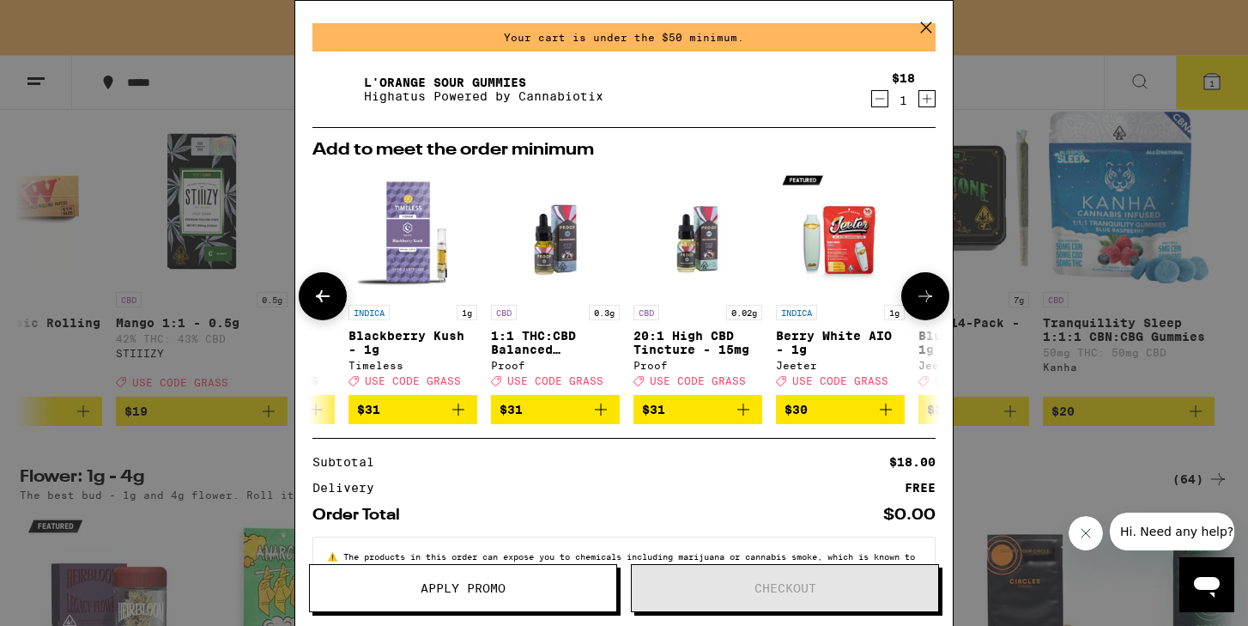
click at [321, 295] on icon at bounding box center [323, 296] width 14 height 12
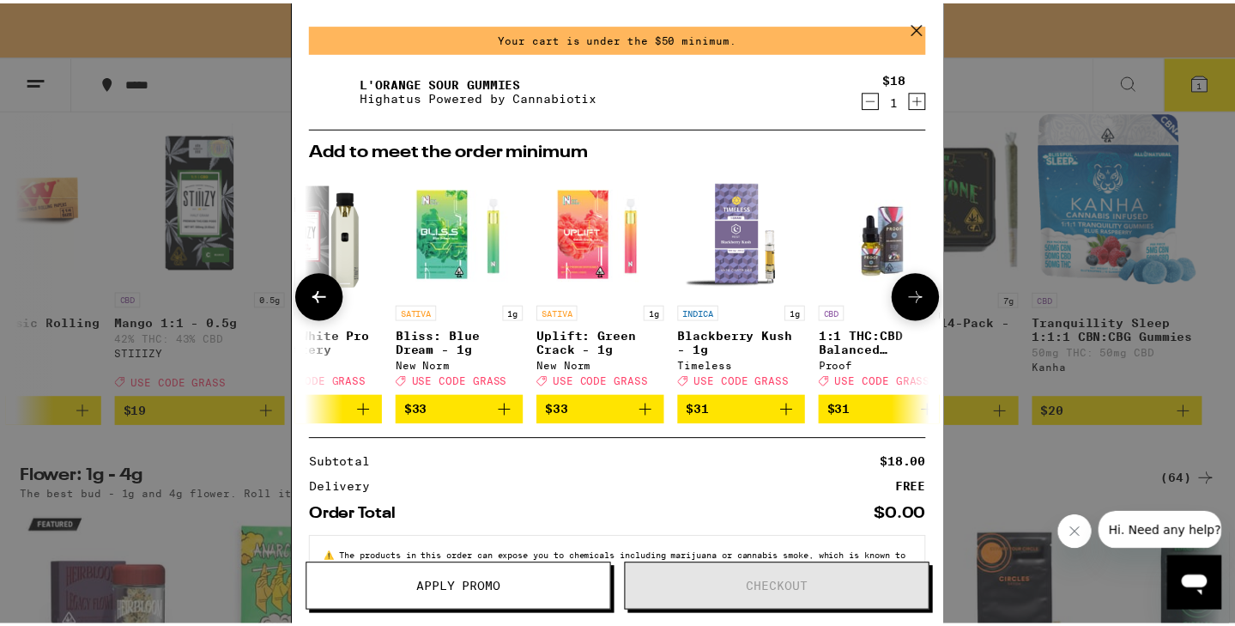
scroll to position [0, 0]
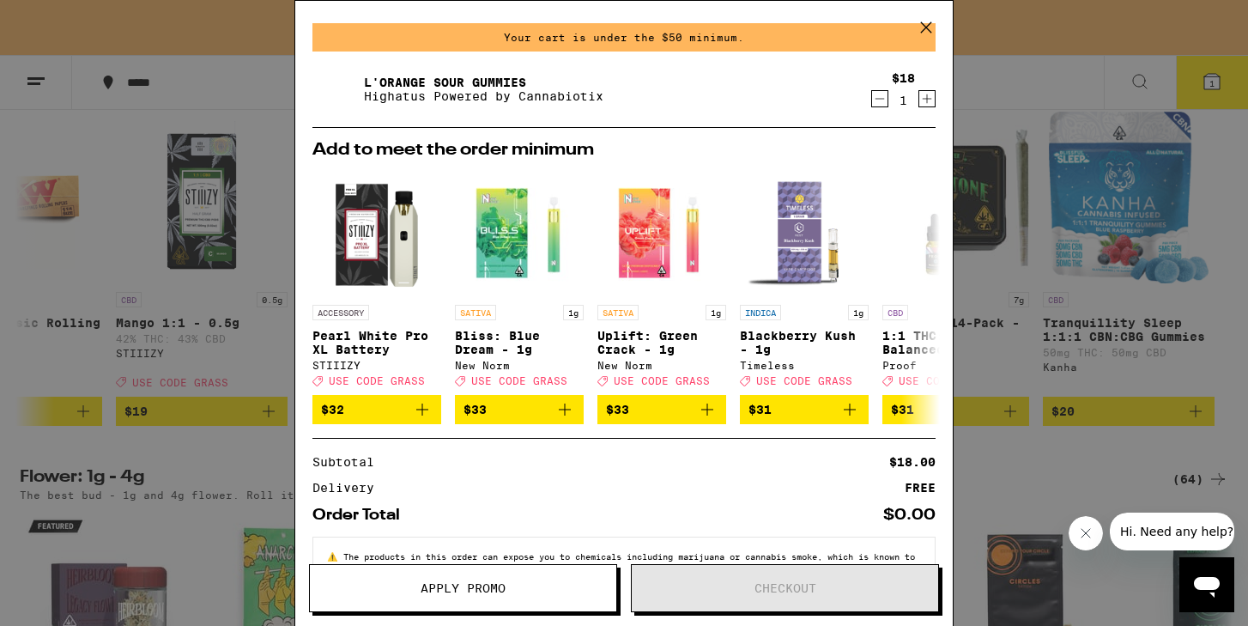
click at [926, 27] on icon at bounding box center [926, 27] width 10 height 10
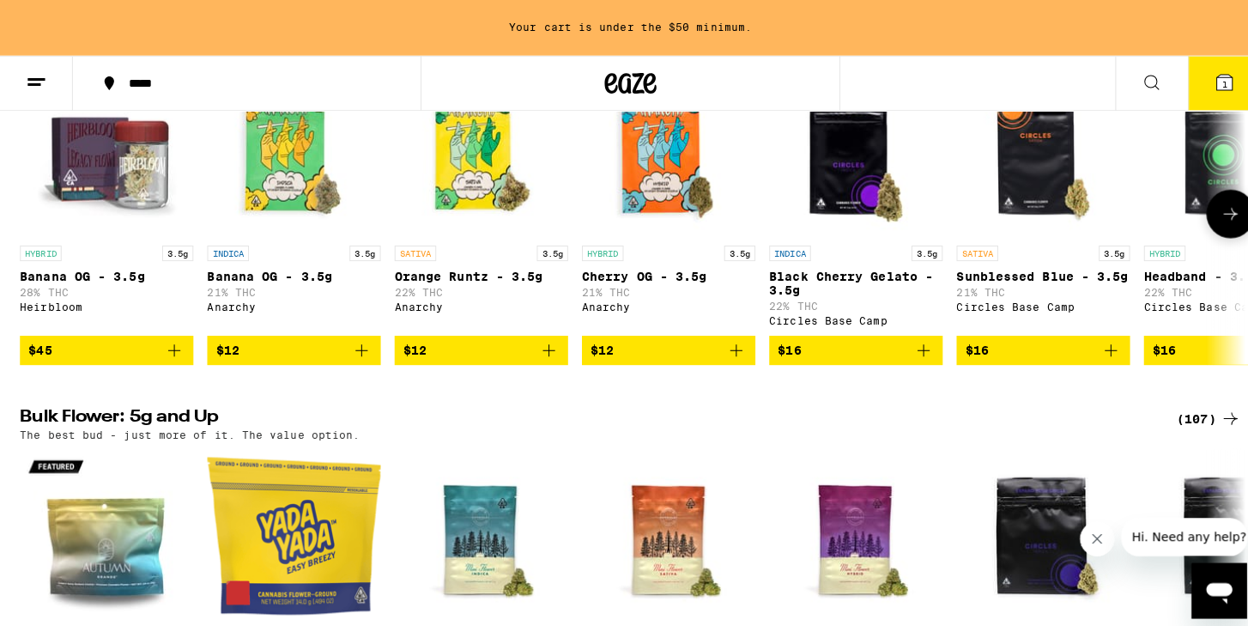
scroll to position [1854, 0]
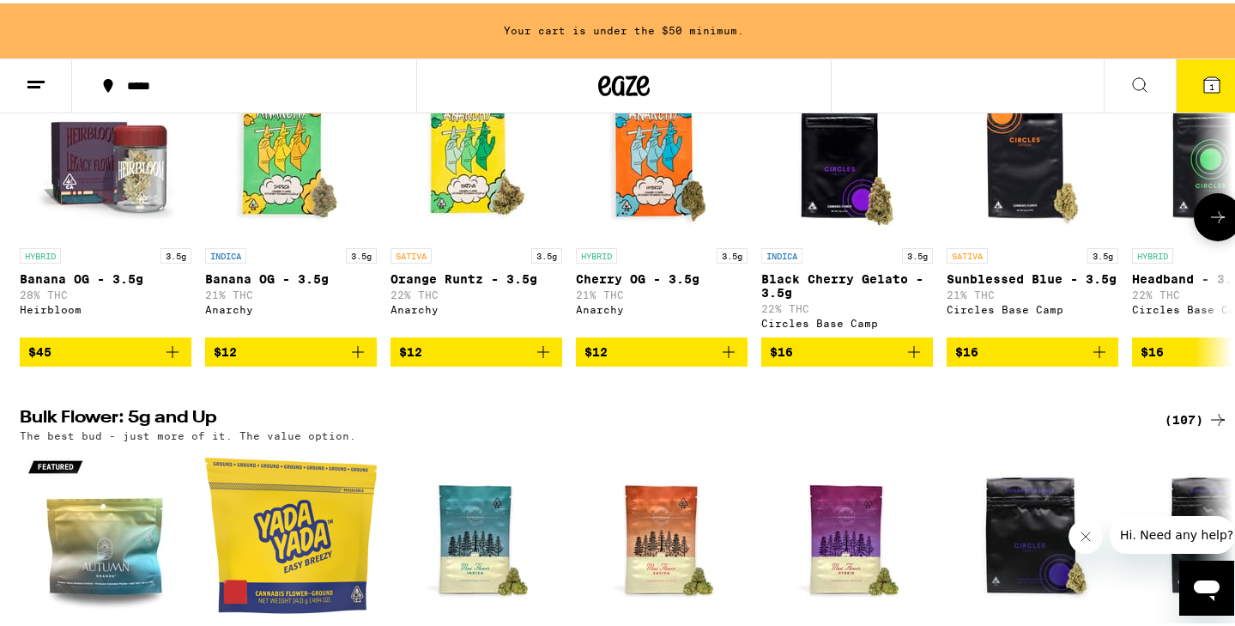
click at [727, 359] on icon "Add to bag" at bounding box center [728, 348] width 21 height 21
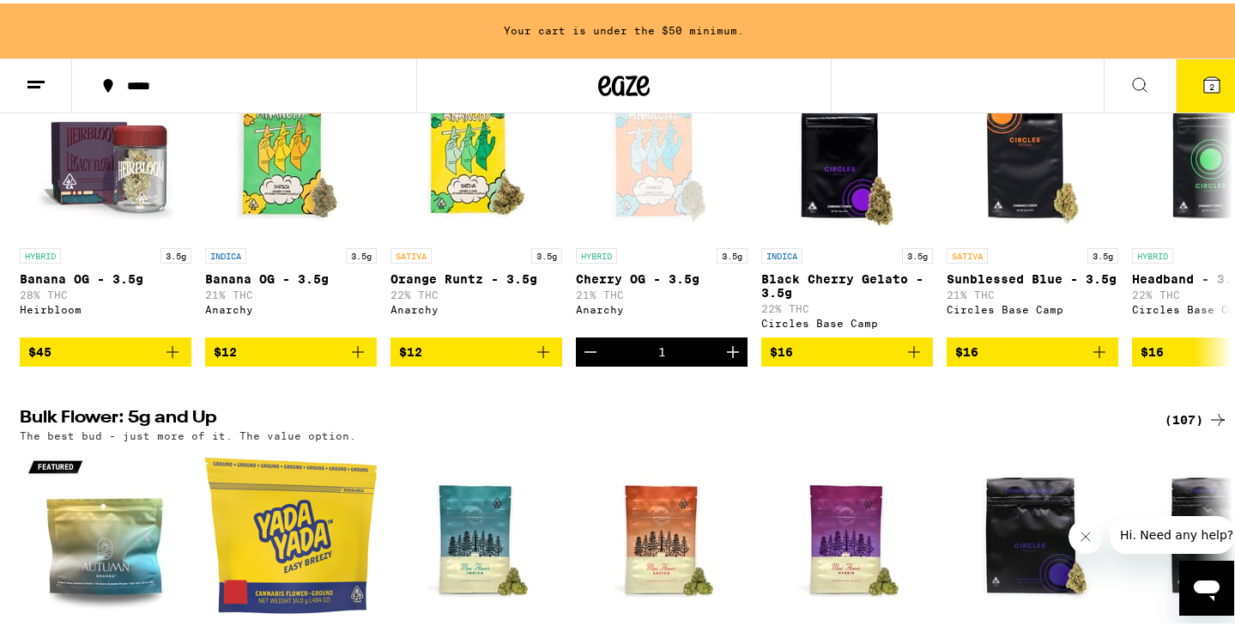
click at [1204, 88] on icon at bounding box center [1211, 81] width 15 height 15
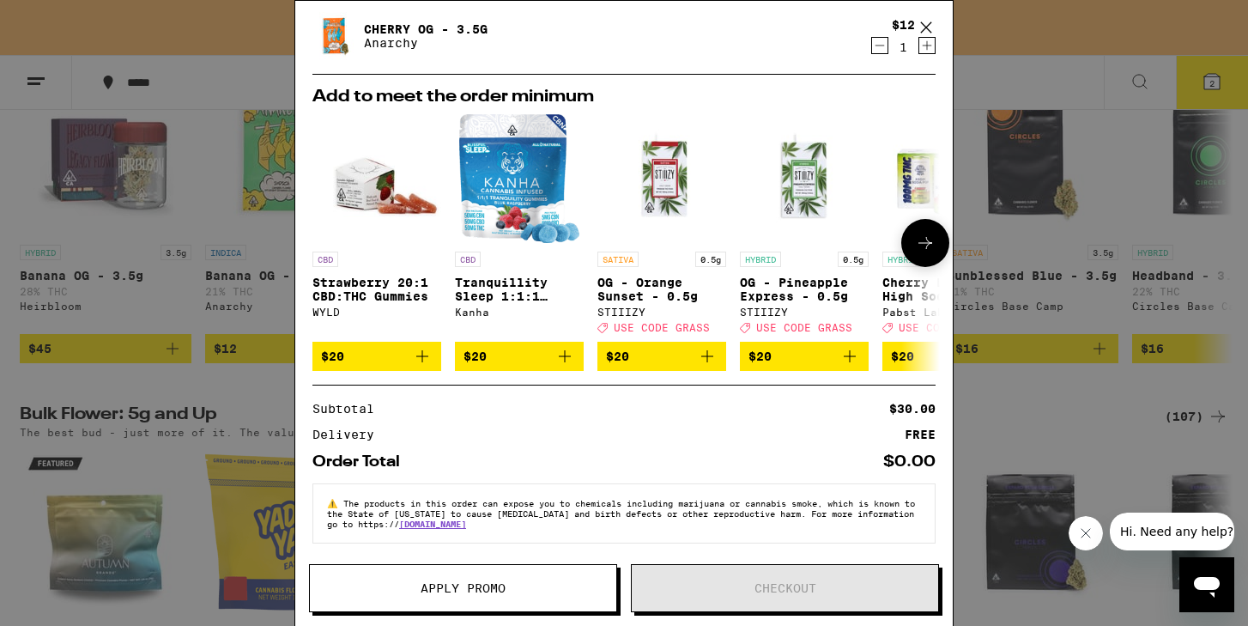
scroll to position [178, 0]
click at [918, 237] on icon at bounding box center [925, 243] width 14 height 12
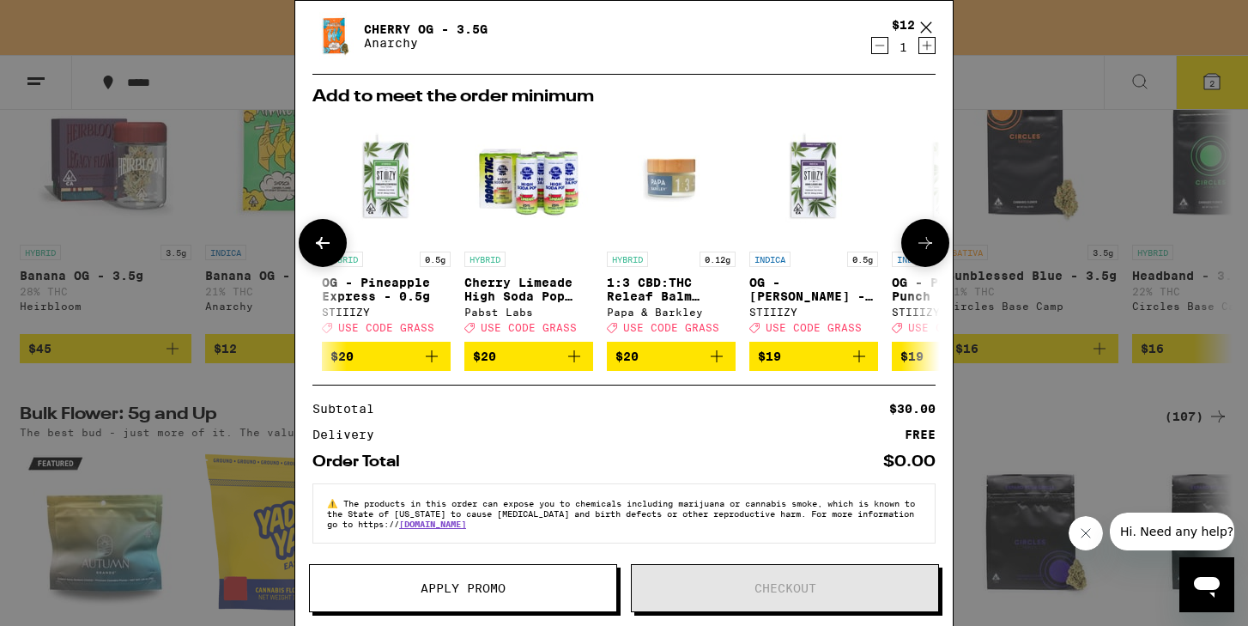
scroll to position [0, 423]
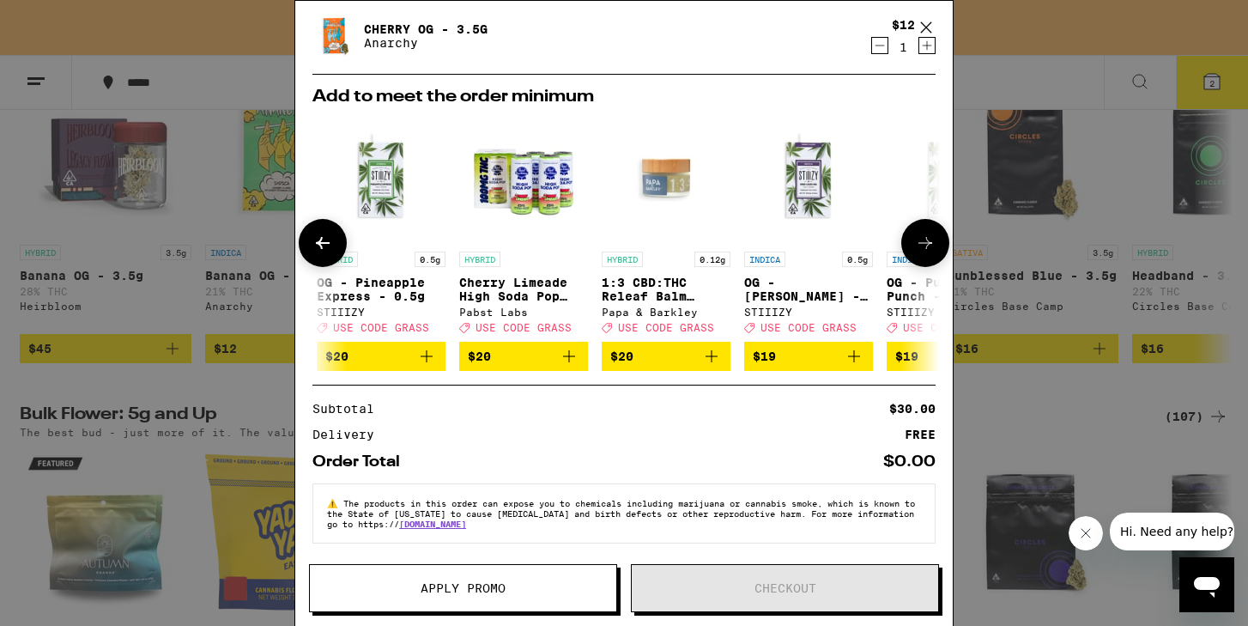
click at [324, 233] on icon at bounding box center [322, 243] width 21 height 21
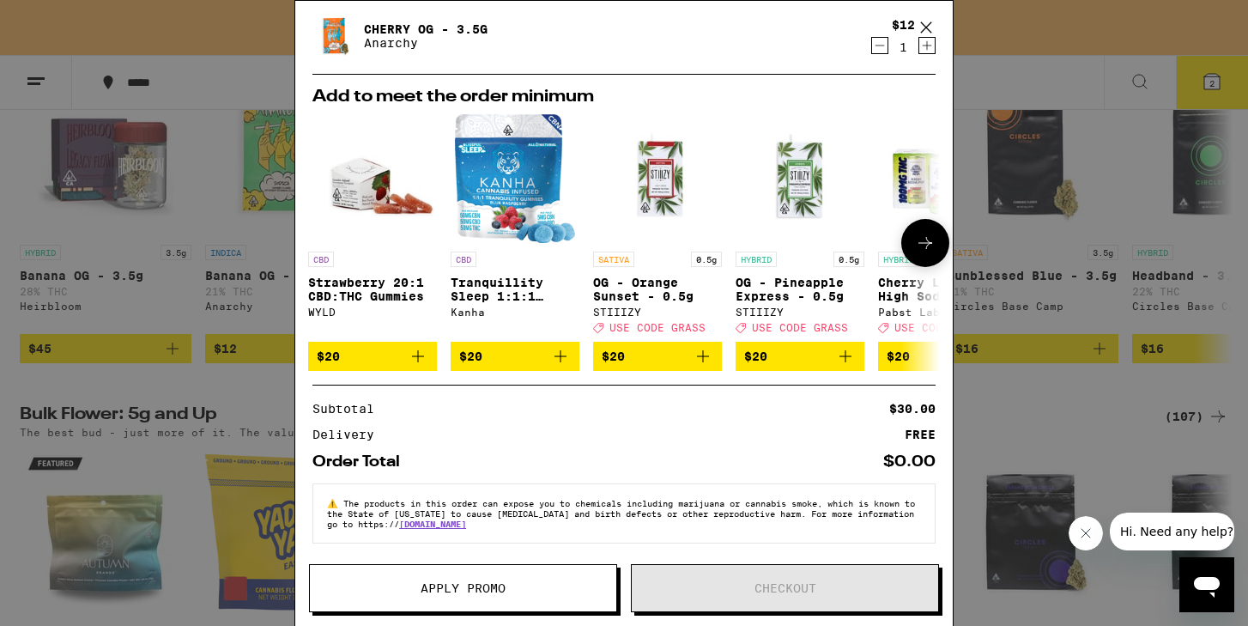
scroll to position [0, 0]
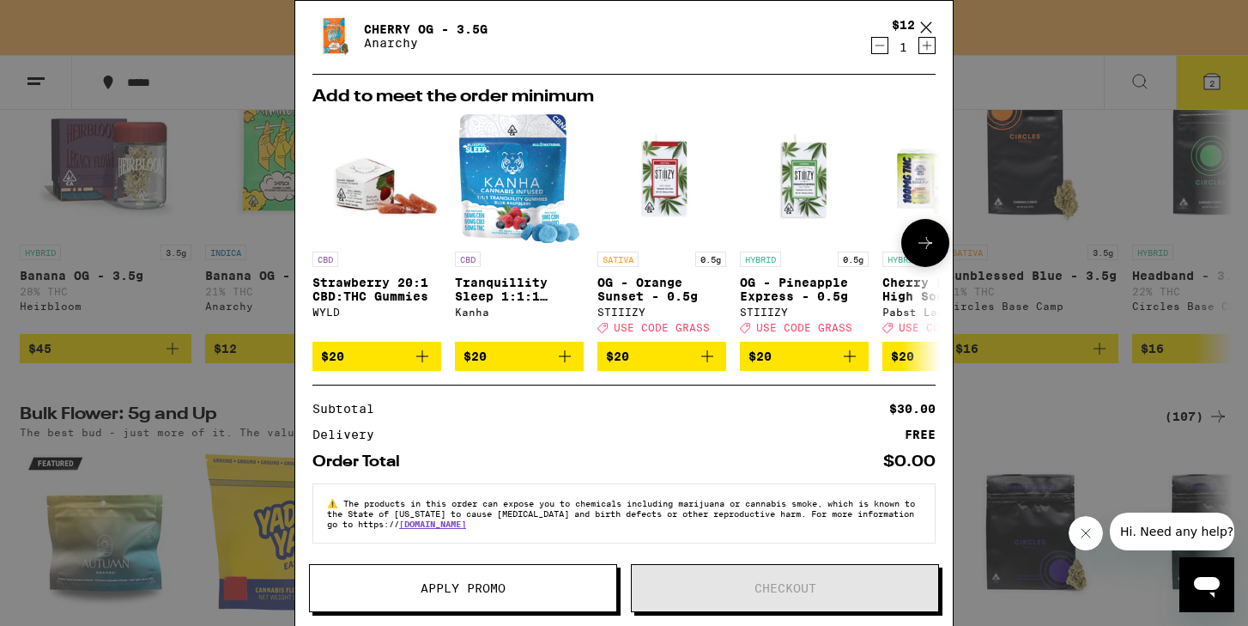
click at [567, 350] on icon "Add to bag" at bounding box center [564, 356] width 21 height 21
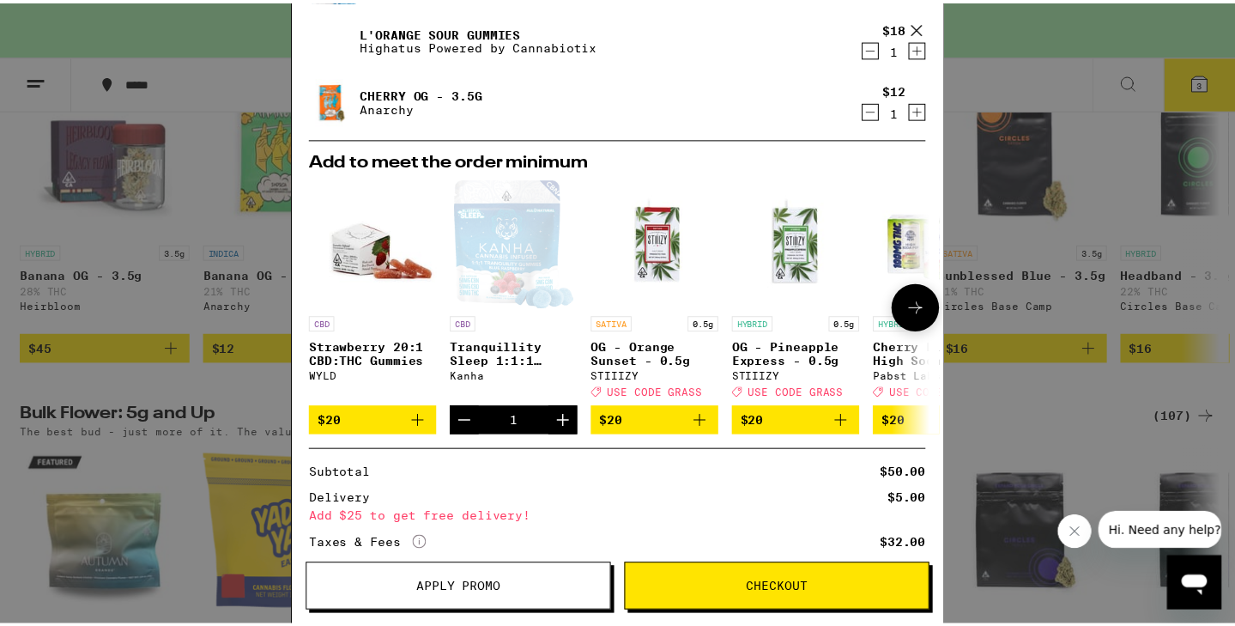
scroll to position [287, 0]
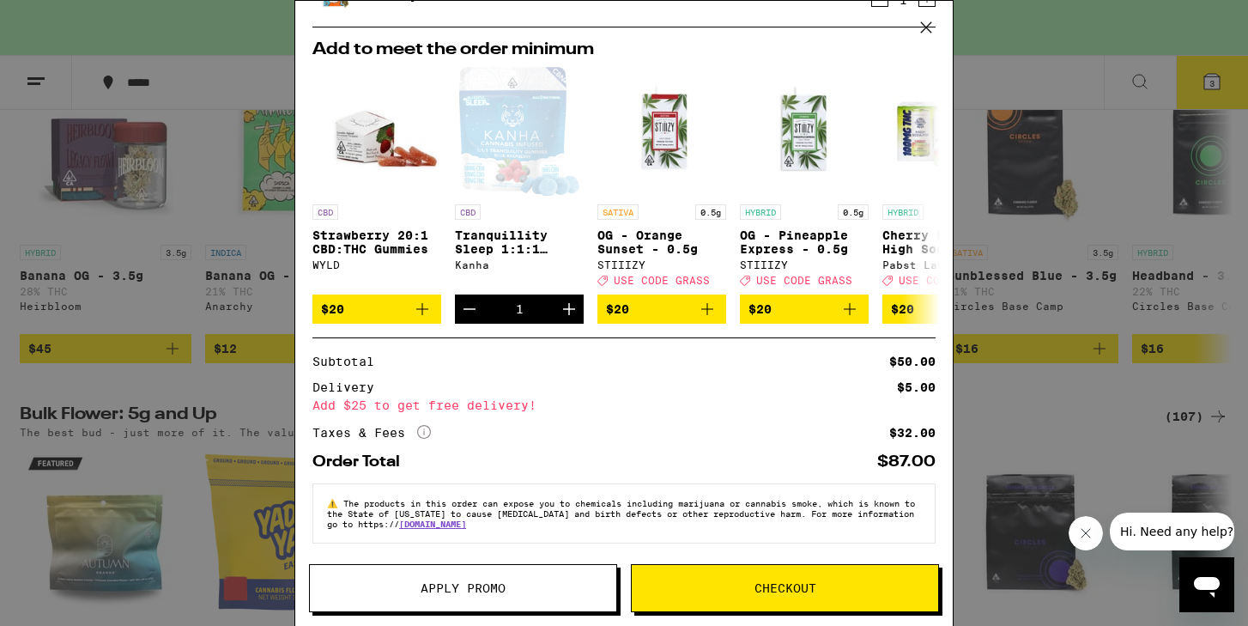
click at [514, 582] on span "Apply Promo" at bounding box center [463, 588] width 306 height 12
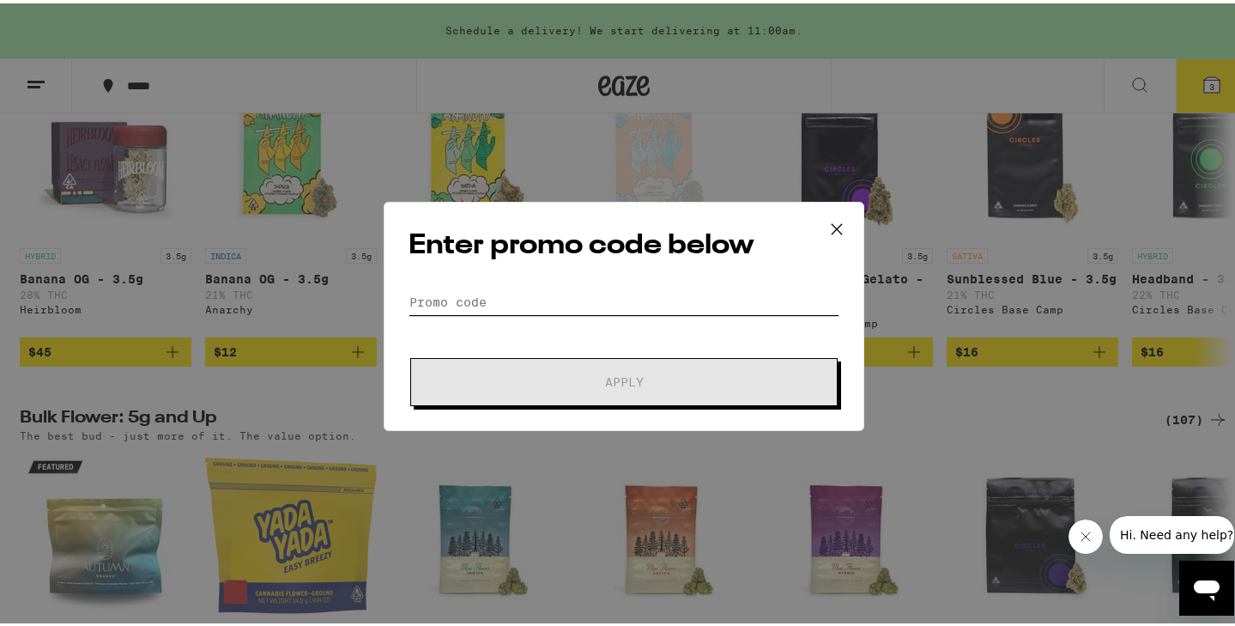
click at [552, 300] on input "Promo Code" at bounding box center [623, 299] width 431 height 26
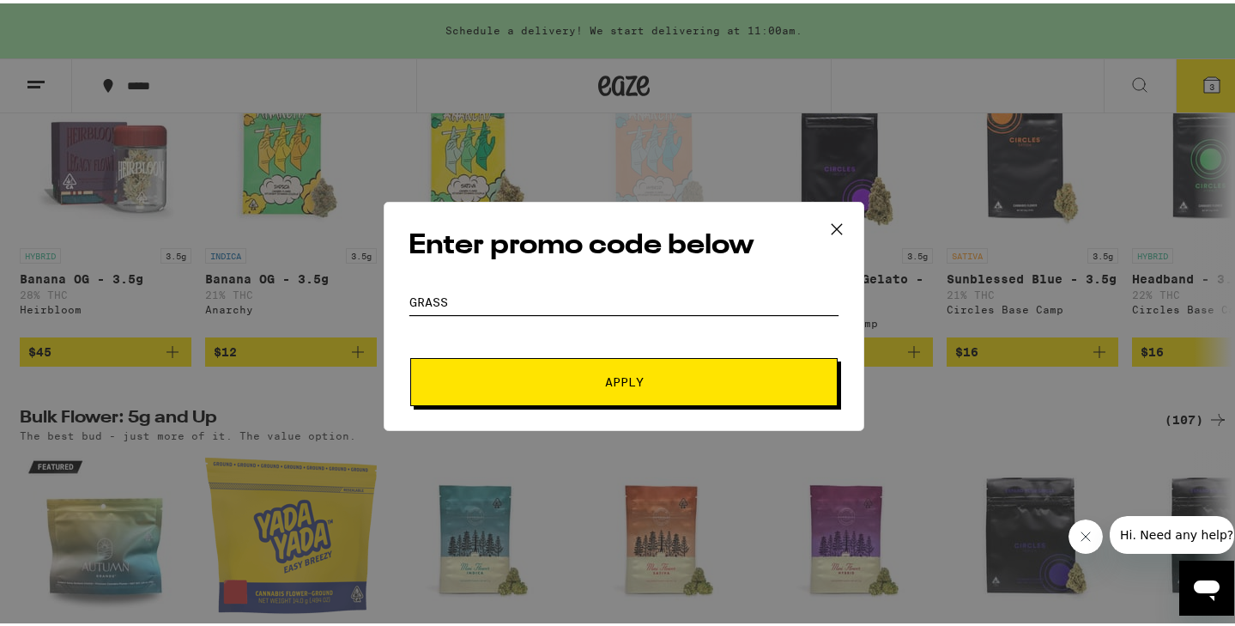
type input "grass"
click at [597, 369] on button "Apply" at bounding box center [623, 378] width 427 height 48
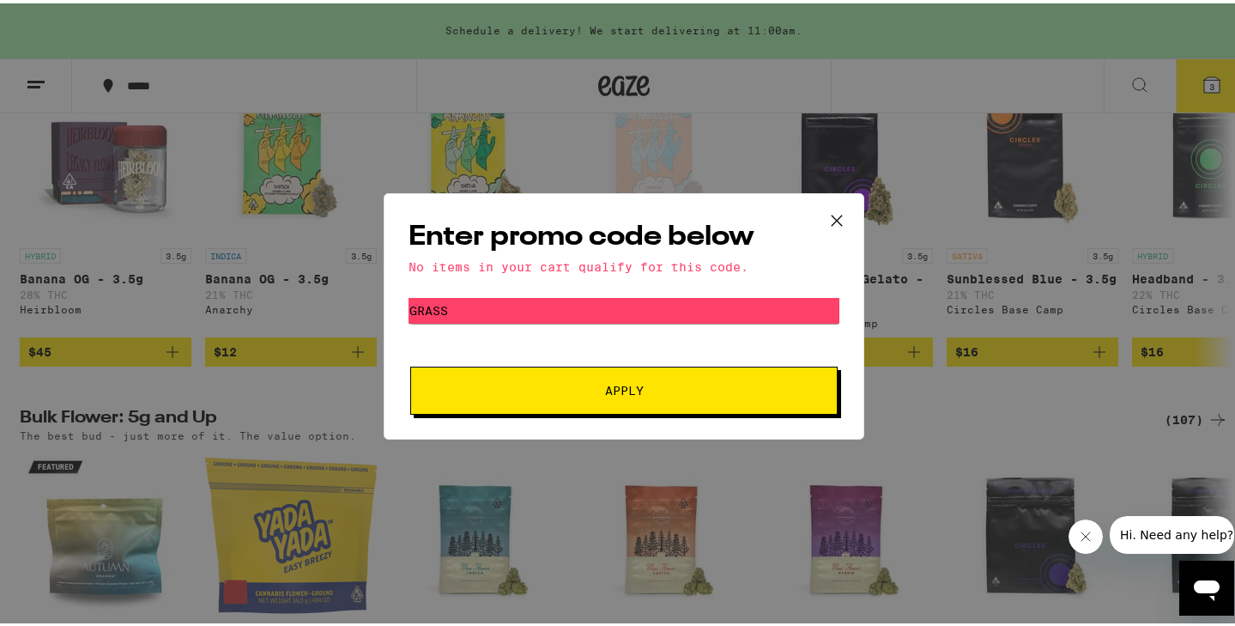
click at [835, 213] on icon at bounding box center [837, 217] width 26 height 26
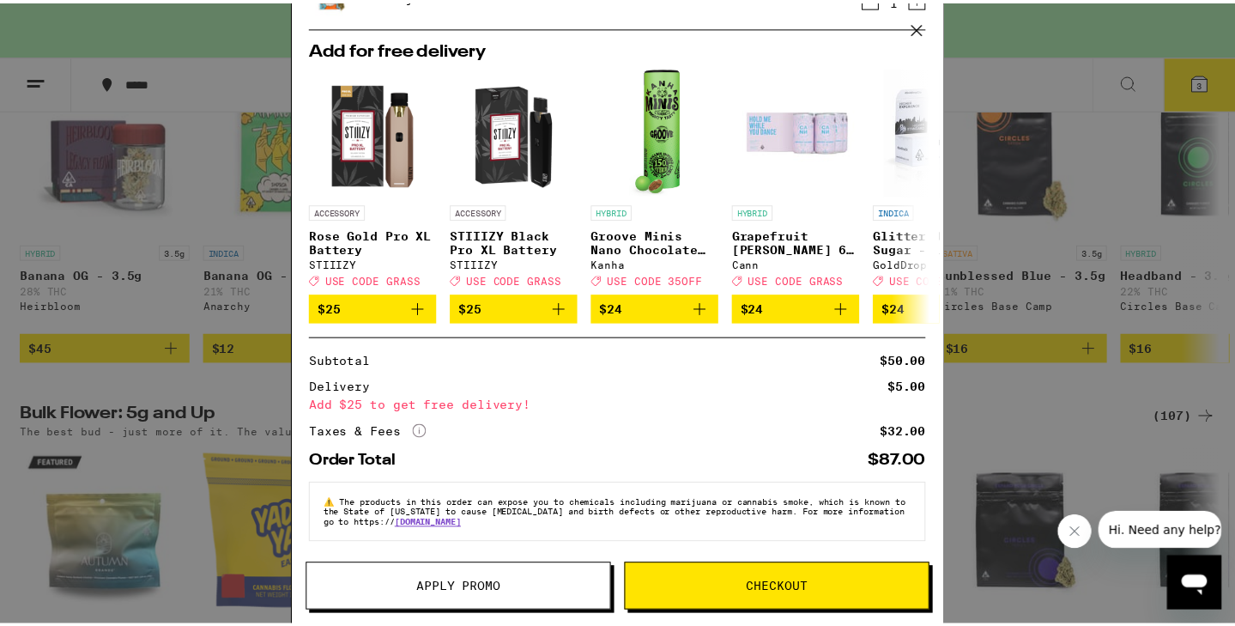
scroll to position [269, 0]
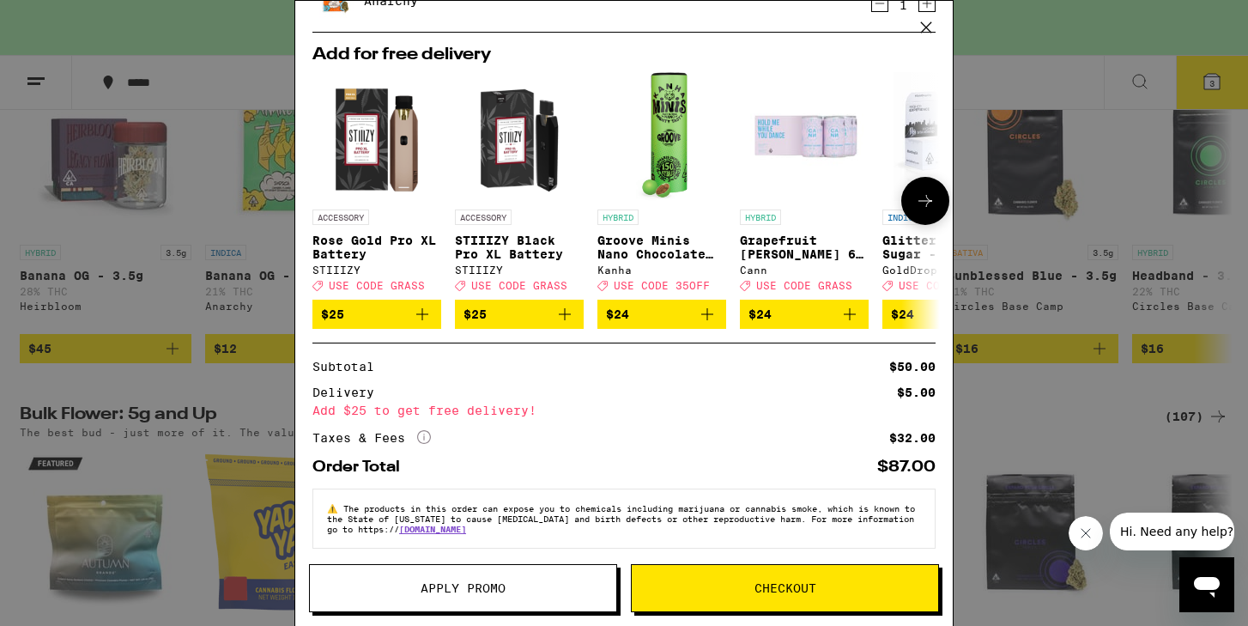
click at [529, 148] on img "Open page for STIIIZY Black Pro XL Battery from STIIIZY" at bounding box center [519, 136] width 129 height 129
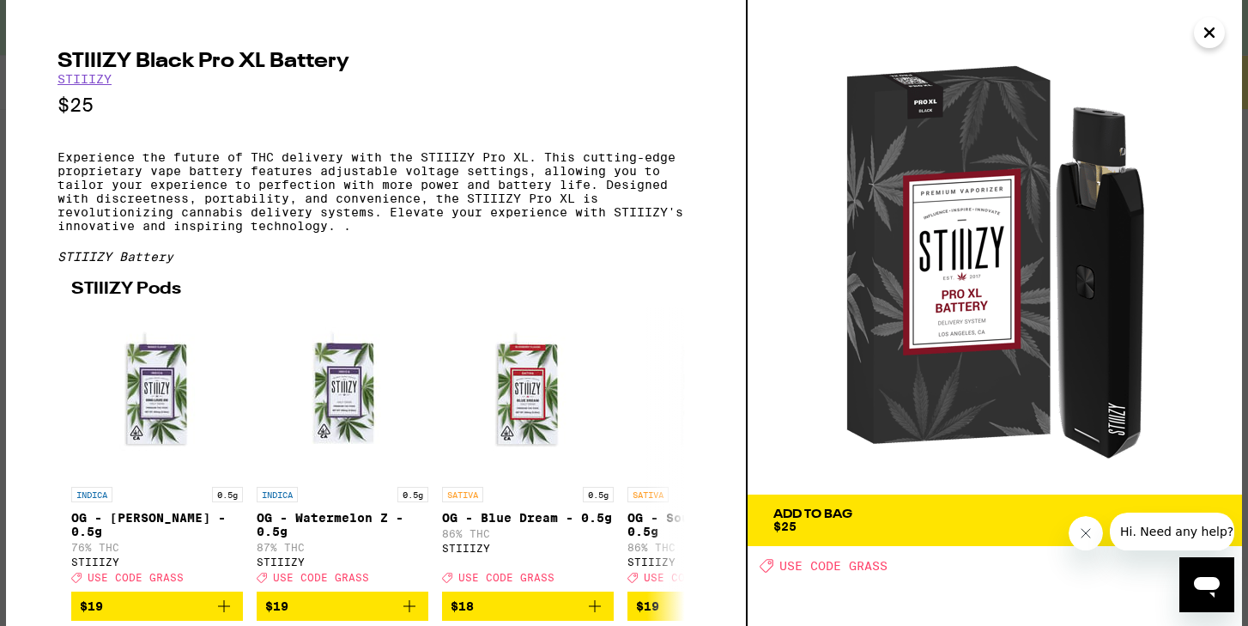
click at [1213, 39] on icon "Close" at bounding box center [1209, 33] width 21 height 26
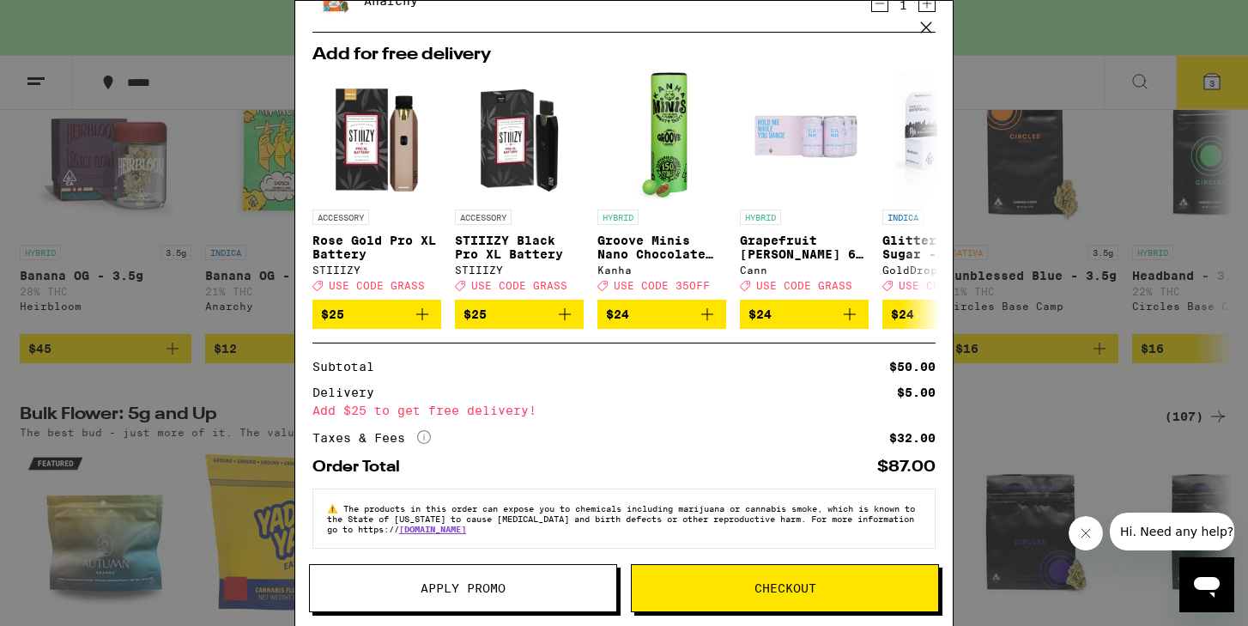
click at [930, 23] on icon at bounding box center [926, 28] width 26 height 26
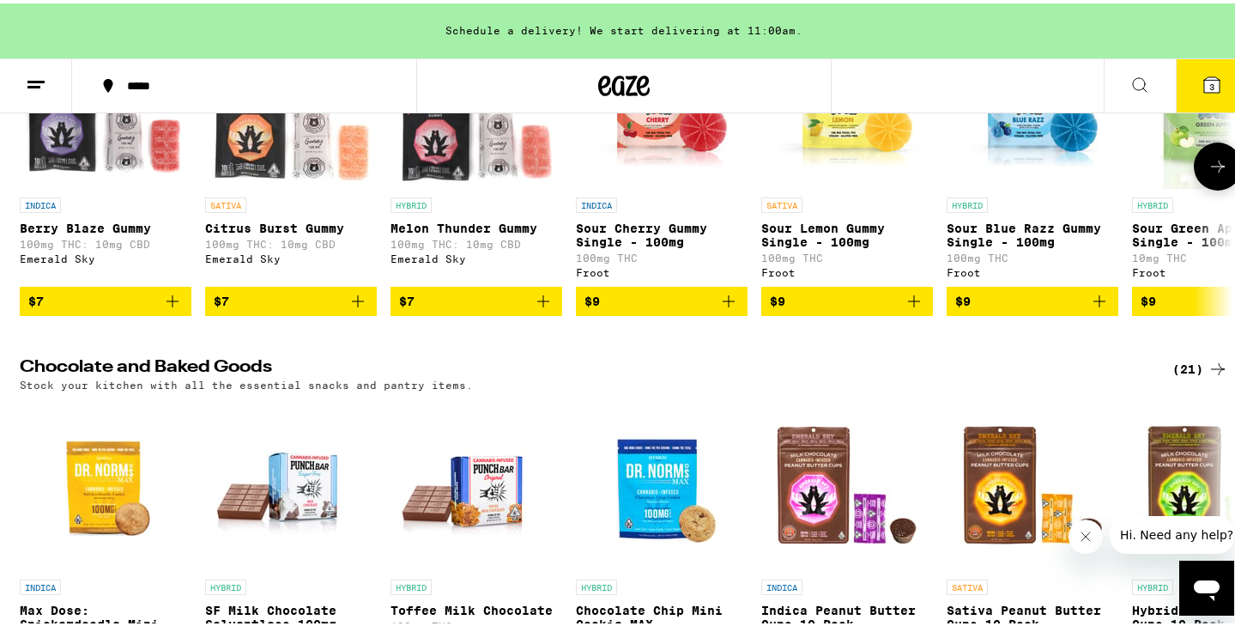
scroll to position [5128, 0]
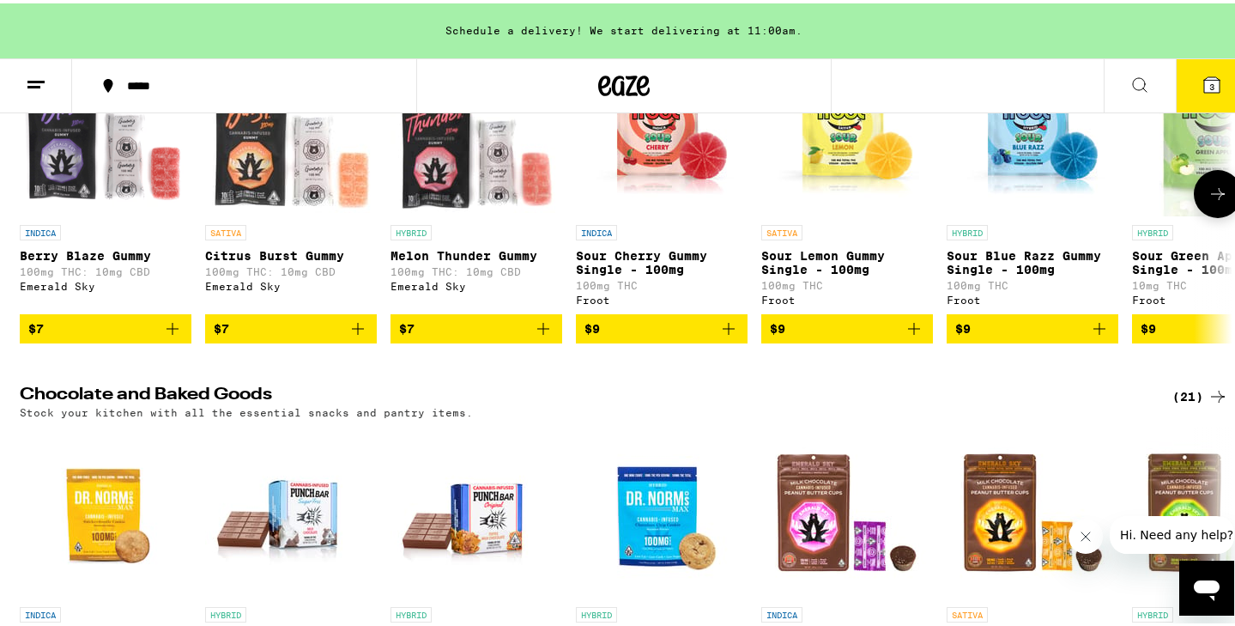
click at [728, 331] on icon "Add to bag" at bounding box center [729, 325] width 12 height 12
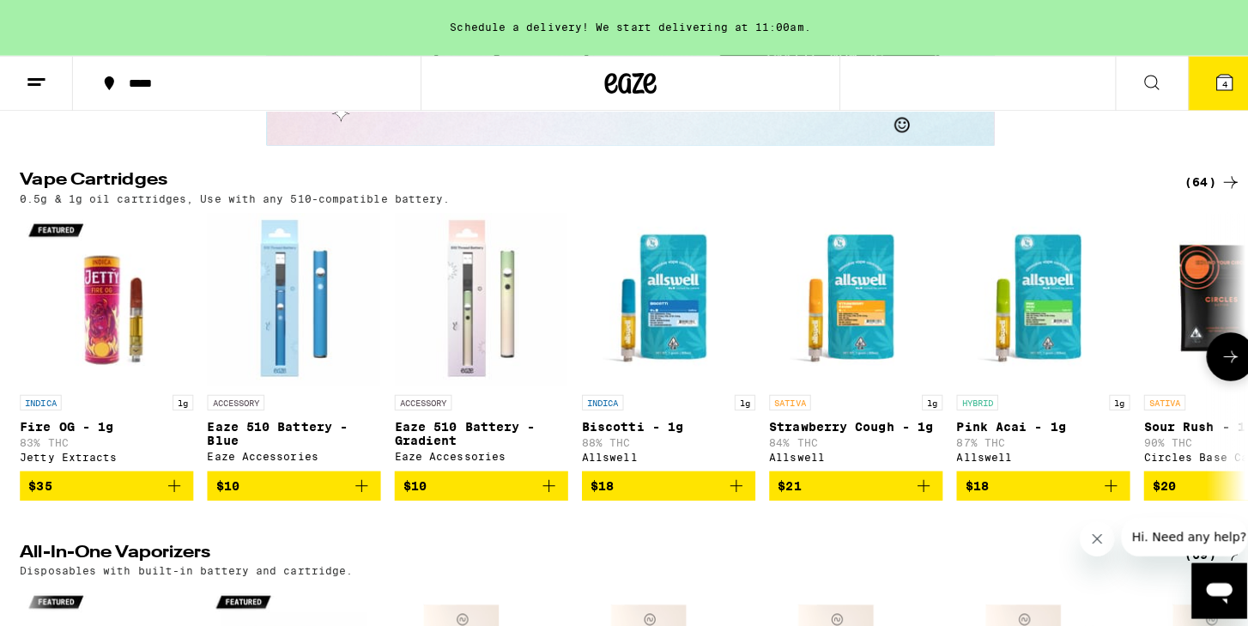
scroll to position [2632, 0]
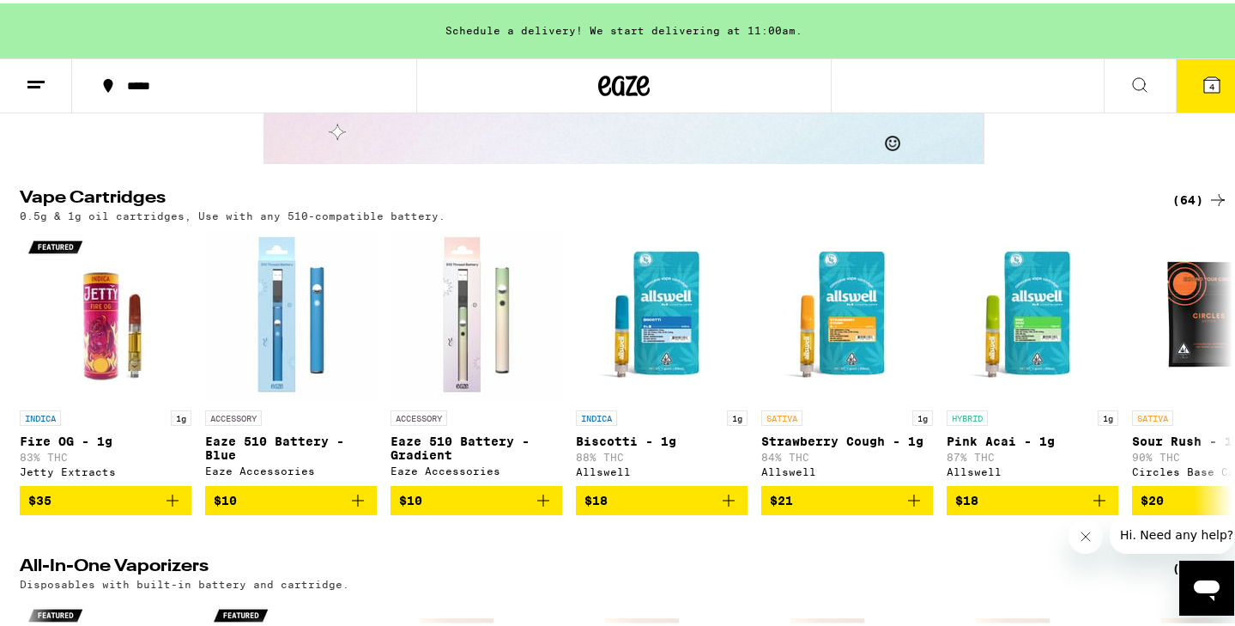
click at [1209, 84] on span "4" at bounding box center [1211, 83] width 5 height 10
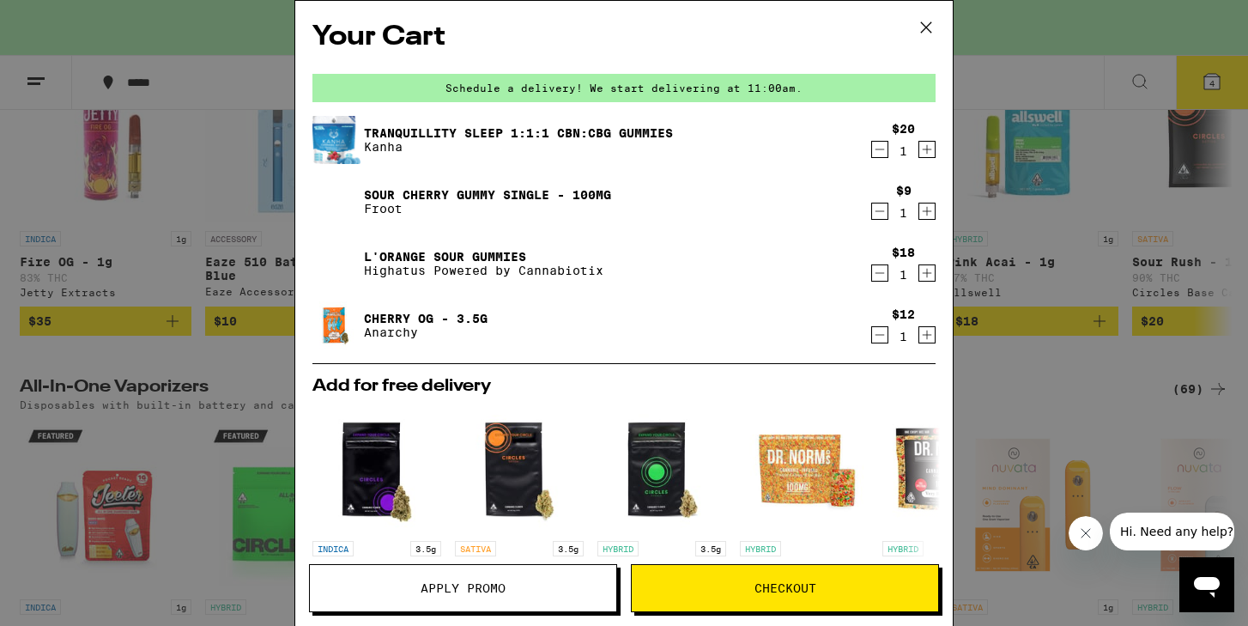
click at [872, 152] on icon "Decrement" at bounding box center [879, 149] width 15 height 21
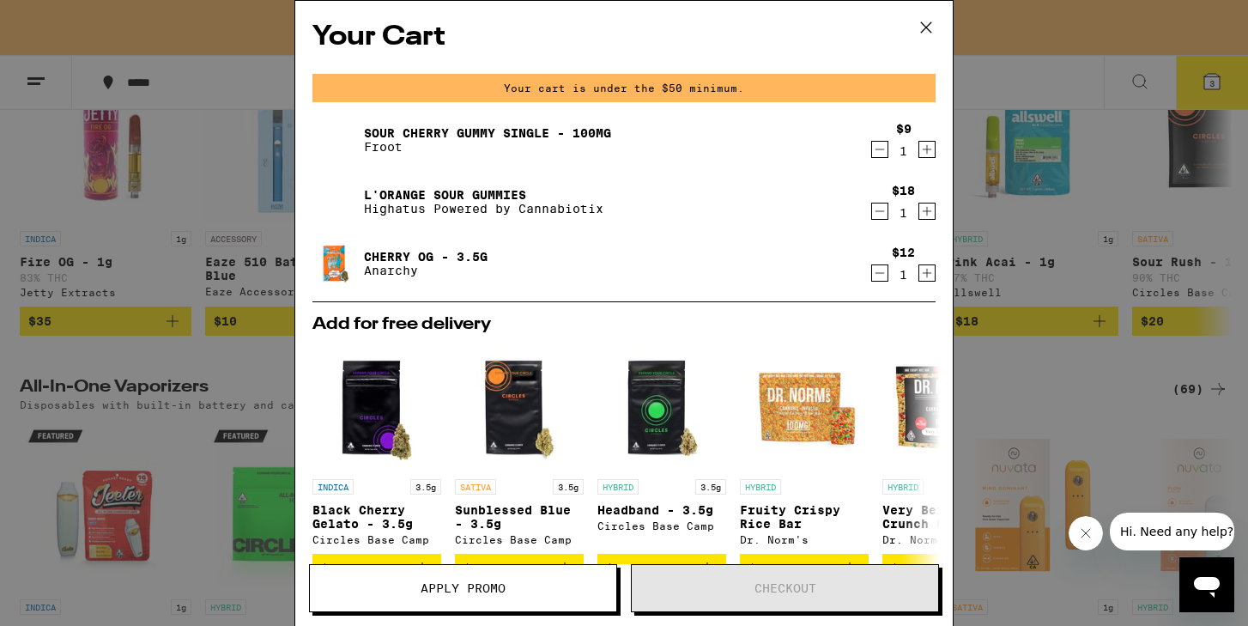
click at [872, 154] on icon "Decrement" at bounding box center [879, 149] width 15 height 21
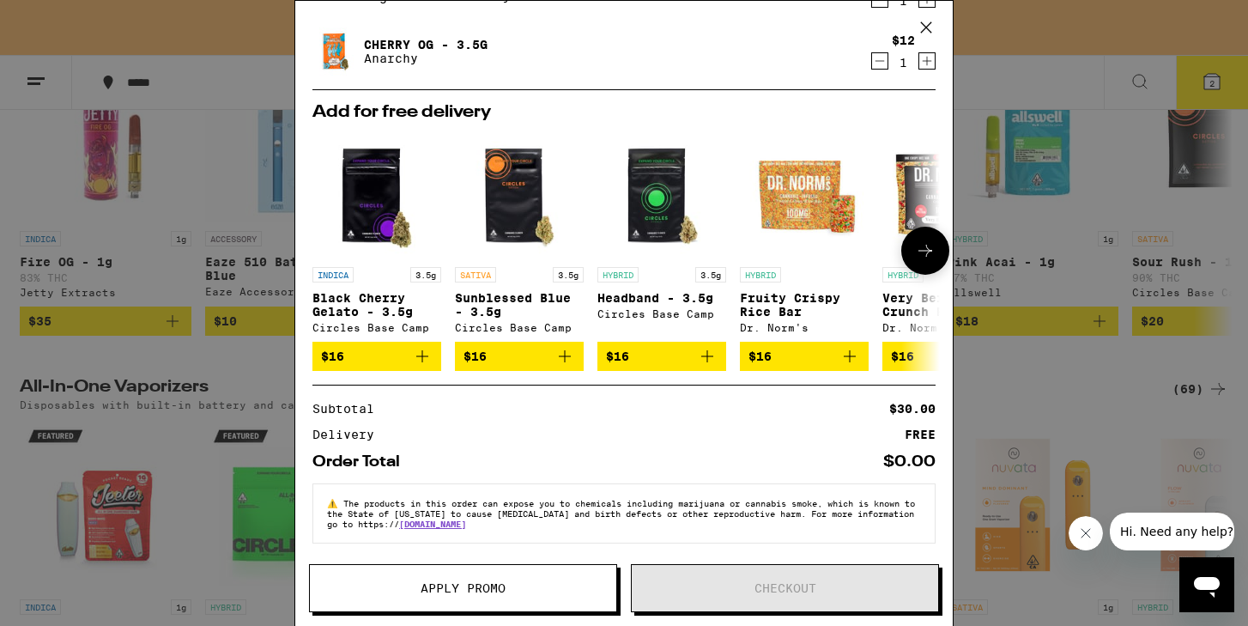
scroll to position [160, 0]
click at [915, 245] on icon at bounding box center [925, 250] width 21 height 21
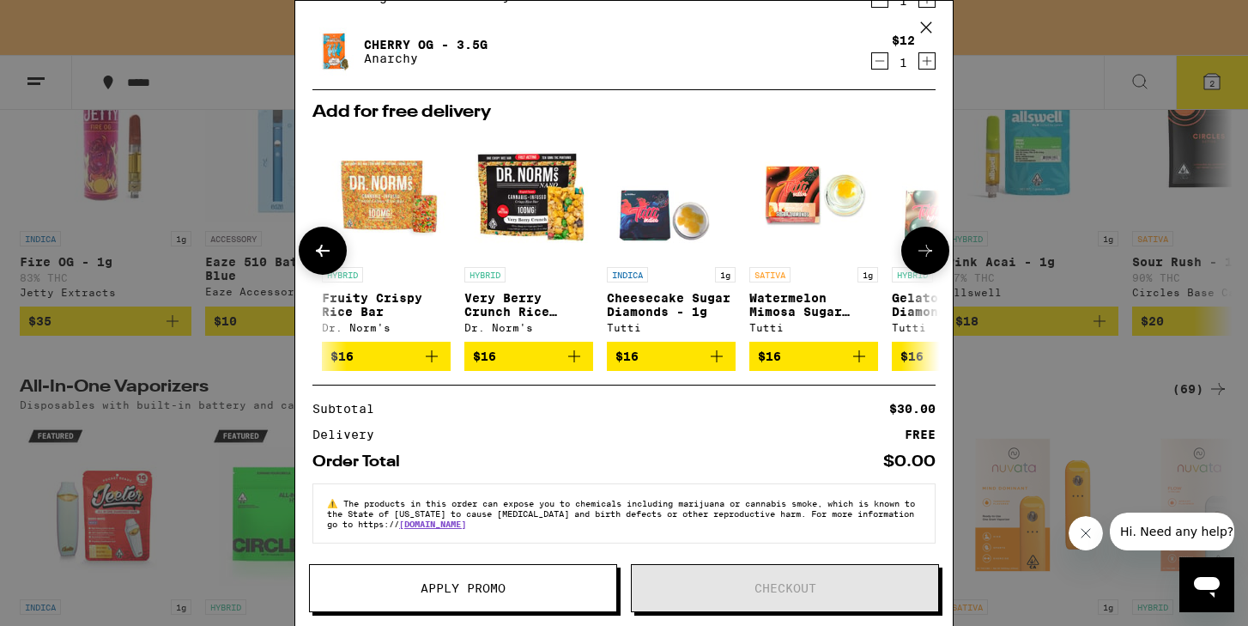
scroll to position [0, 423]
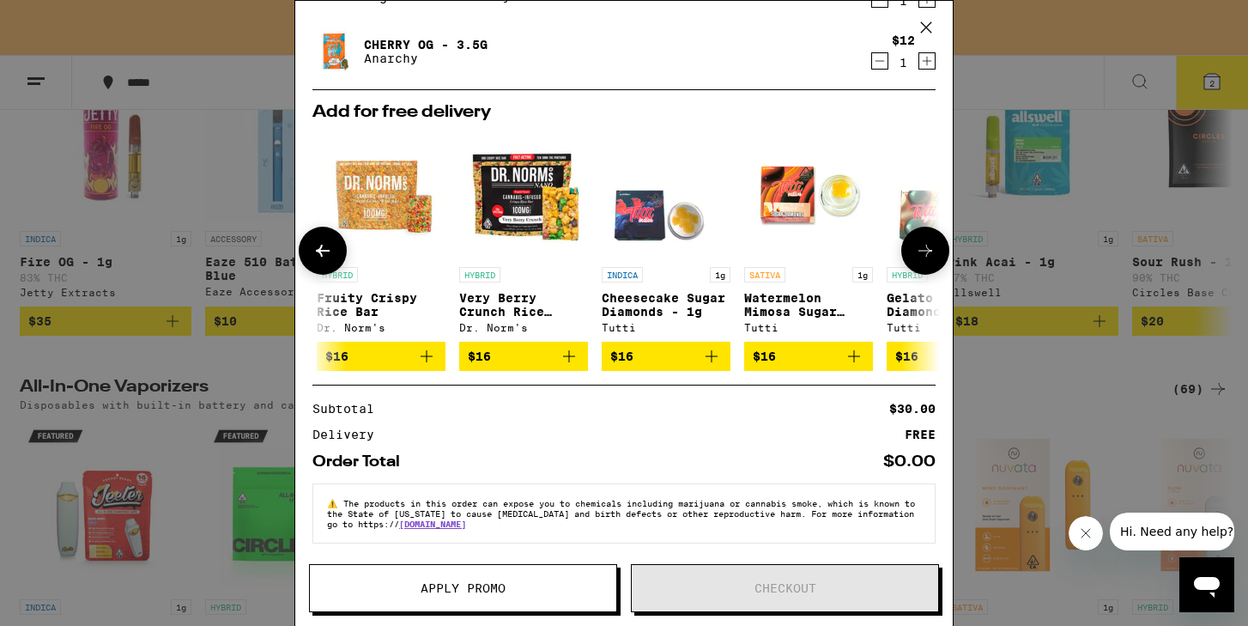
click at [915, 245] on icon at bounding box center [925, 250] width 21 height 21
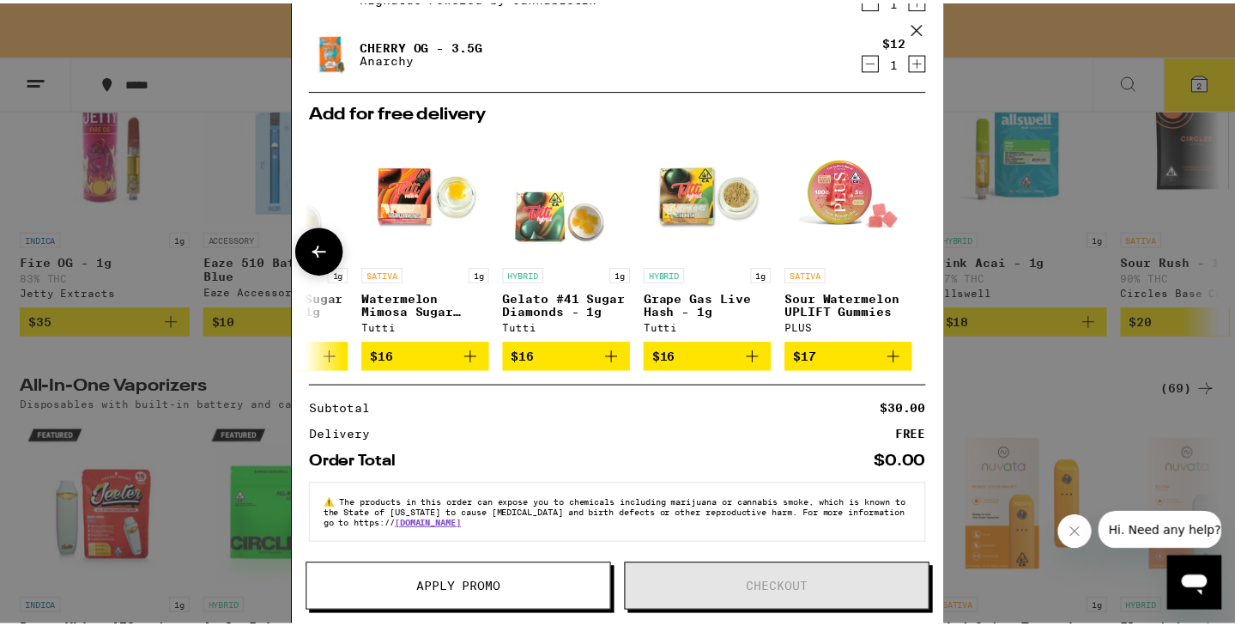
scroll to position [0, 814]
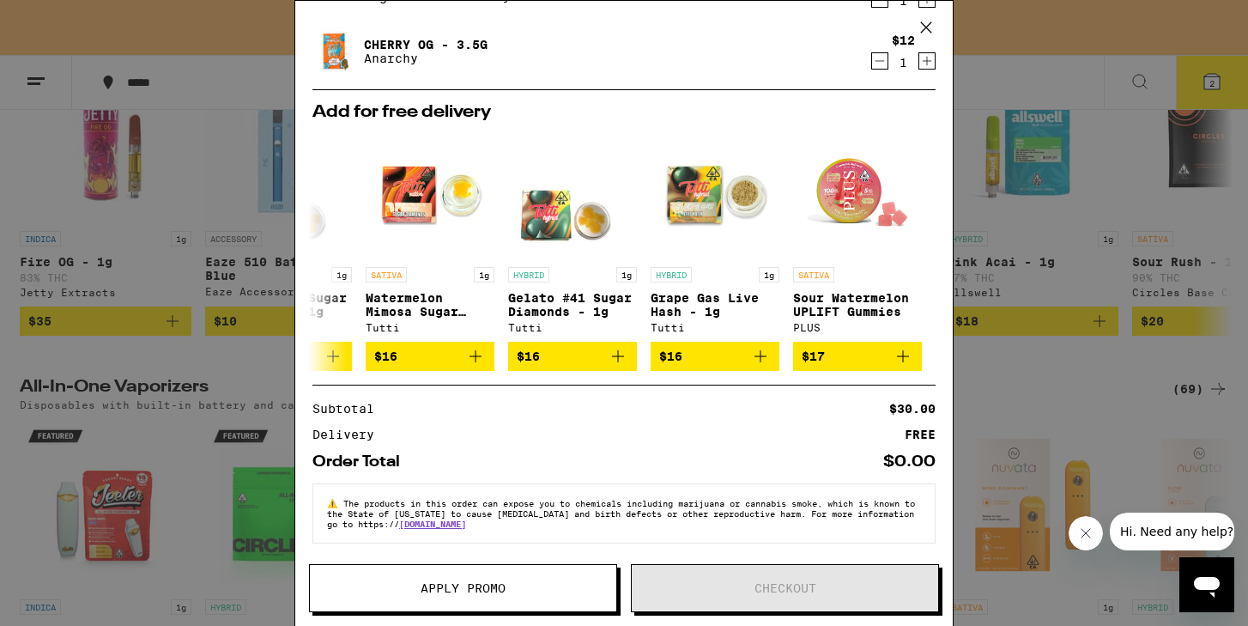
click at [926, 21] on icon at bounding box center [926, 28] width 26 height 26
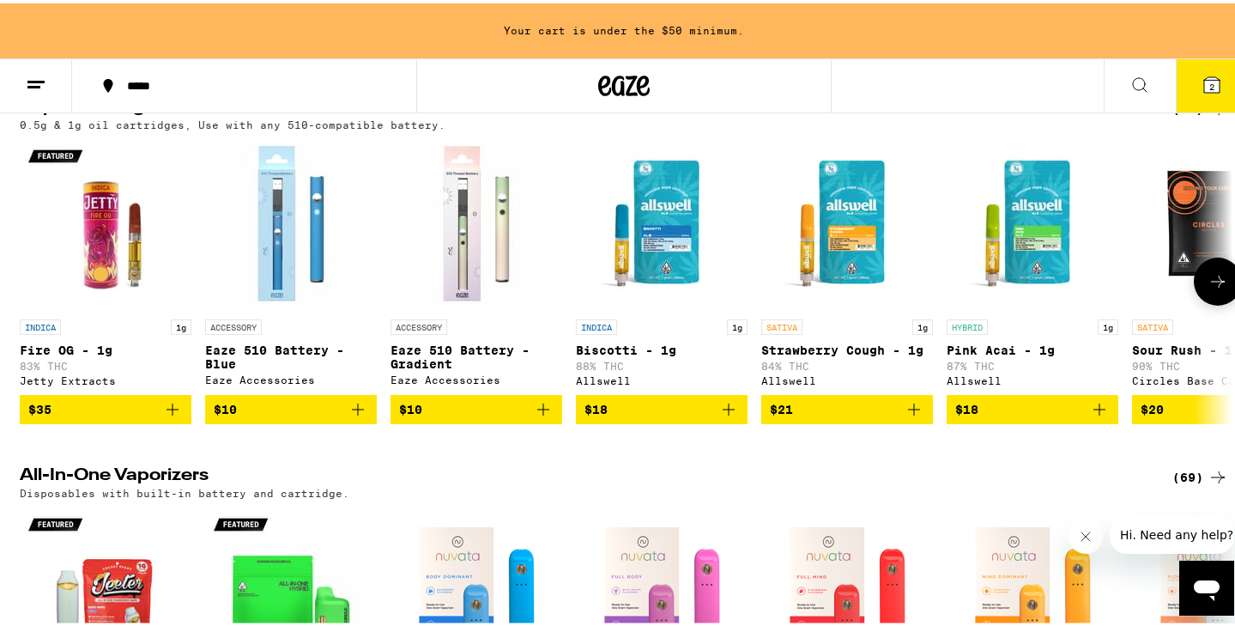
scroll to position [2732, 0]
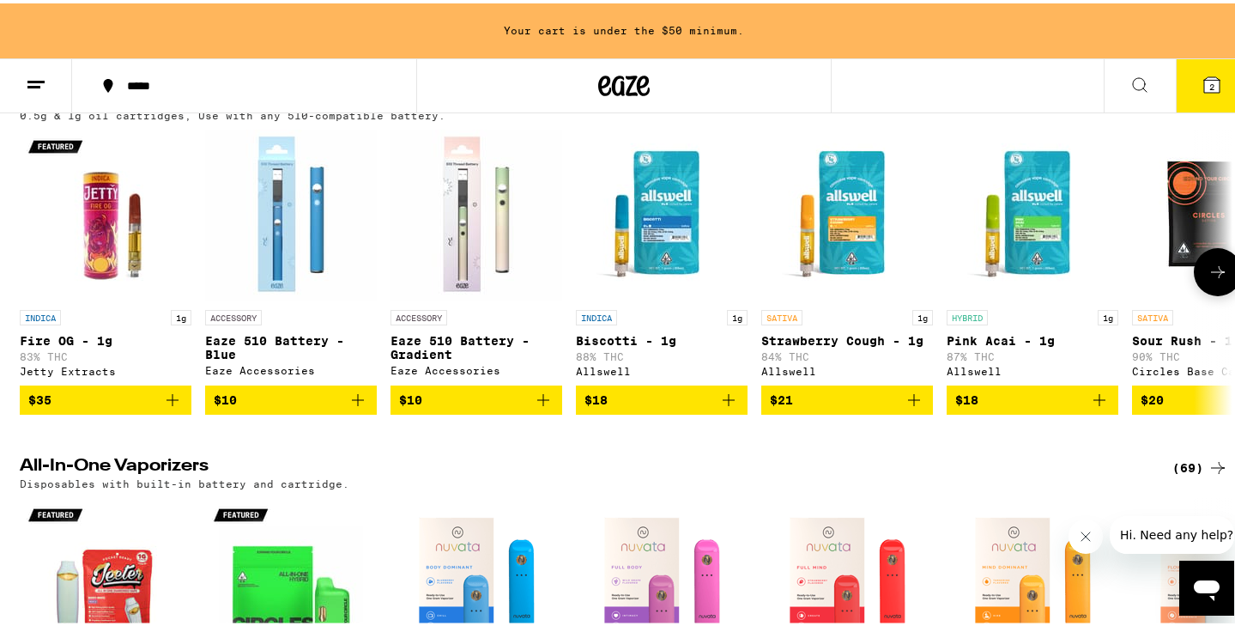
click at [1213, 279] on icon at bounding box center [1217, 268] width 21 height 21
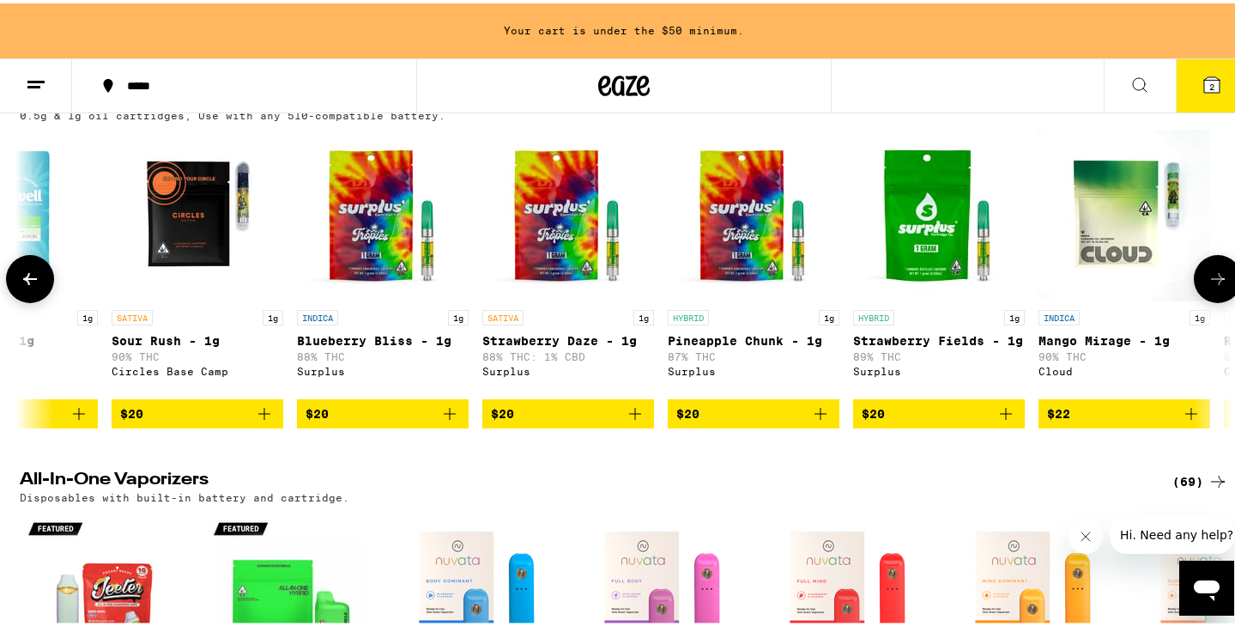
click at [1213, 299] on button at bounding box center [1218, 275] width 48 height 48
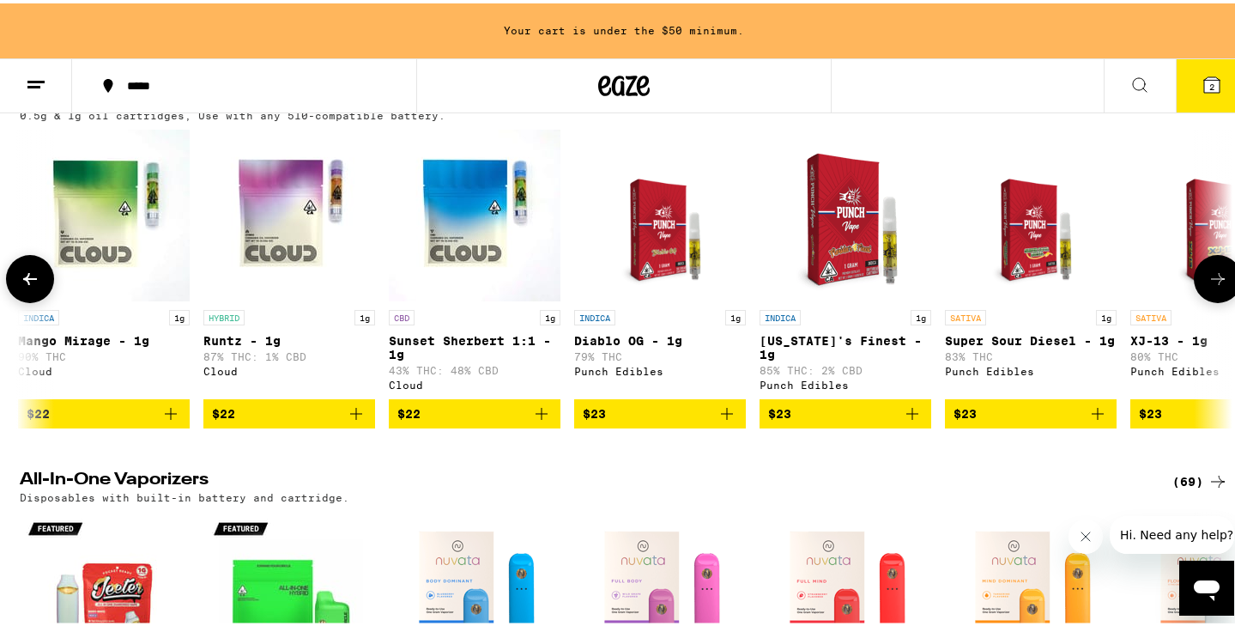
click at [1213, 299] on button at bounding box center [1218, 275] width 48 height 48
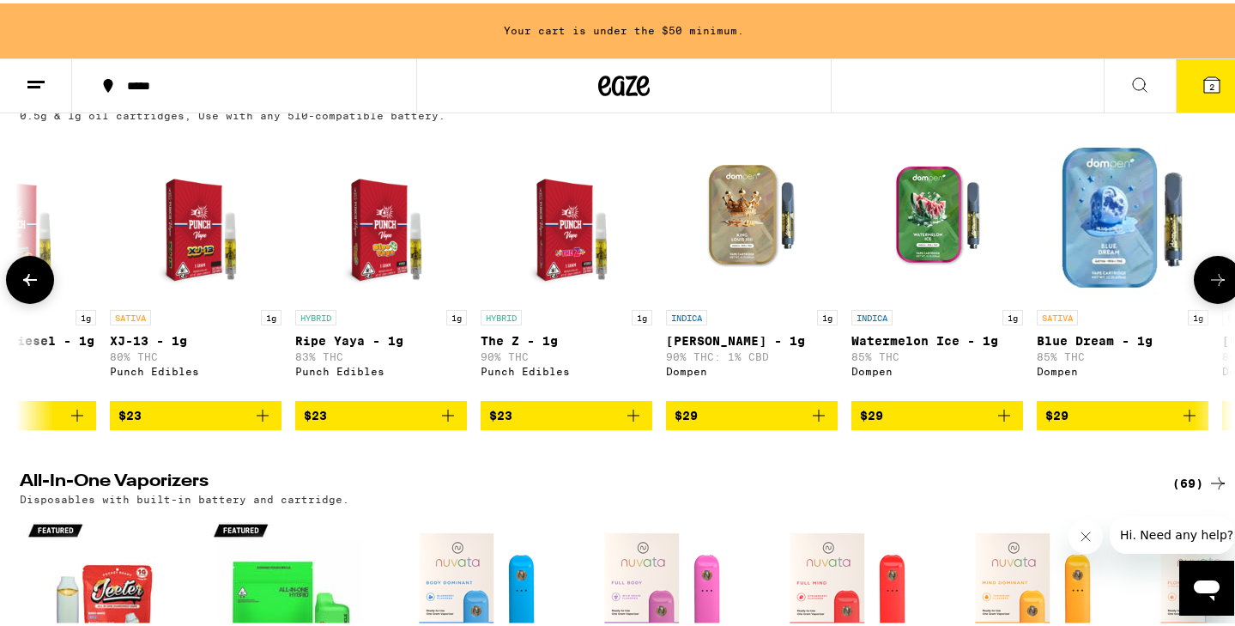
click at [1213, 300] on button at bounding box center [1218, 276] width 48 height 48
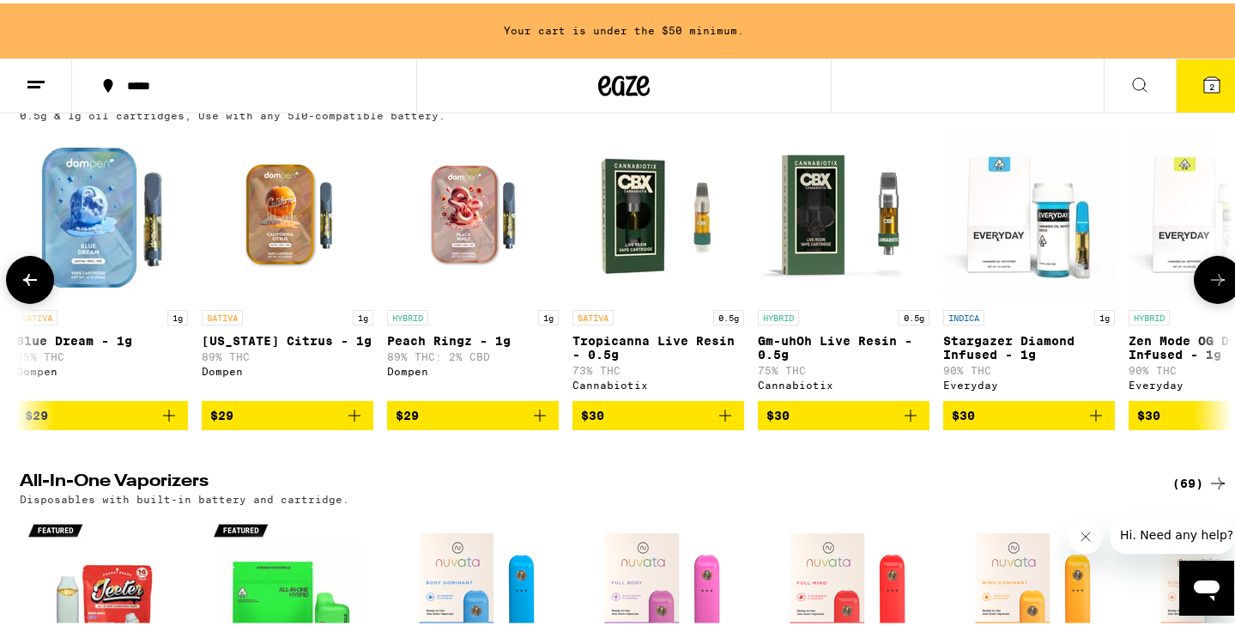
click at [1215, 282] on icon at bounding box center [1218, 276] width 14 height 12
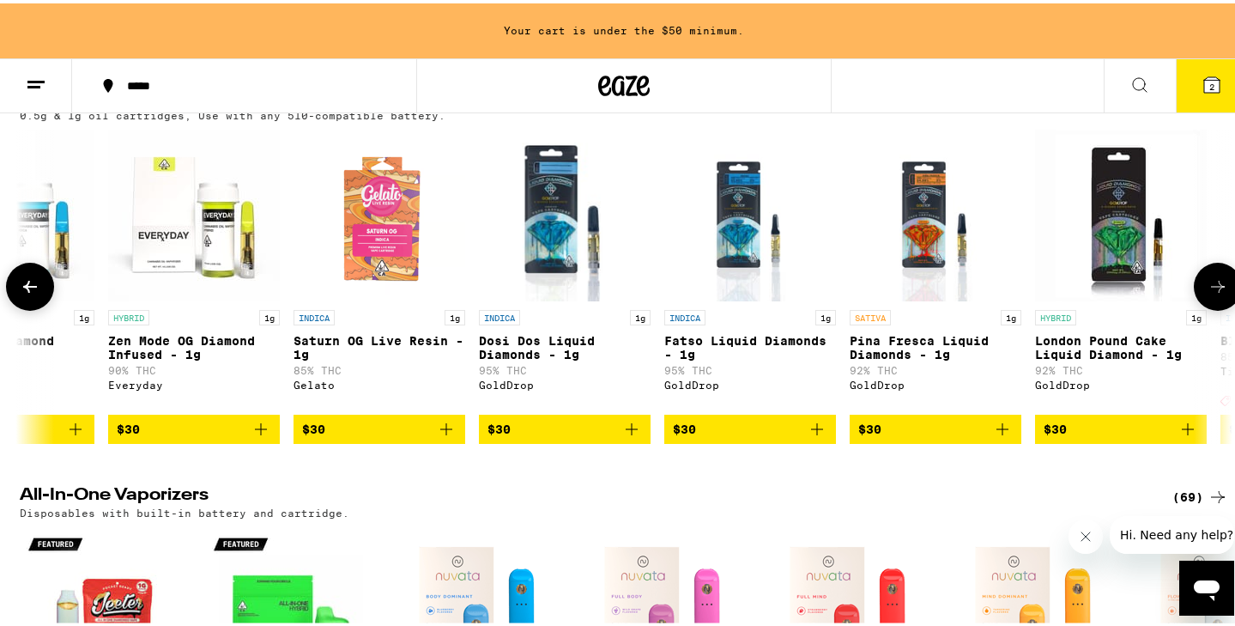
click at [1215, 293] on icon at bounding box center [1217, 283] width 21 height 21
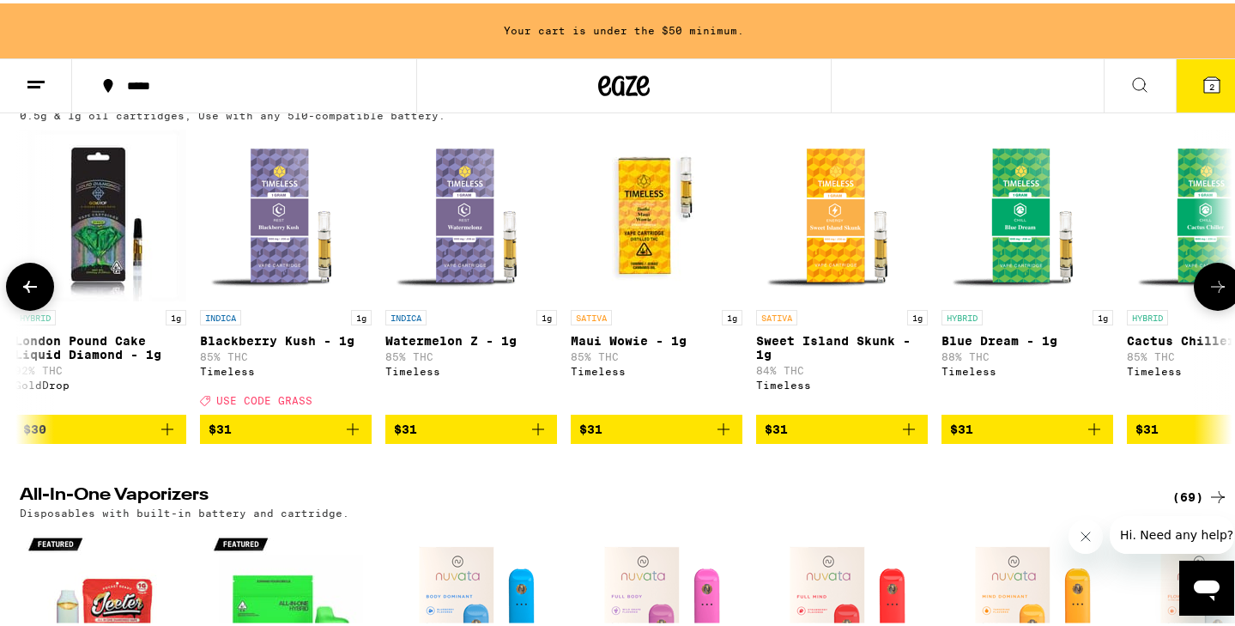
click at [1215, 293] on icon at bounding box center [1217, 283] width 21 height 21
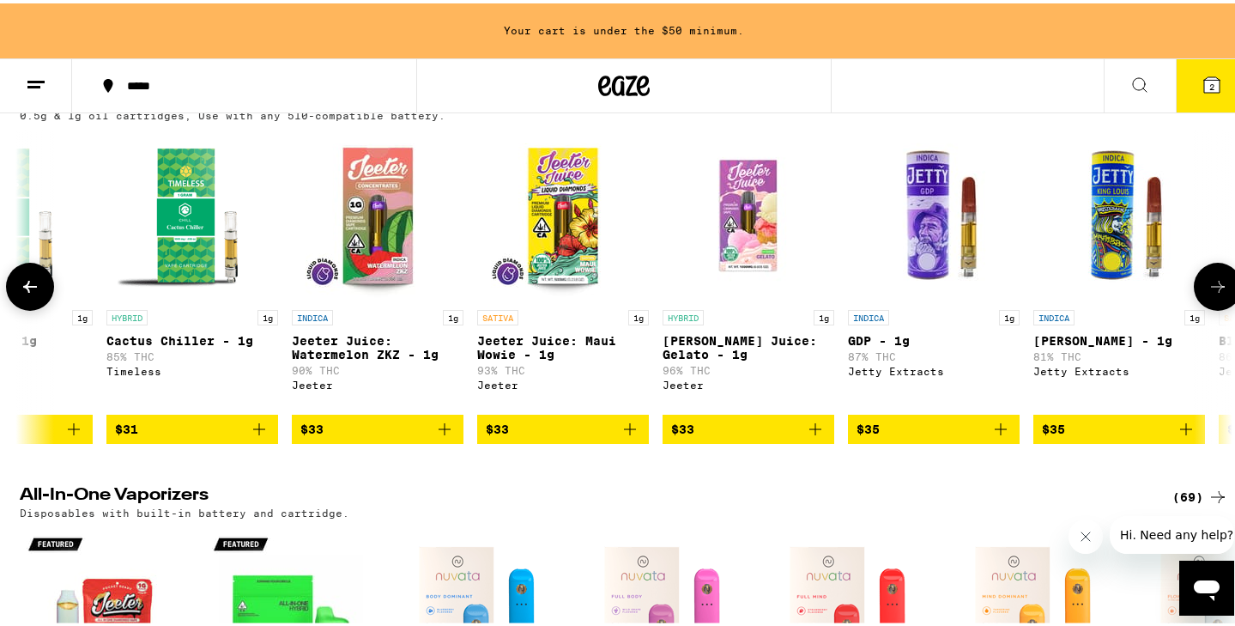
click at [1215, 293] on icon at bounding box center [1217, 283] width 21 height 21
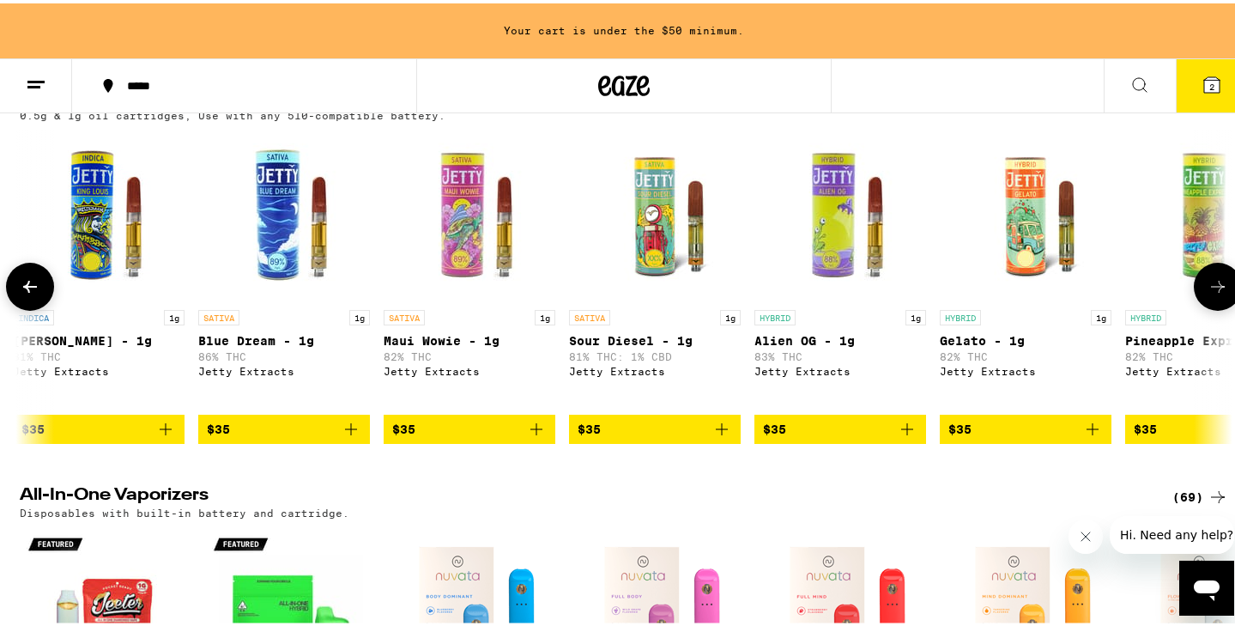
click at [1215, 293] on icon at bounding box center [1217, 283] width 21 height 21
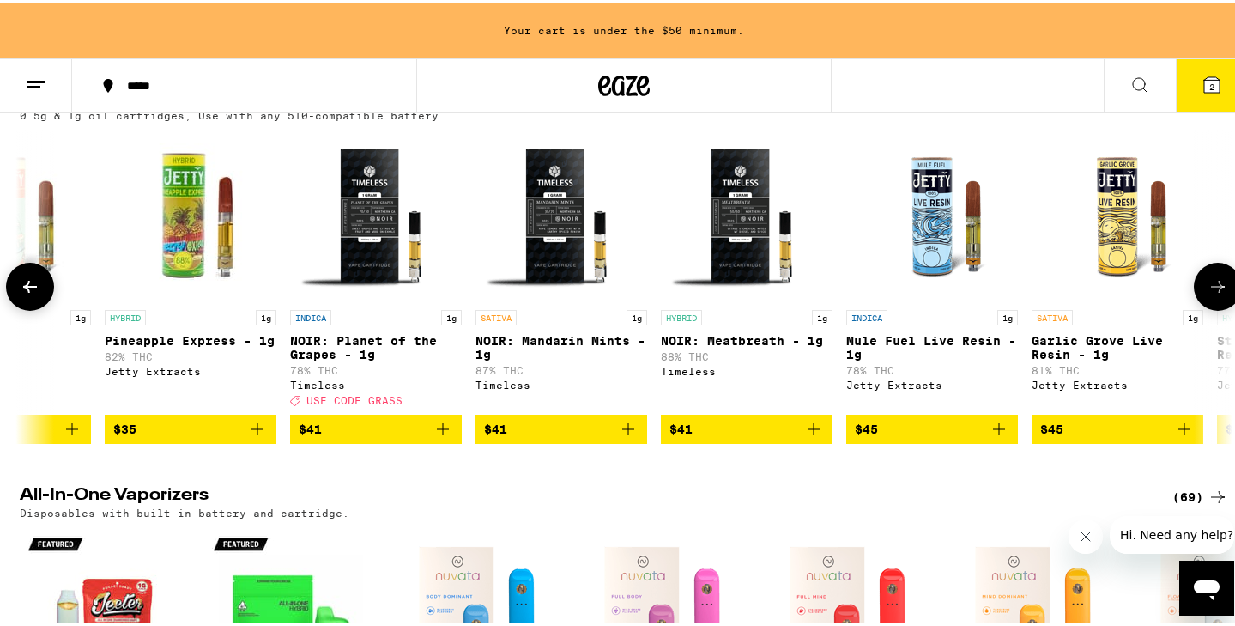
click at [1215, 293] on icon at bounding box center [1217, 283] width 21 height 21
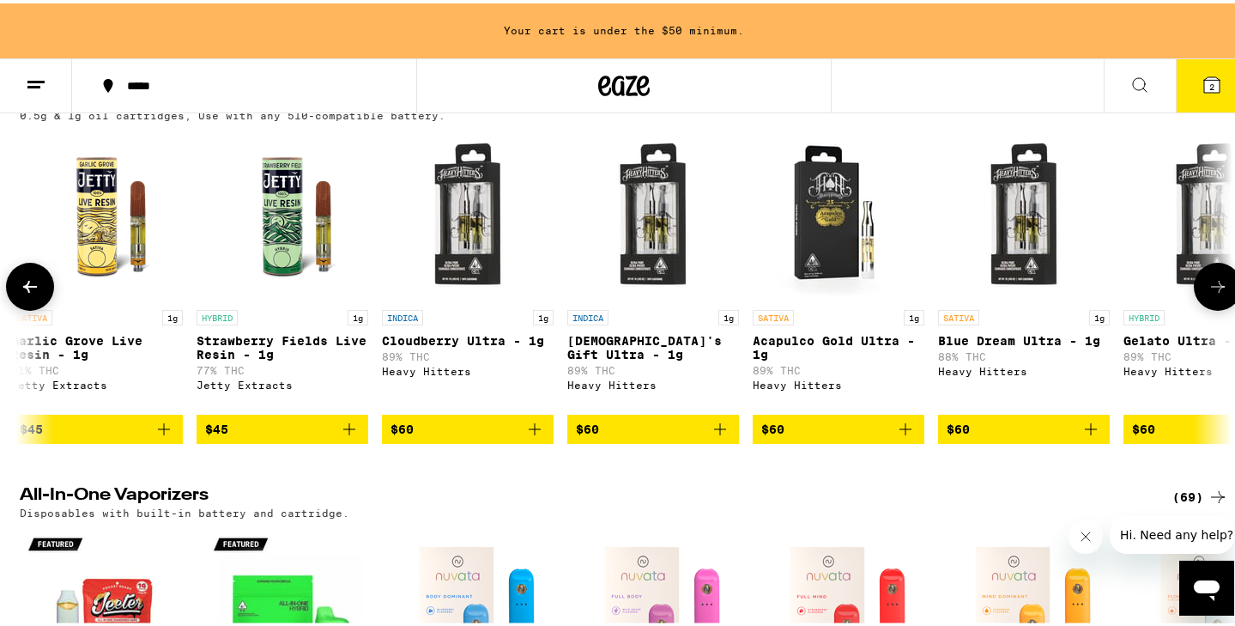
click at [1216, 293] on icon at bounding box center [1217, 283] width 21 height 21
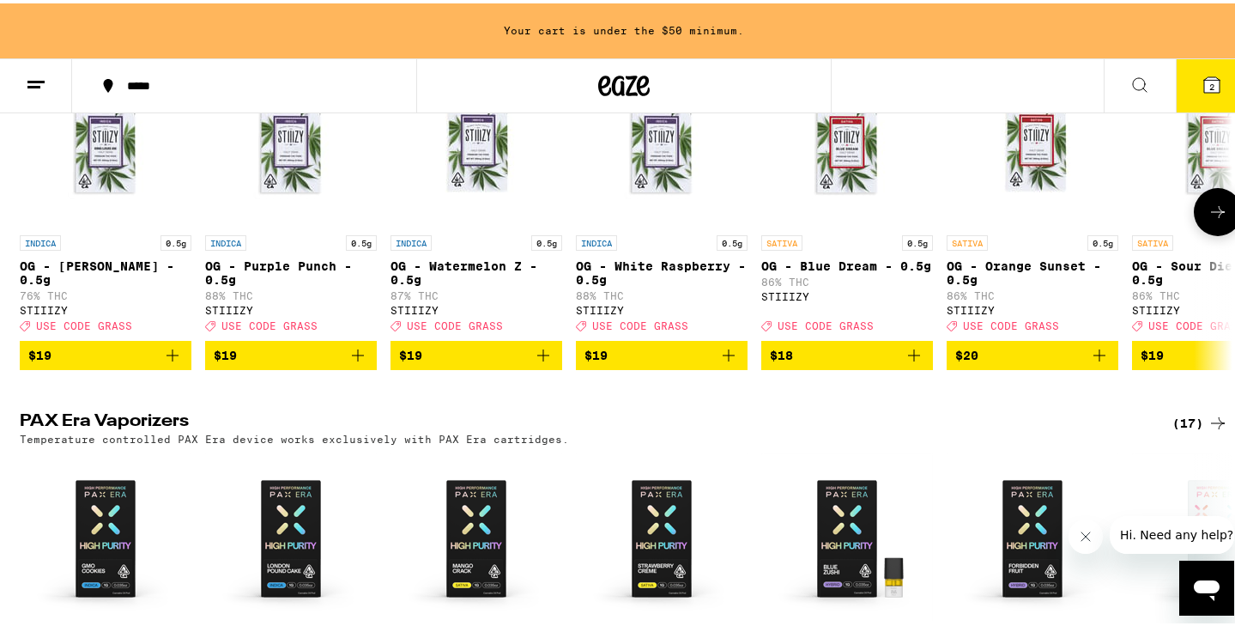
scroll to position [3591, 0]
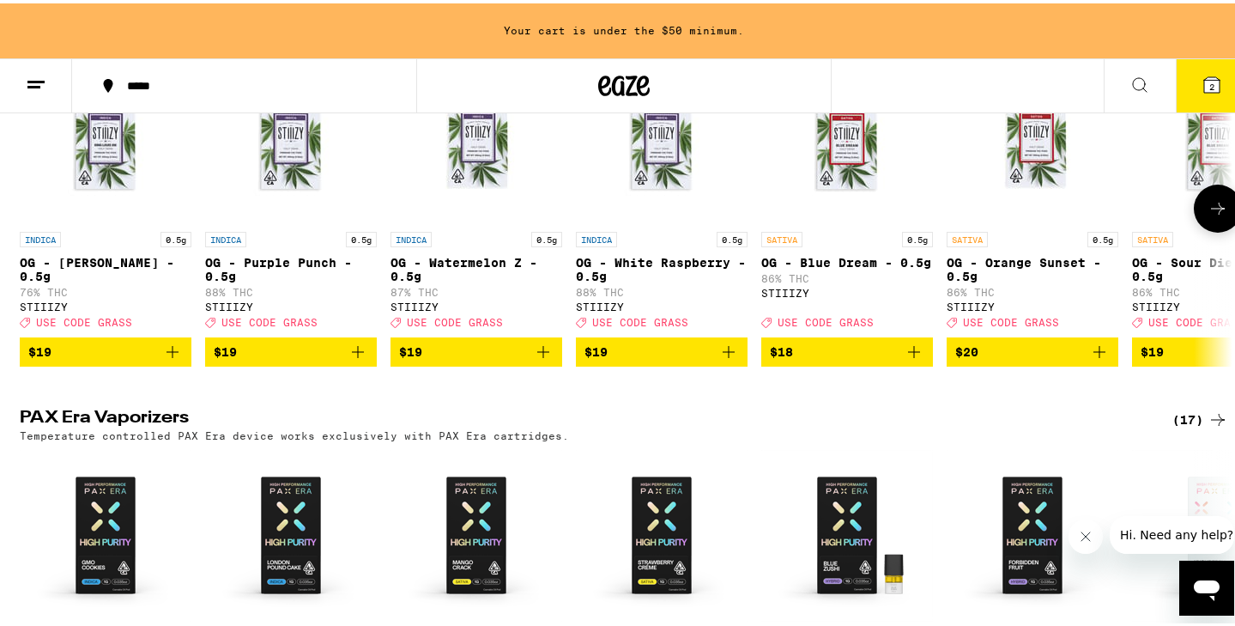
click at [1209, 215] on icon at bounding box center [1217, 205] width 21 height 21
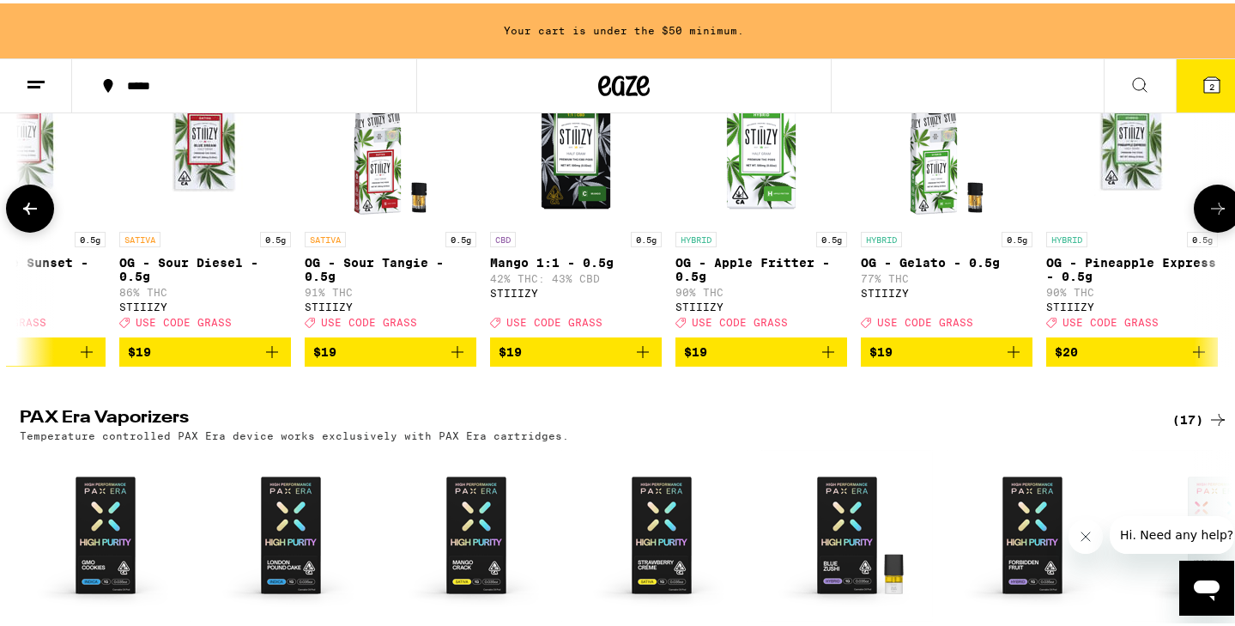
scroll to position [0, 1020]
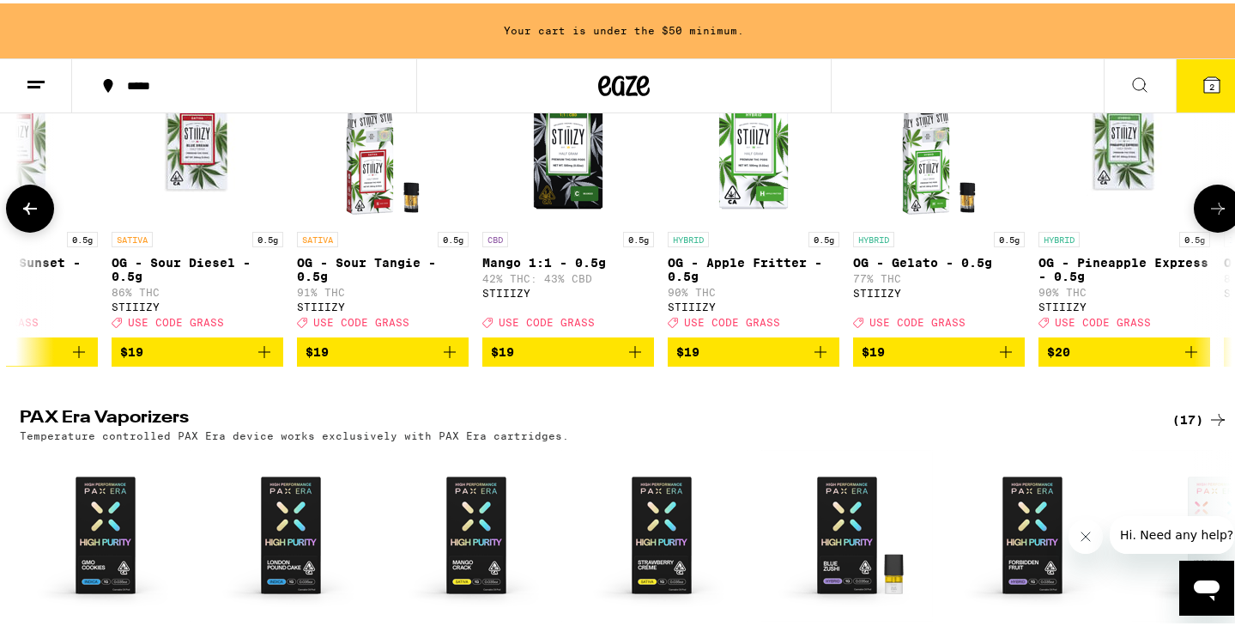
click at [27, 215] on icon at bounding box center [30, 205] width 21 height 21
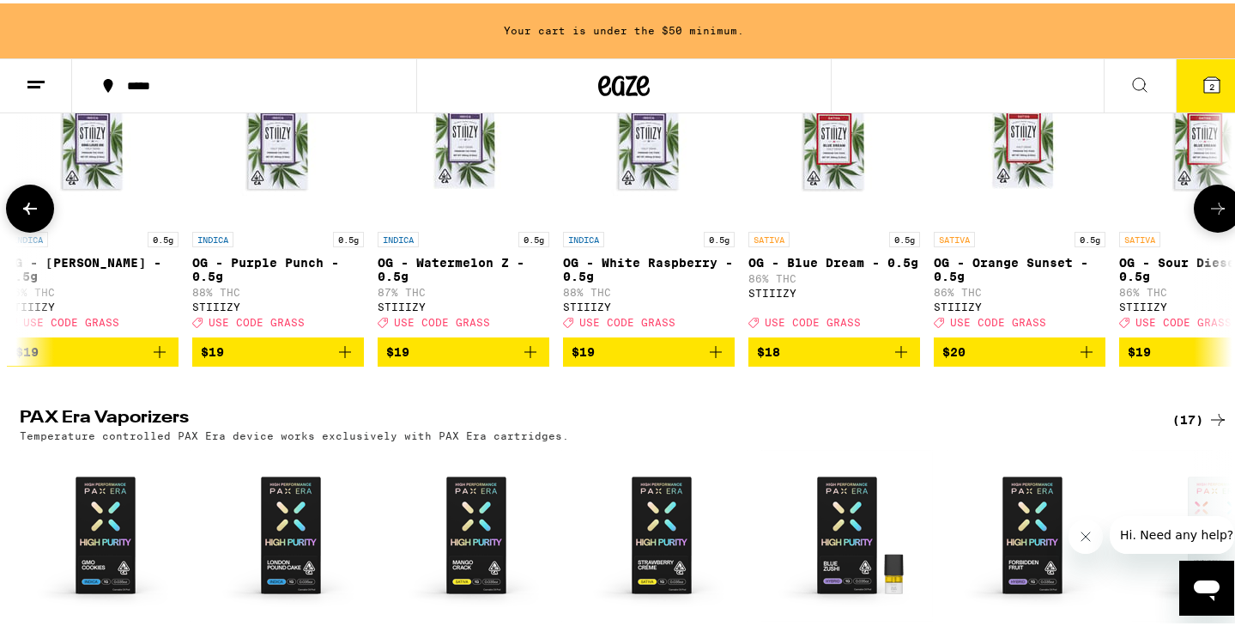
scroll to position [0, 0]
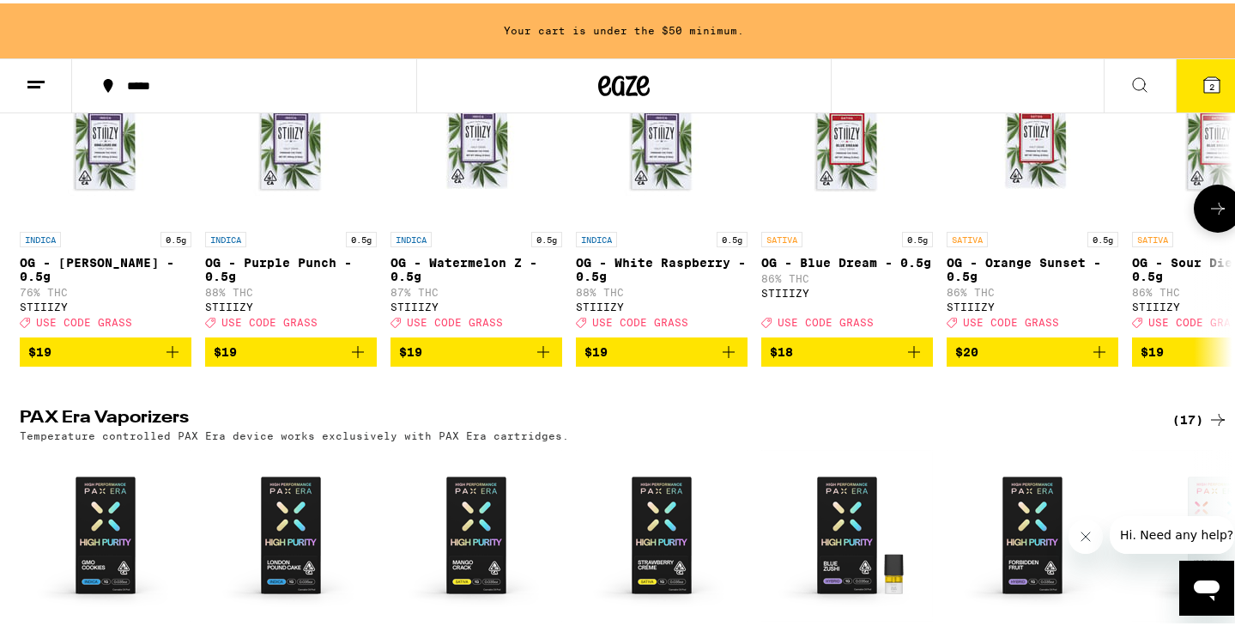
click at [1213, 215] on icon at bounding box center [1217, 205] width 21 height 21
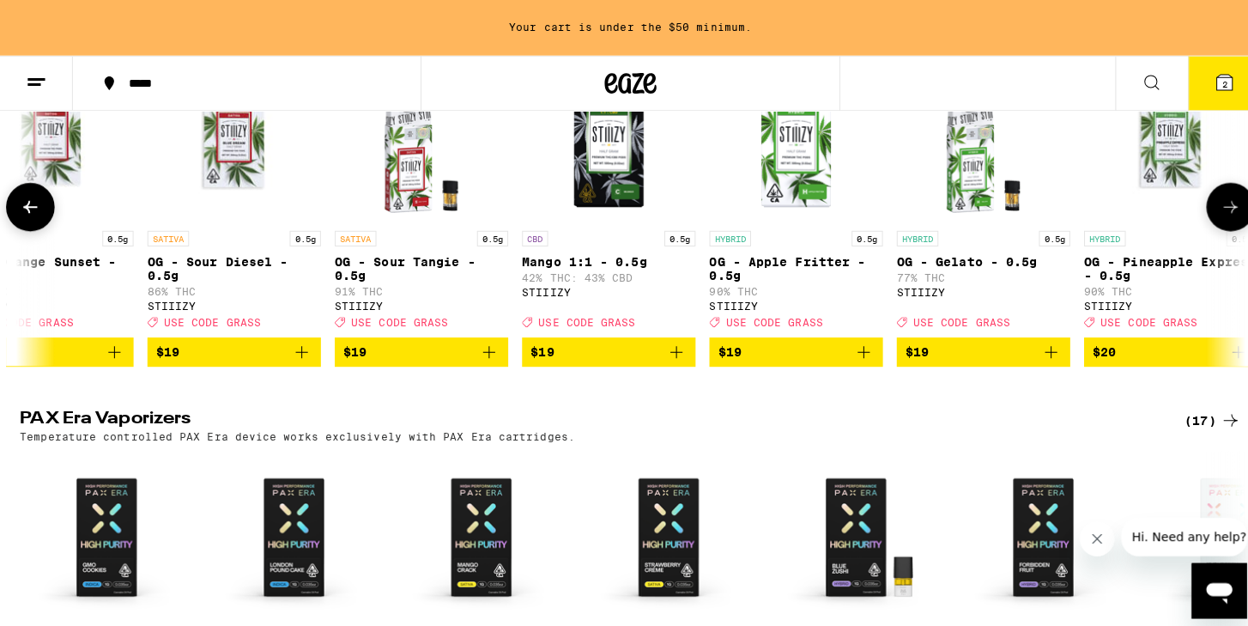
scroll to position [0, 1020]
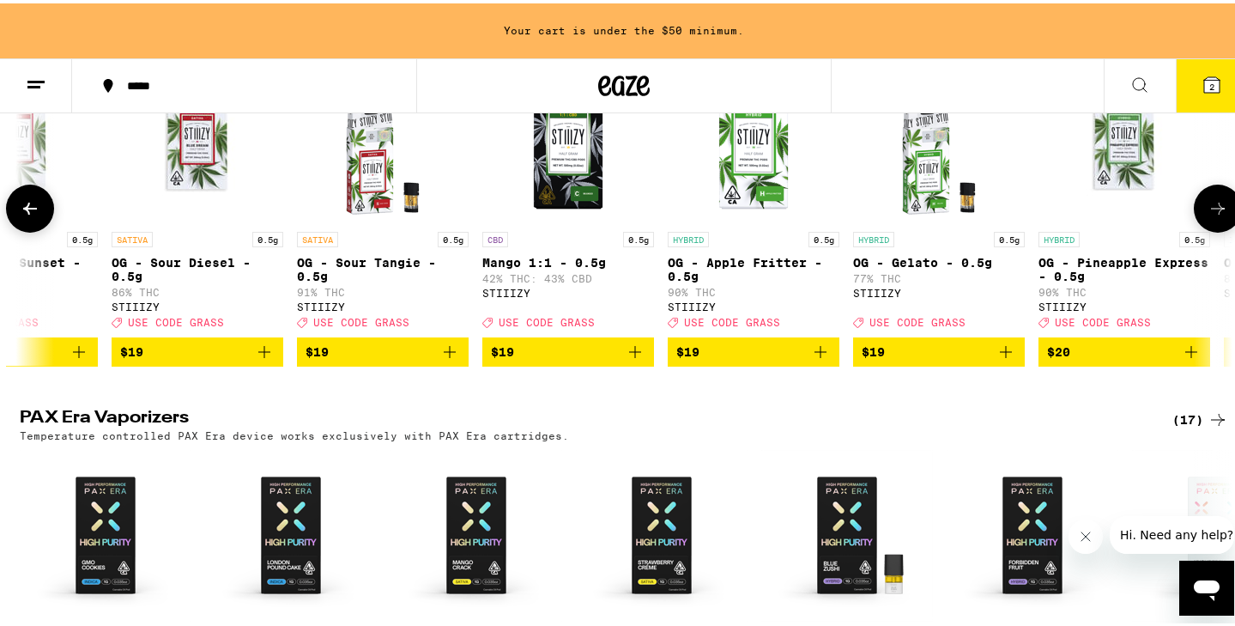
click at [1184, 359] on icon "Add to bag" at bounding box center [1191, 348] width 21 height 21
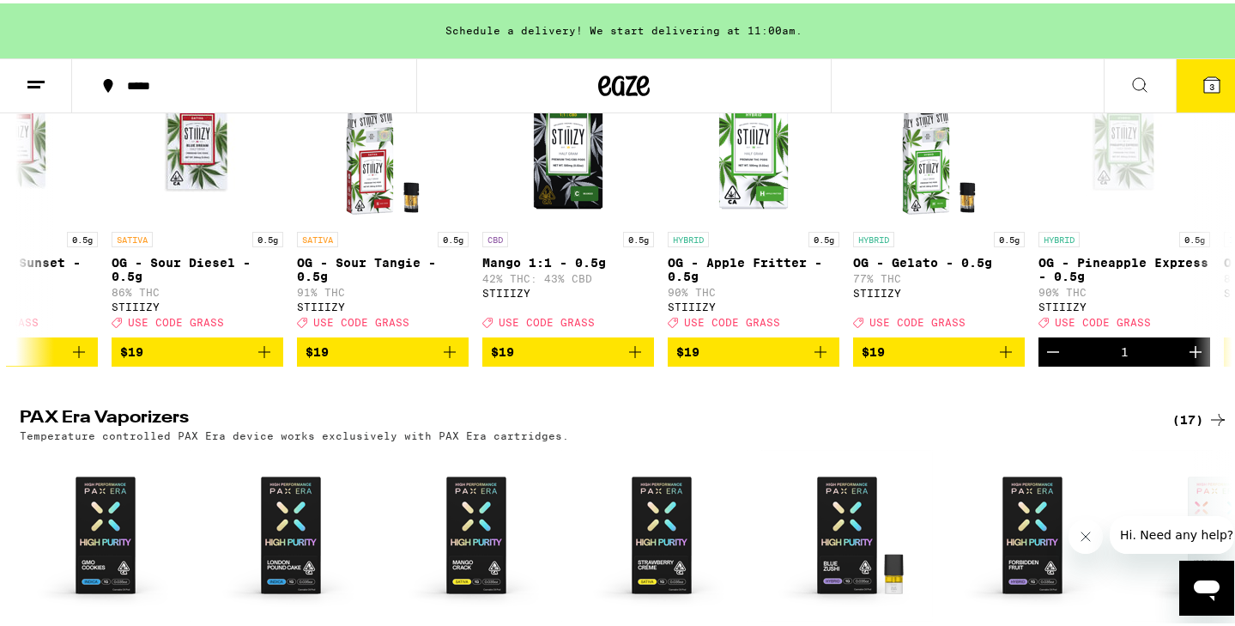
click at [1204, 86] on icon at bounding box center [1211, 81] width 15 height 15
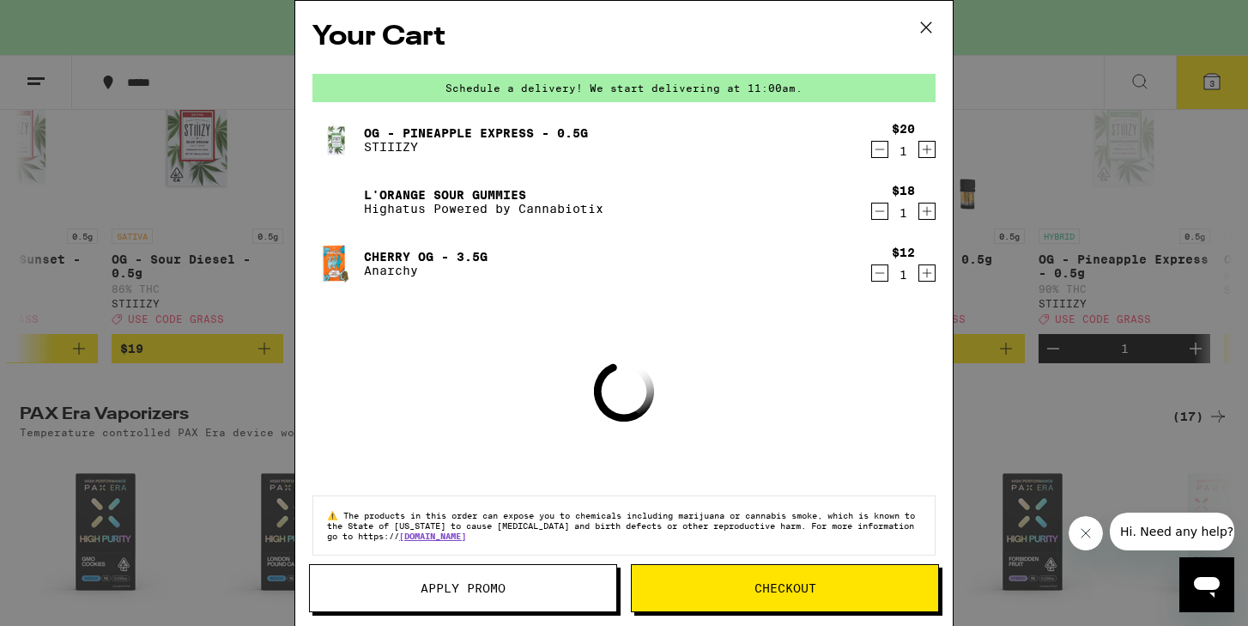
scroll to position [3415, 0]
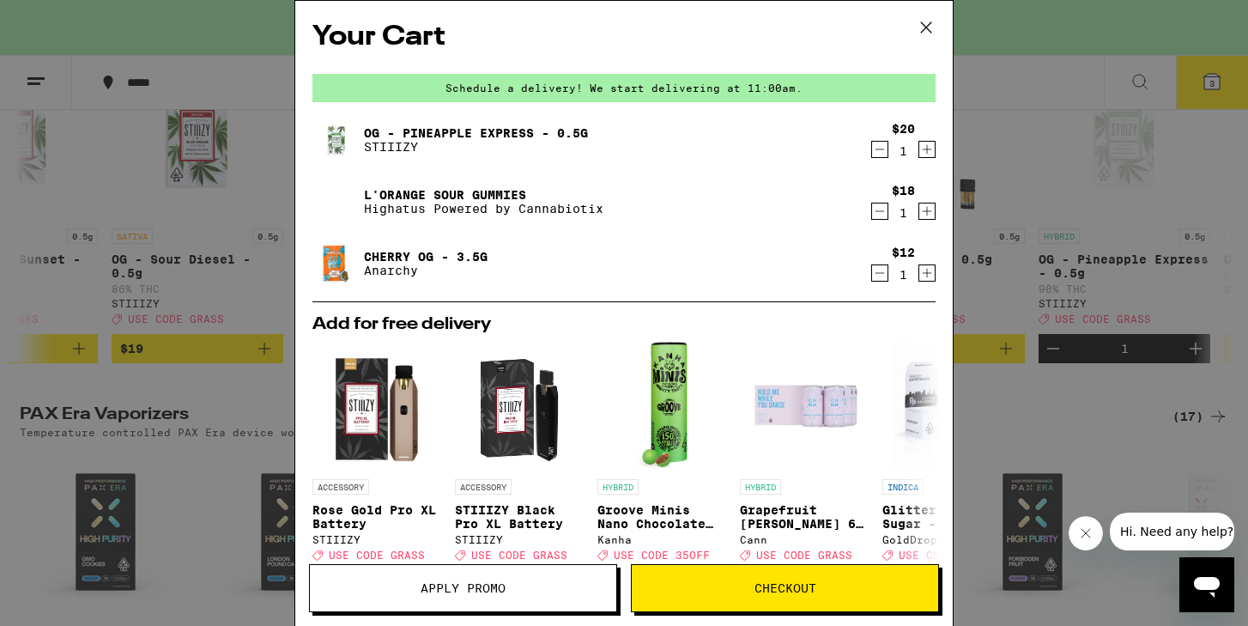
click at [499, 587] on span "Apply Promo" at bounding box center [462, 588] width 85 height 12
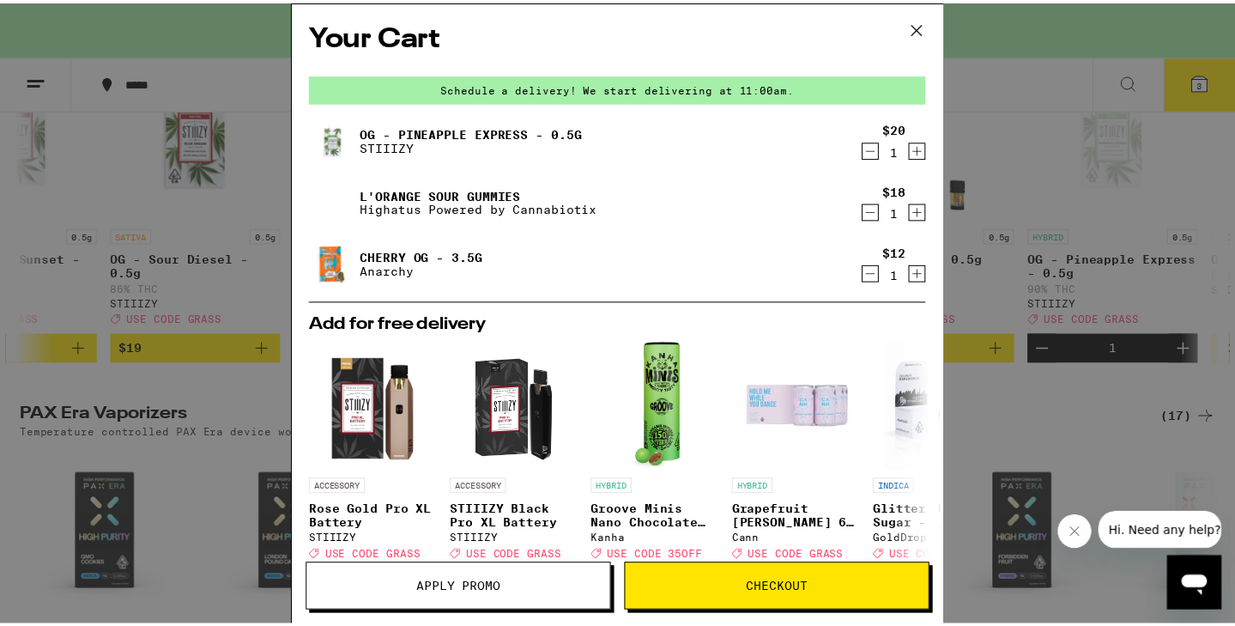
scroll to position [3591, 0]
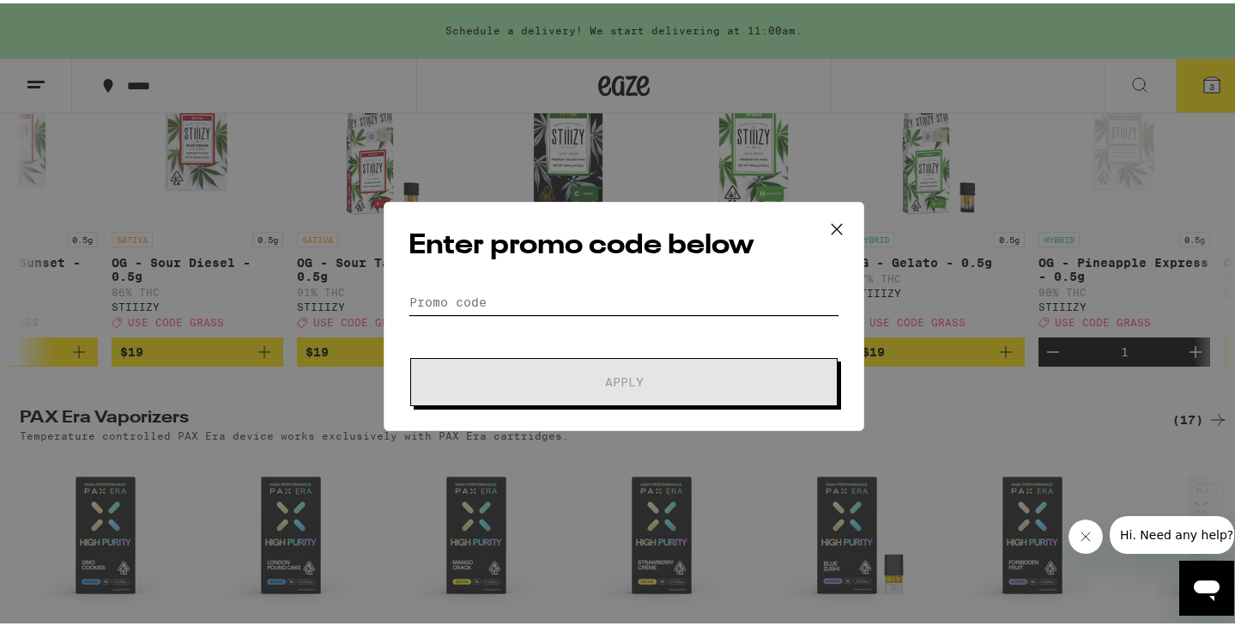
click at [570, 288] on input "Promo Code" at bounding box center [623, 299] width 431 height 26
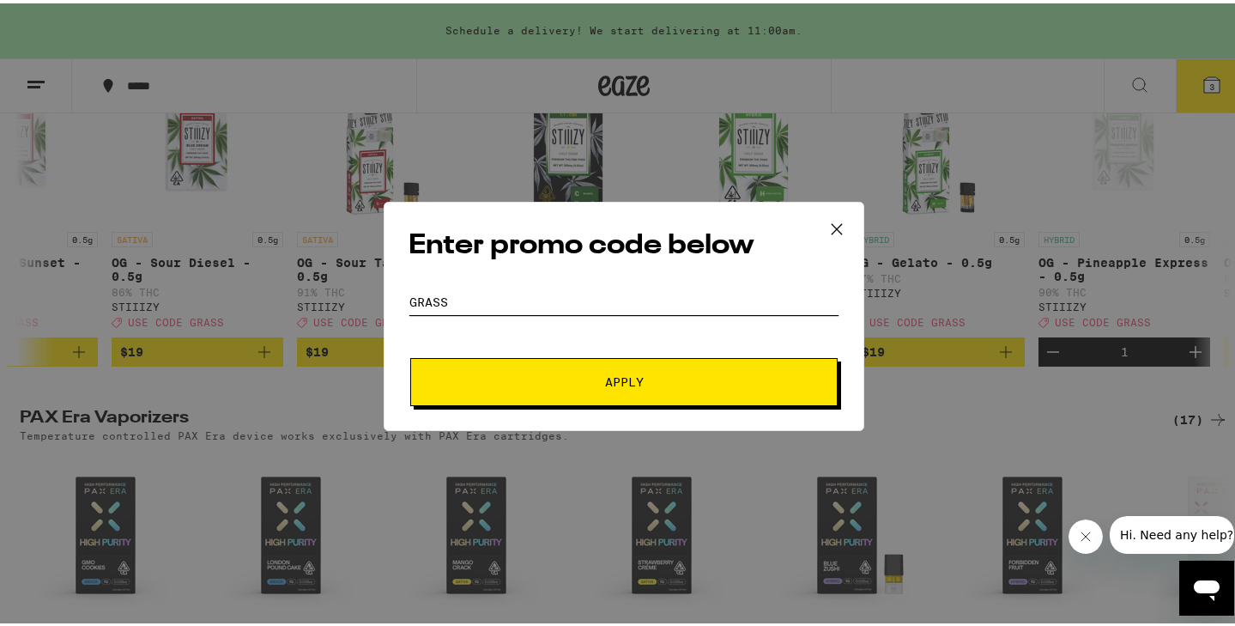
type input "grass"
click at [626, 390] on button "Apply" at bounding box center [623, 378] width 427 height 48
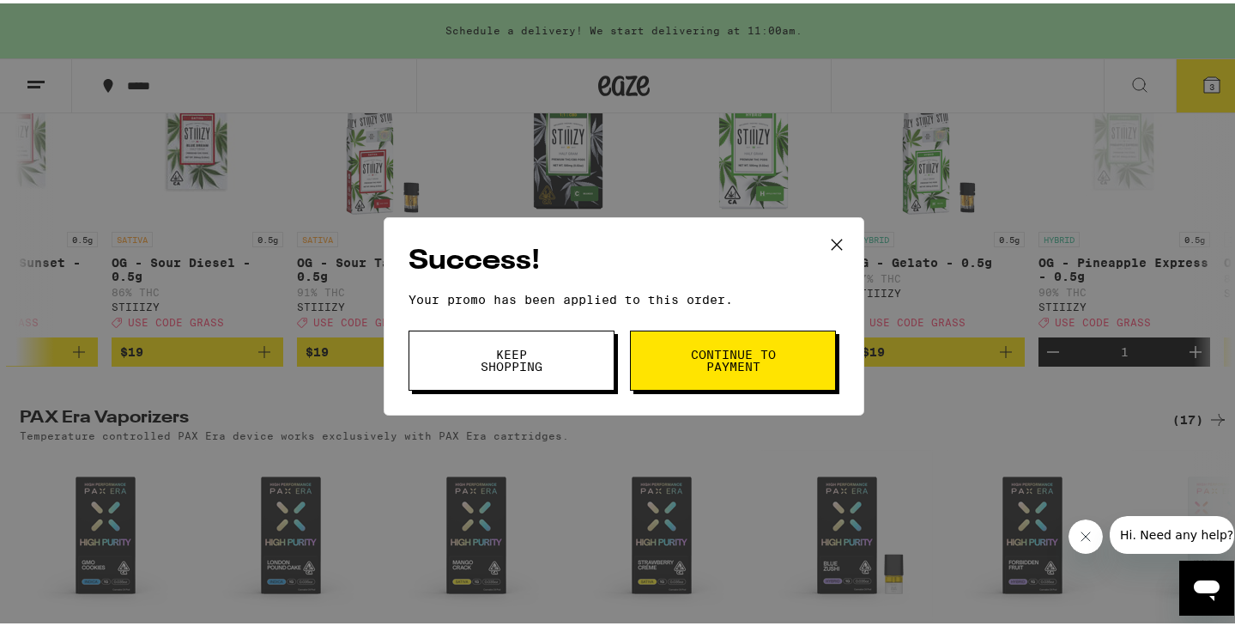
click at [743, 350] on span "Continue to payment" at bounding box center [733, 357] width 88 height 24
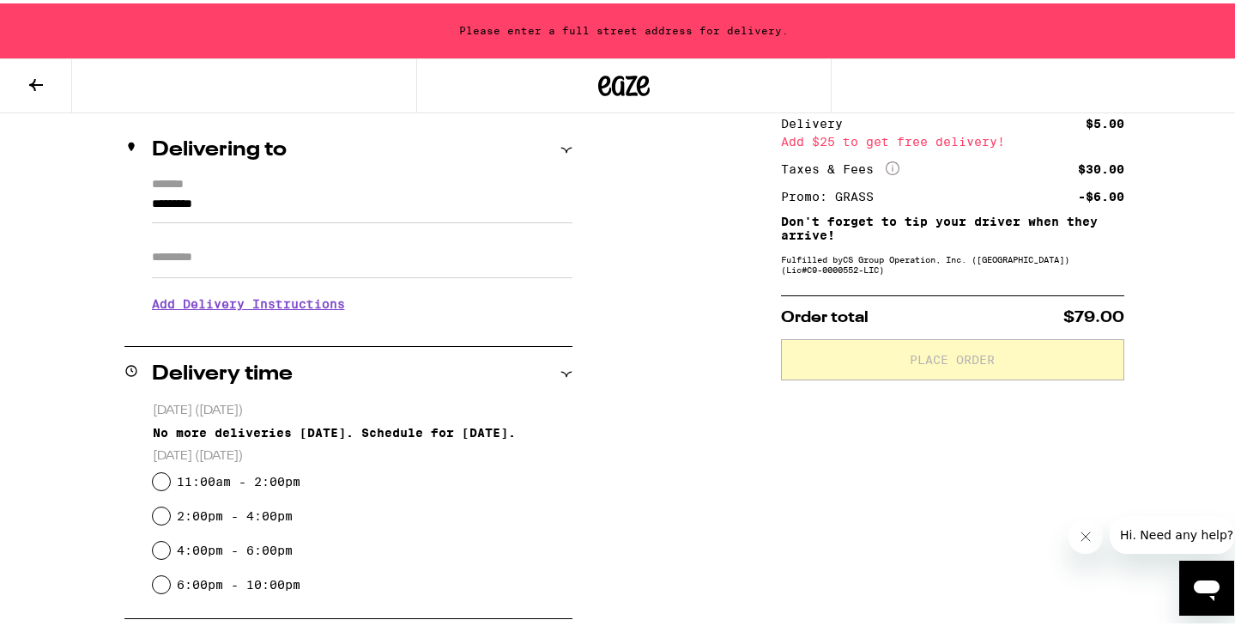
scroll to position [192, 0]
click at [158, 203] on input "*********" at bounding box center [362, 204] width 420 height 29
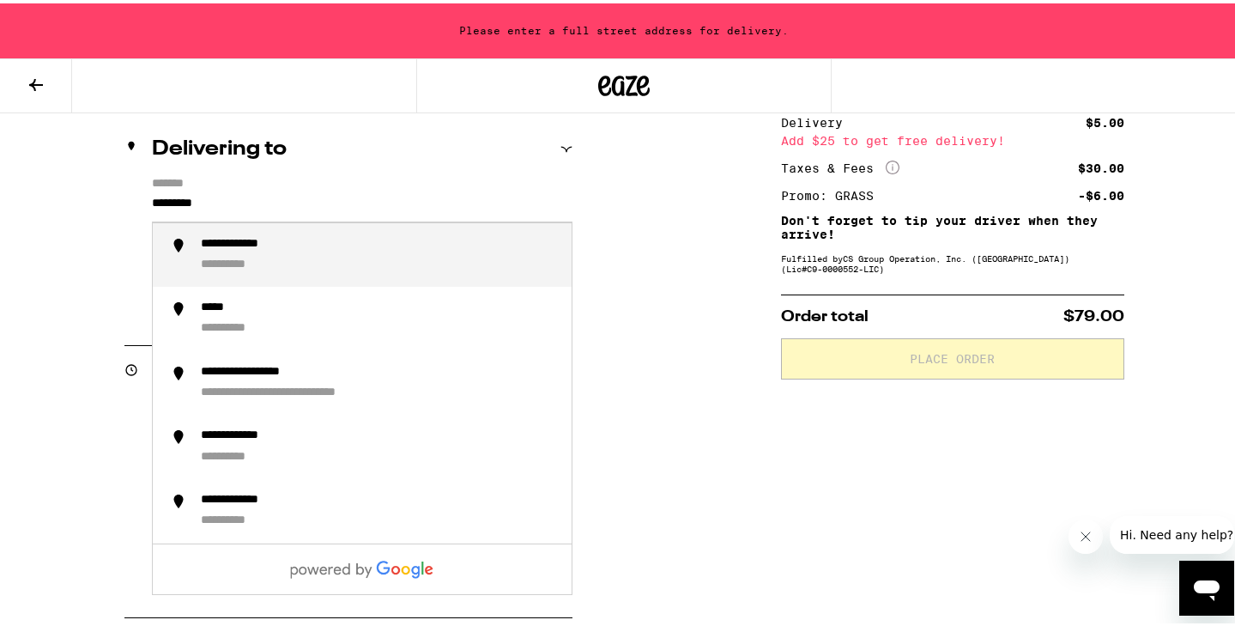
click at [169, 201] on input "*********" at bounding box center [362, 204] width 420 height 29
click at [228, 257] on div "**********" at bounding box center [239, 262] width 77 height 16
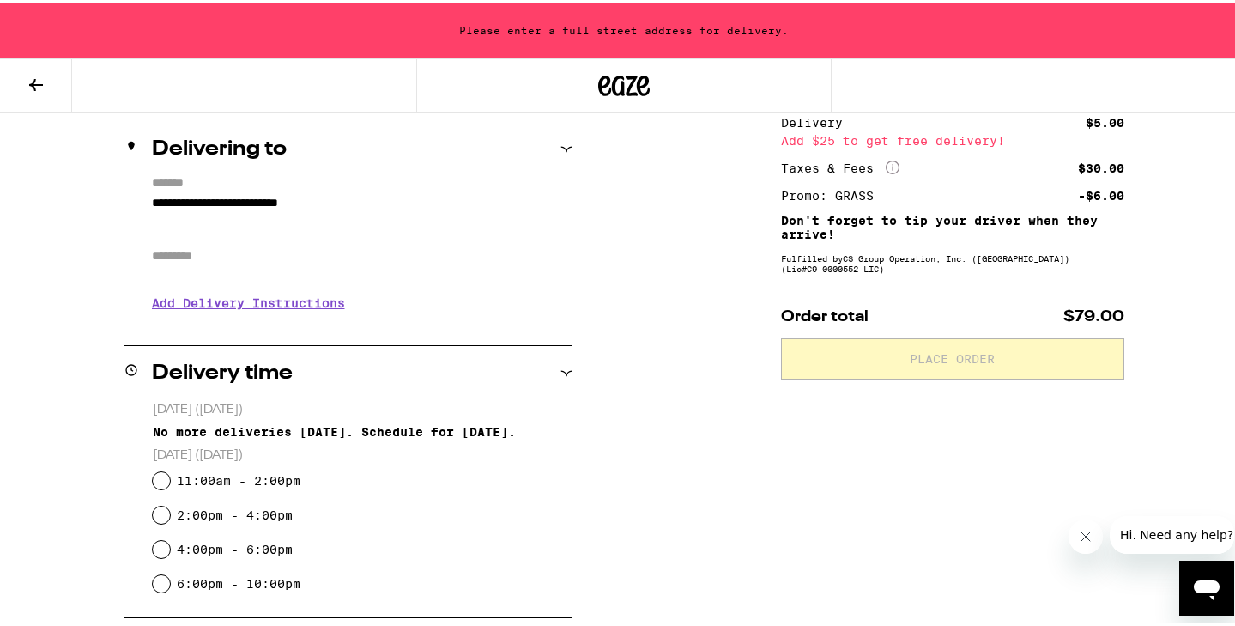
type input "**********"
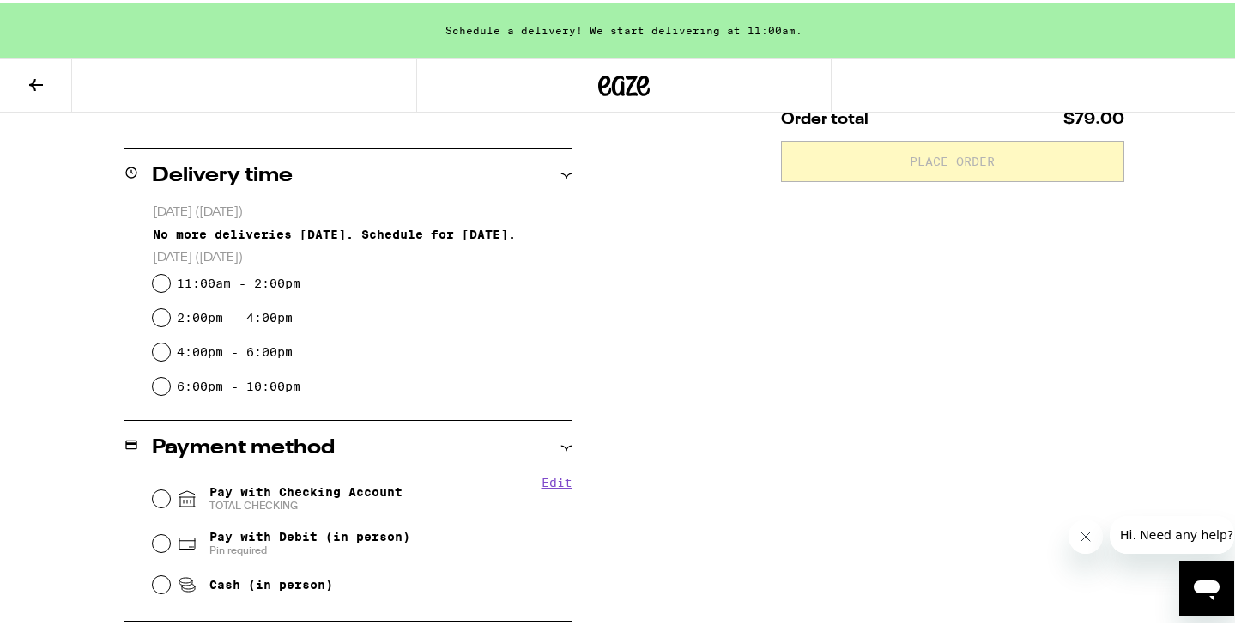
scroll to position [405, 0]
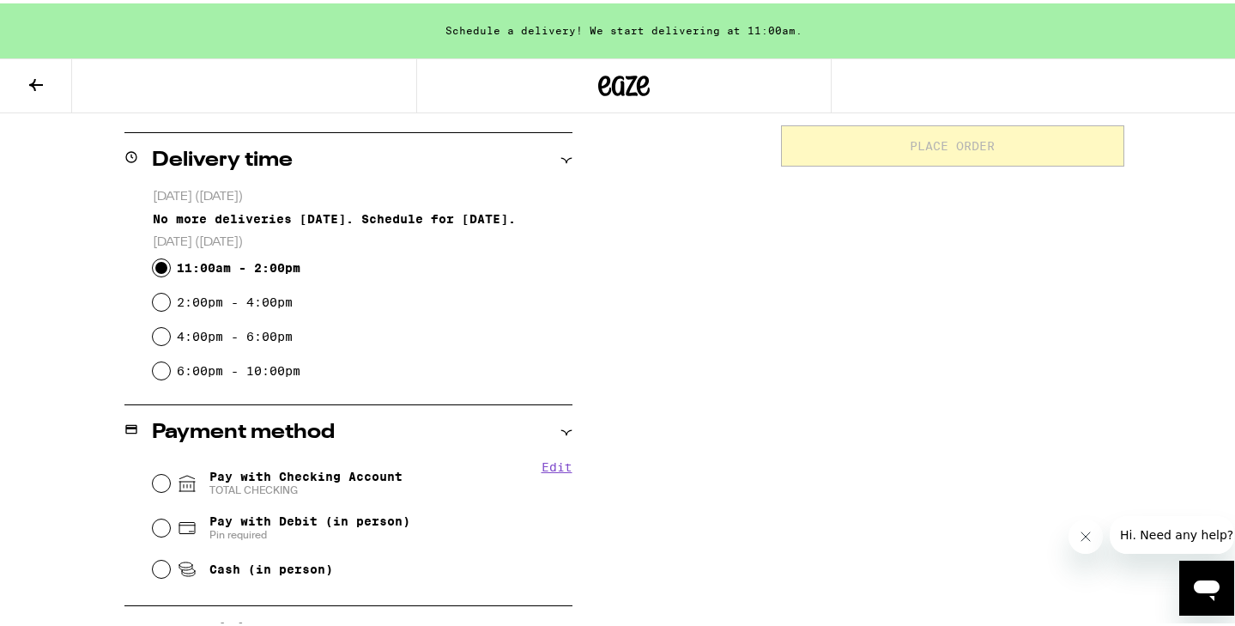
click at [155, 267] on input "11:00am - 2:00pm" at bounding box center [161, 264] width 17 height 17
radio input "true"
